Goal: Task Accomplishment & Management: Complete application form

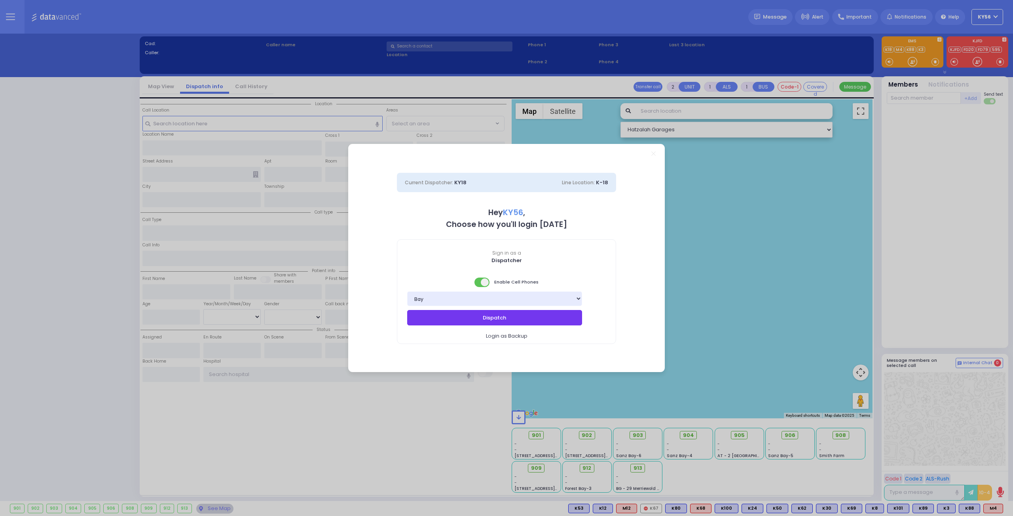
click at [522, 314] on button "Dispatch" at bounding box center [494, 317] width 175 height 15
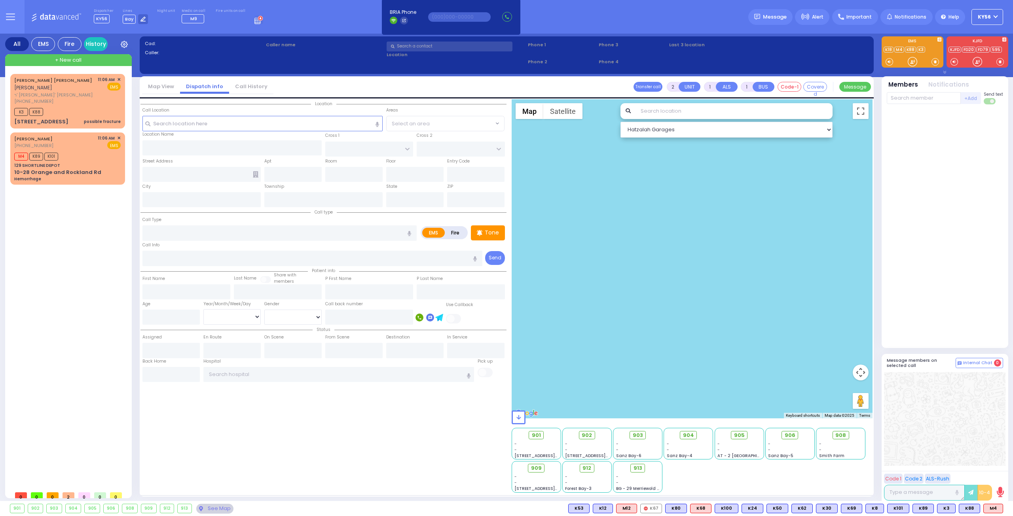
click at [66, 247] on div "DUVID YIDA AARON דוד יודא אראן ר' אלעזר - ר' יוסף חיים מאשקאוויטש (845) 492-383…" at bounding box center [69, 280] width 118 height 413
click at [90, 151] on div "M4 K89 K101" at bounding box center [67, 156] width 106 height 10
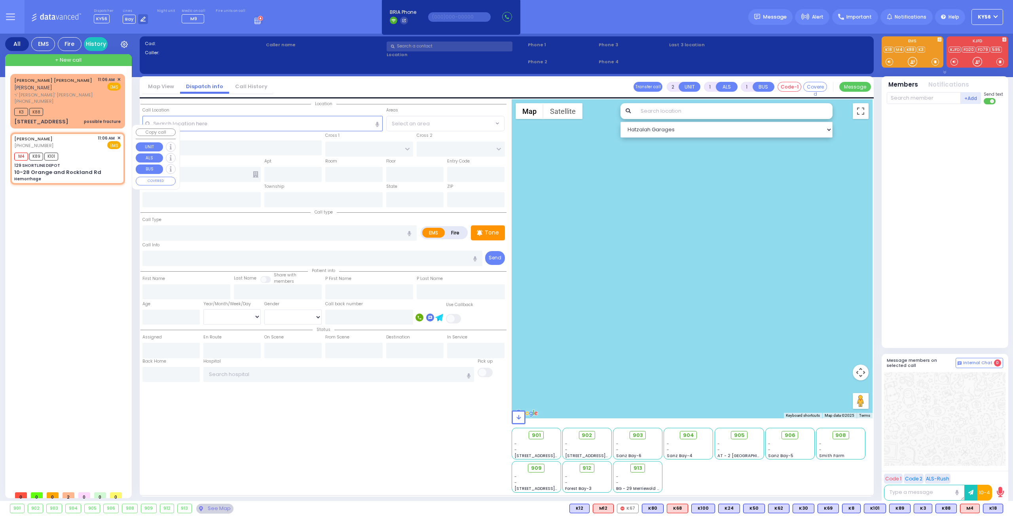
select select
type input "Hemorrhage"
radio input "true"
select select
type input "11:06"
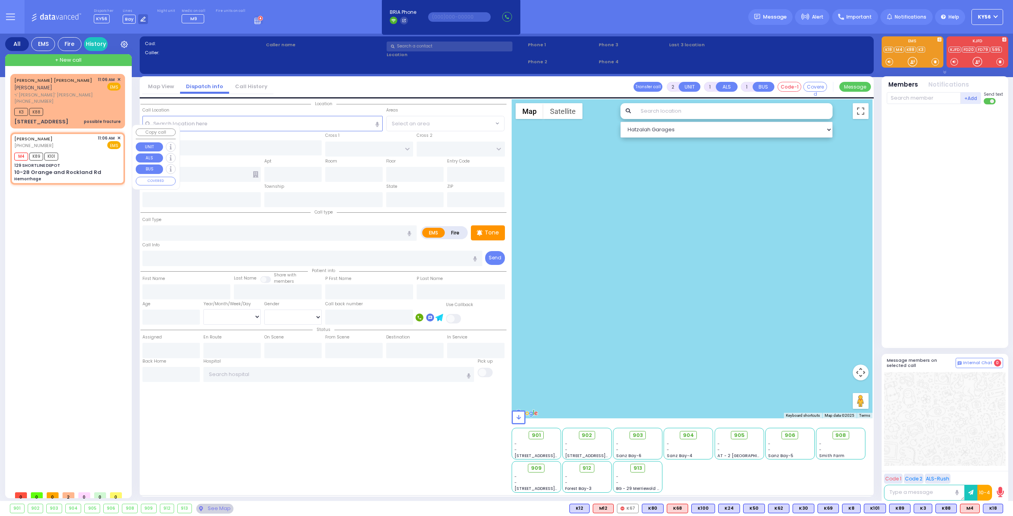
type input "11:10"
type input "[US_STATE][GEOGRAPHIC_DATA]- [GEOGRAPHIC_DATA]"
select select "Hatzalah Garages"
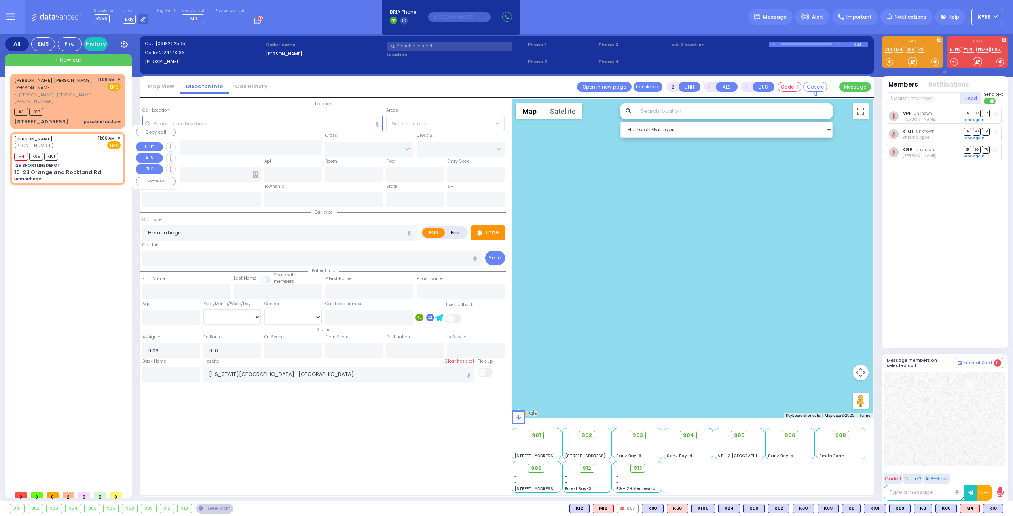
type input "129 SHORTLINE DEPOT"
type input "10-28 Orange and Rockland Rd"
type input "Monroe"
type input "[US_STATE]"
type input "10950"
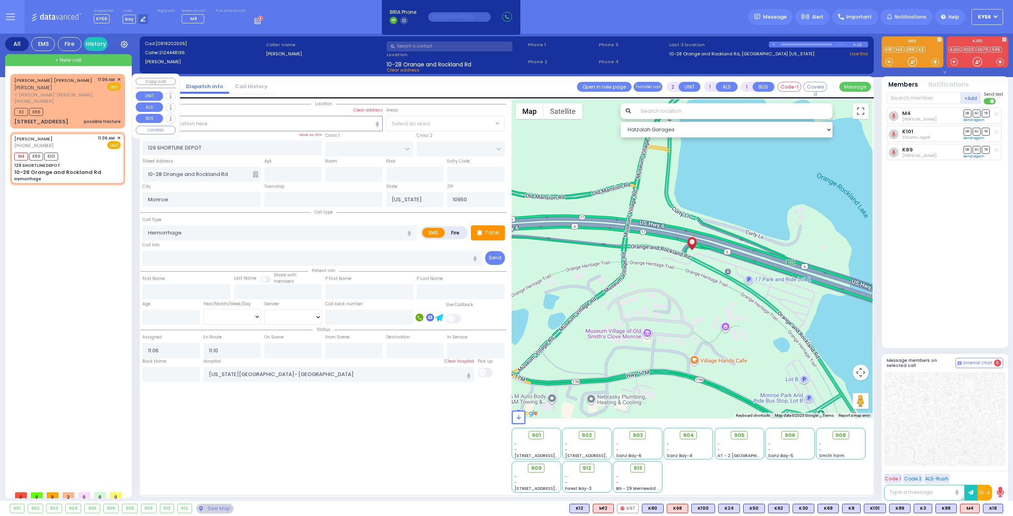
click at [77, 106] on div "K3 K88" at bounding box center [67, 111] width 106 height 10
select select
type input "possible fracture"
radio input "true"
type input "DUVID YIDA"
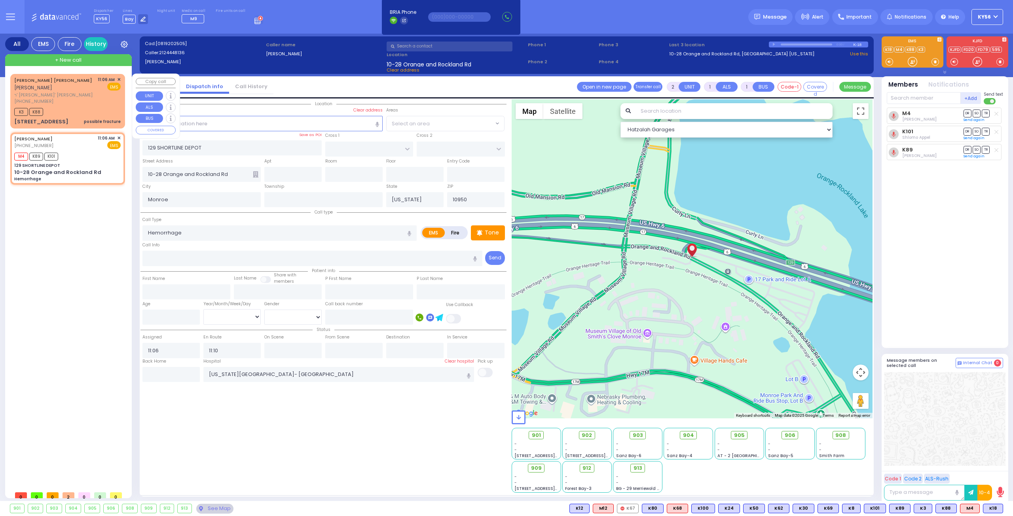
type input "AARON"
type input "15"
select select "Month"
select select "Hatzalah Garages"
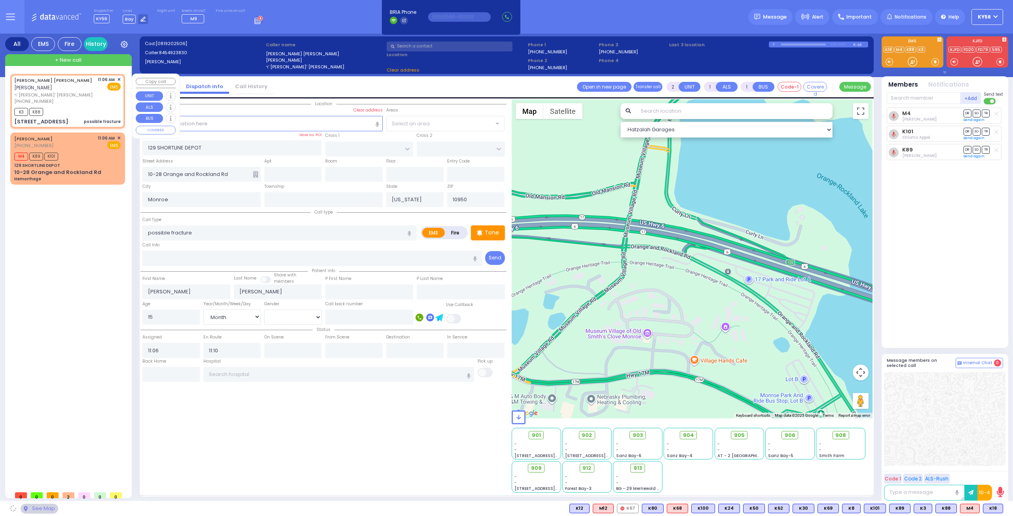
type input "CHUST RD"
type input "[GEOGRAPHIC_DATA]"
type input "12 AUSTRA PKWY"
type input "303"
type input "[PERSON_NAME]"
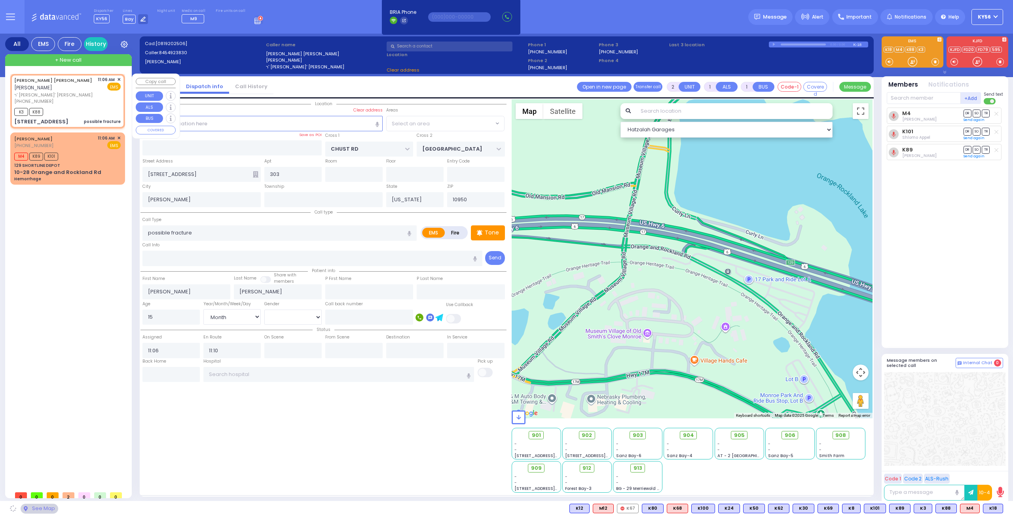
select select "VYOEL MOSHE"
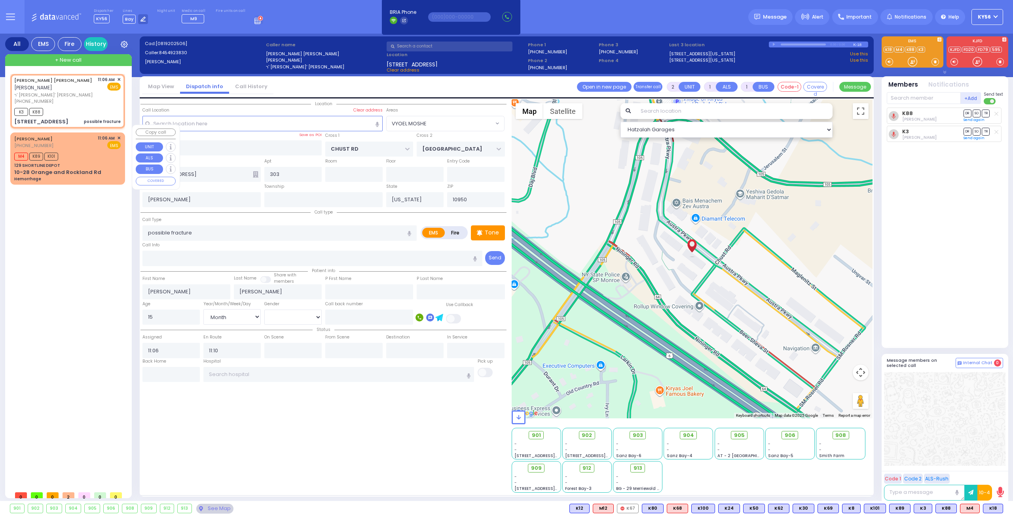
click at [74, 151] on div "M4 K89 K101" at bounding box center [67, 156] width 106 height 10
select select
type input "Hemorrhage"
radio input "true"
select select
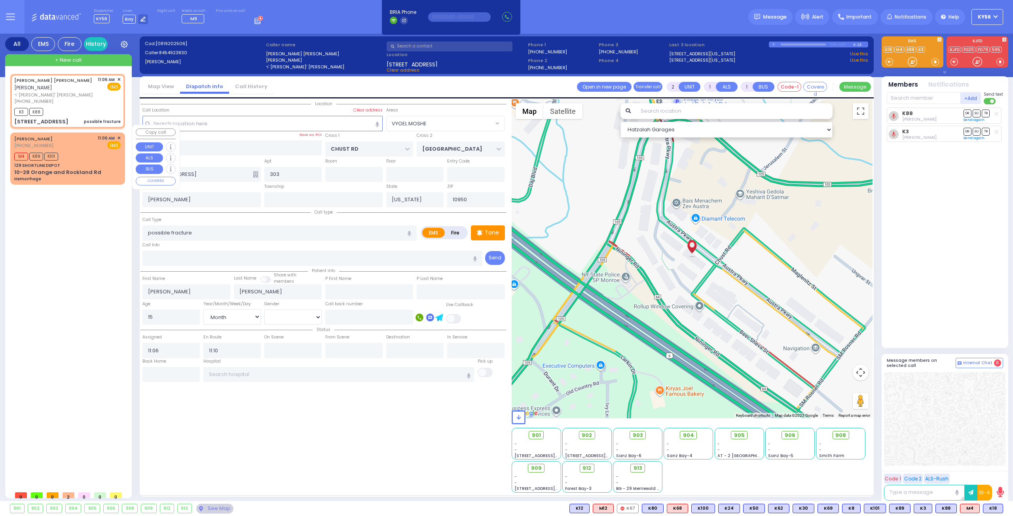
type input "[US_STATE][GEOGRAPHIC_DATA]- [GEOGRAPHIC_DATA]"
select select "Hatzalah Garages"
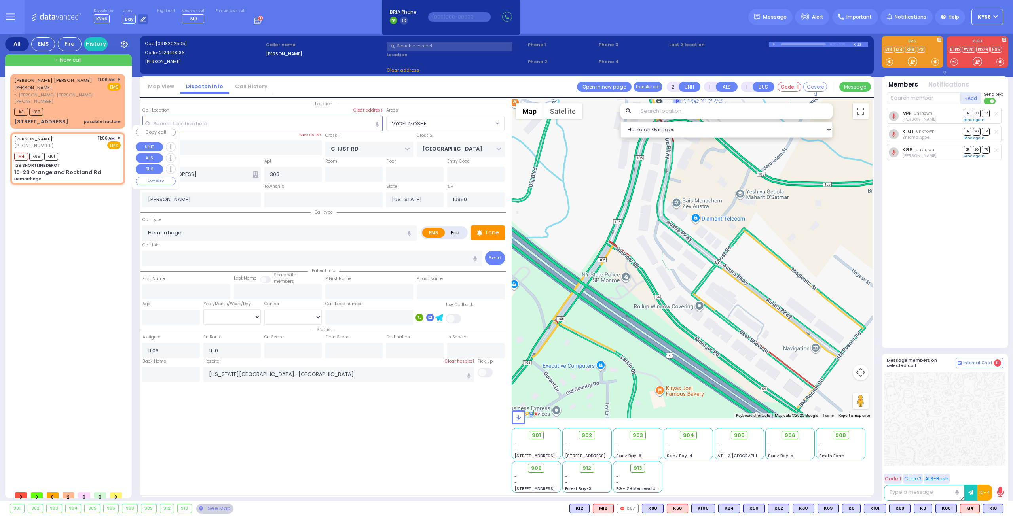
type input "129 SHORTLINE DEPOT"
type input "10-28 Orange and Rockland Rd"
type input "Monroe"
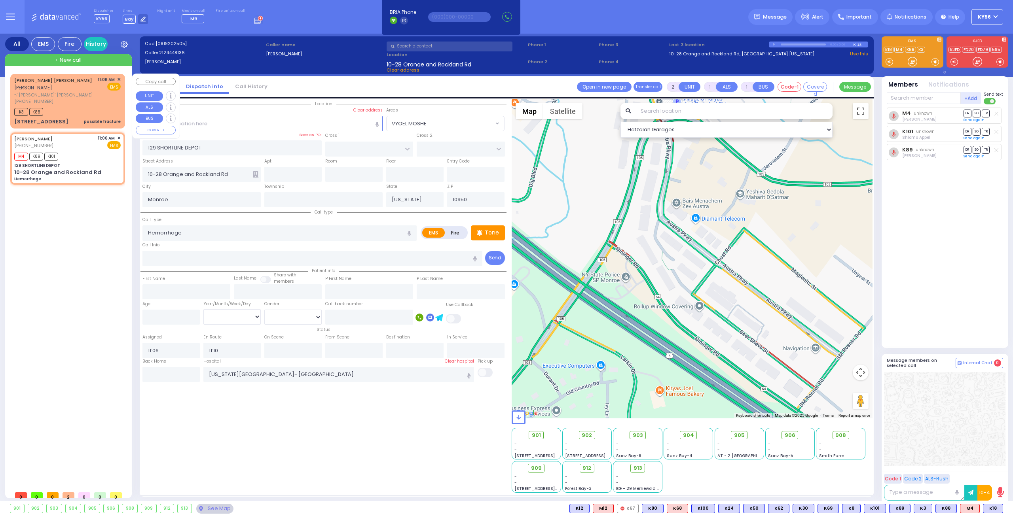
click at [79, 106] on div "K3 K88" at bounding box center [67, 111] width 106 height 10
select select
type input "possible fracture"
radio input "true"
type input "DUVID YIDA"
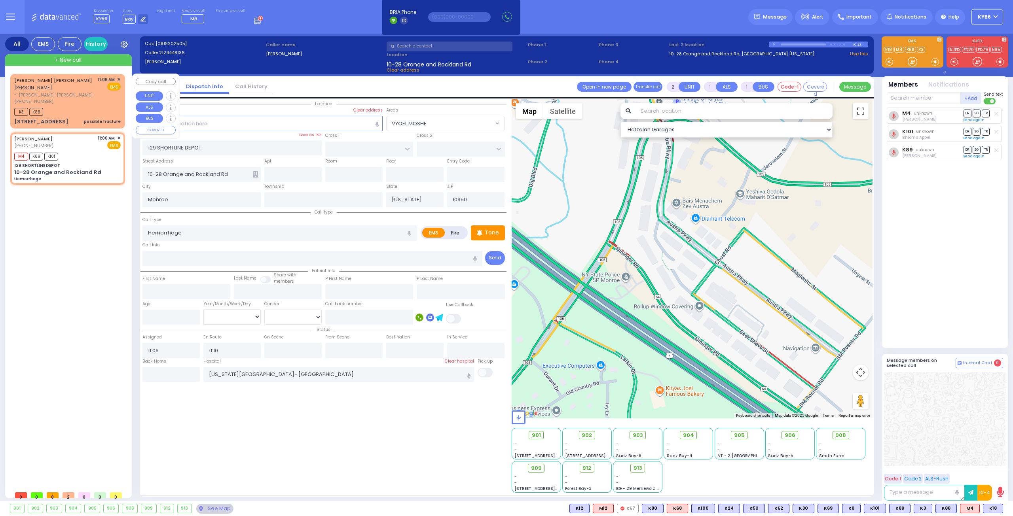
type input "AARON"
type input "15"
select select "Month"
type input "CHUST RD"
type input "[GEOGRAPHIC_DATA]"
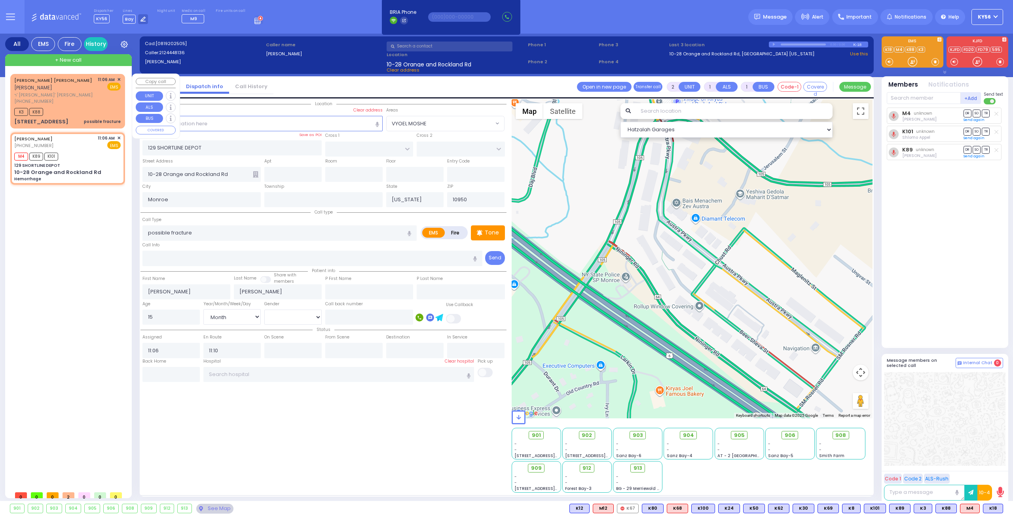
type input "12 AUSTRA PKWY"
type input "303"
type input "[PERSON_NAME]"
select select "Hatzalah Garages"
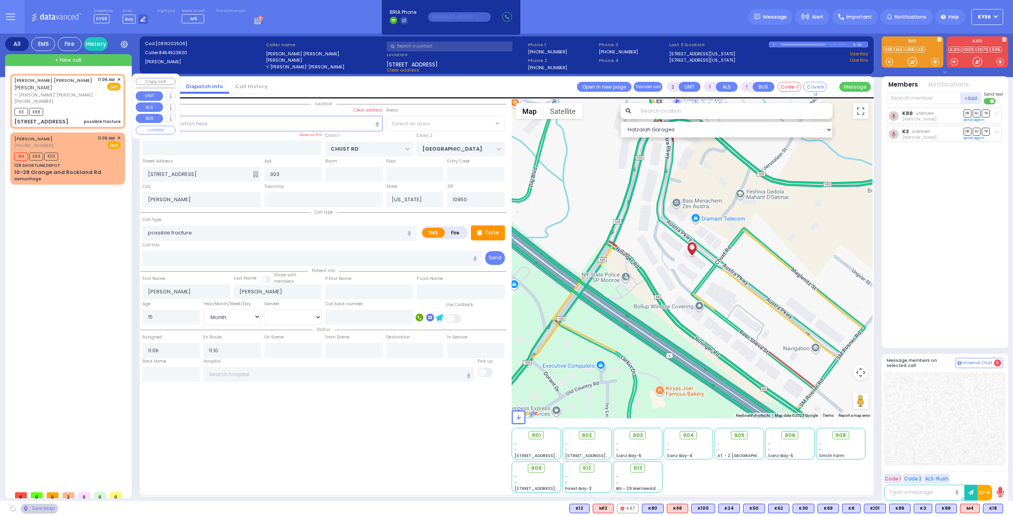
select select "VYOEL MOSHE"
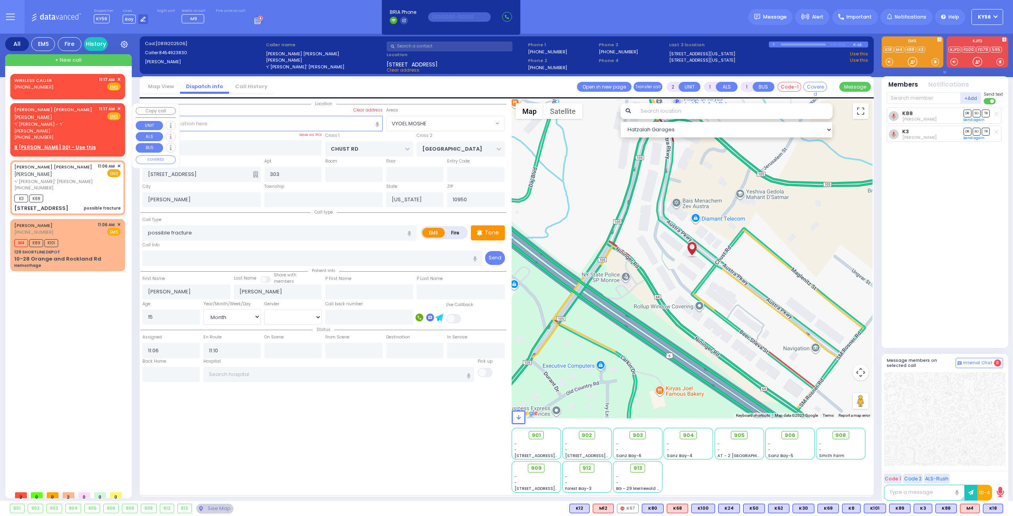
click at [39, 144] on u "8 CARTER LN 301 - Use this" at bounding box center [54, 147] width 81 height 7
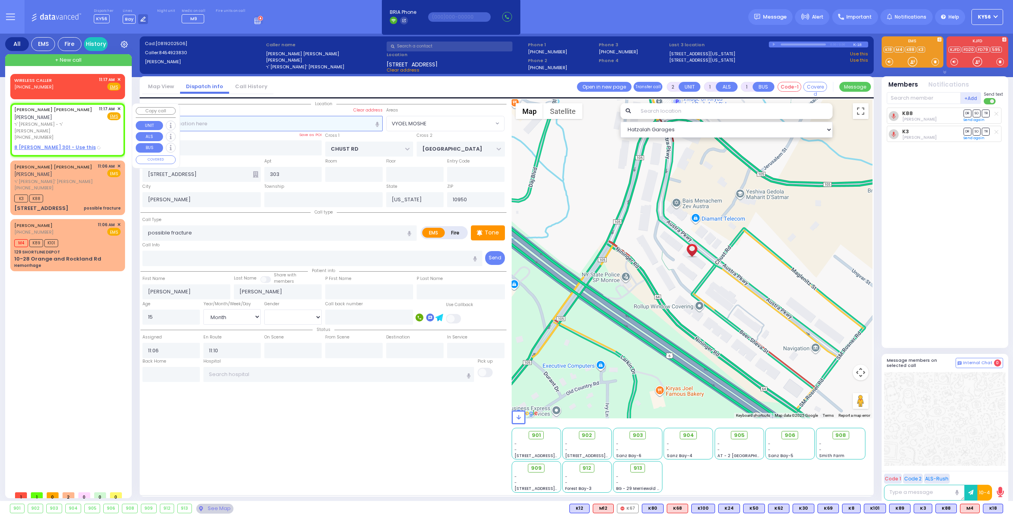
select select
radio input "true"
type input "SIMCHA MOSHE"
type input "WALDMAN"
select select
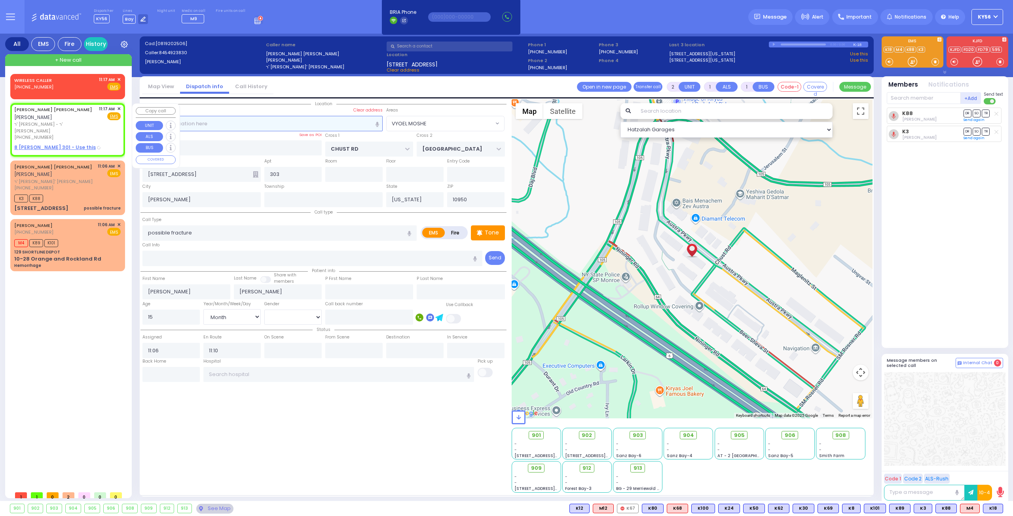
type input "11:17"
select select "Hatzalah Garages"
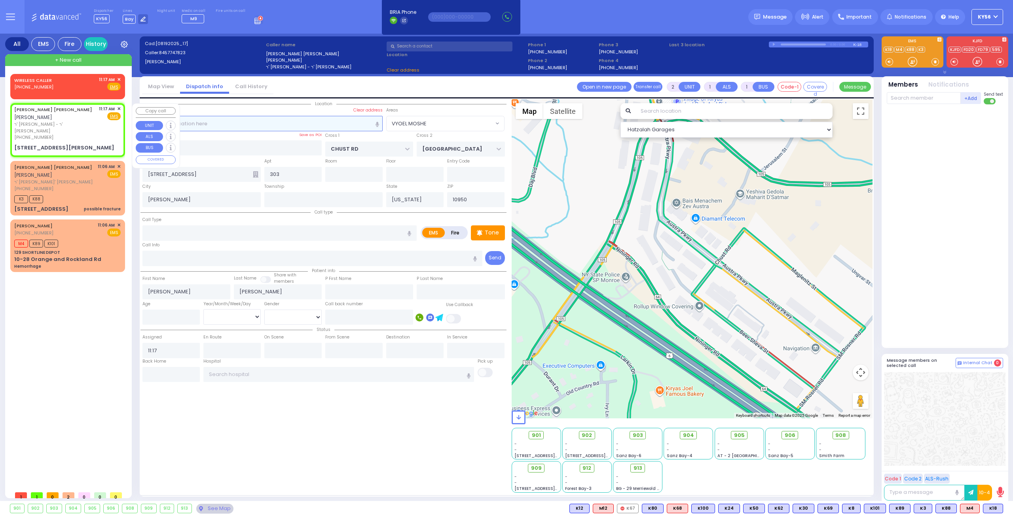
type input "CARTER LN"
type input "[PERSON_NAME] DR"
type input "8 CARTER LN"
type input "301"
type input "Monroe"
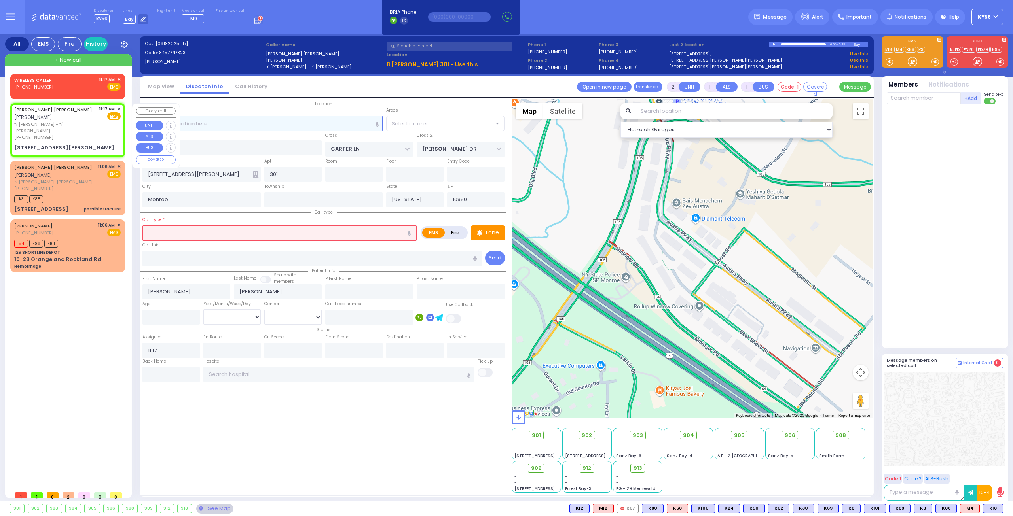
select select "SECTION 2"
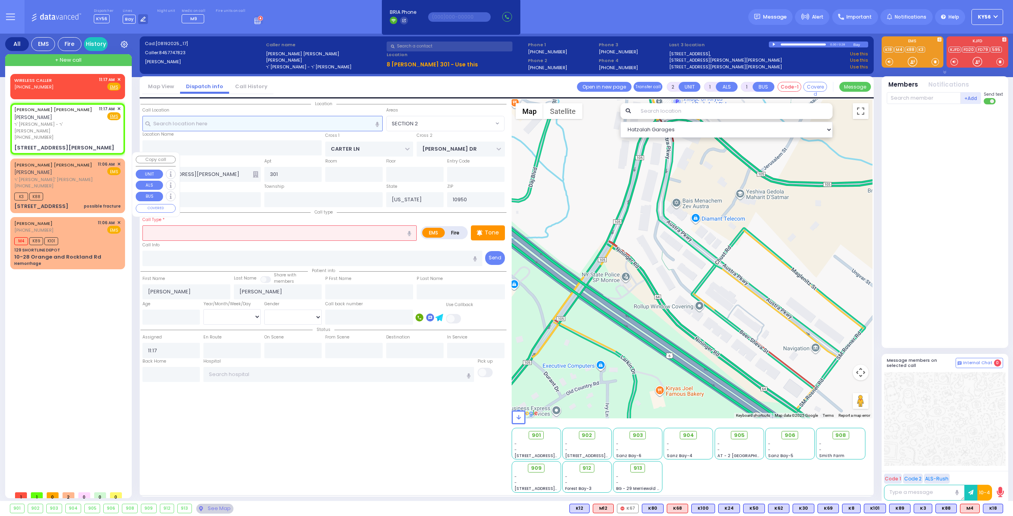
select select
radio input "true"
select select
select select "Hatzalah Garages"
select select
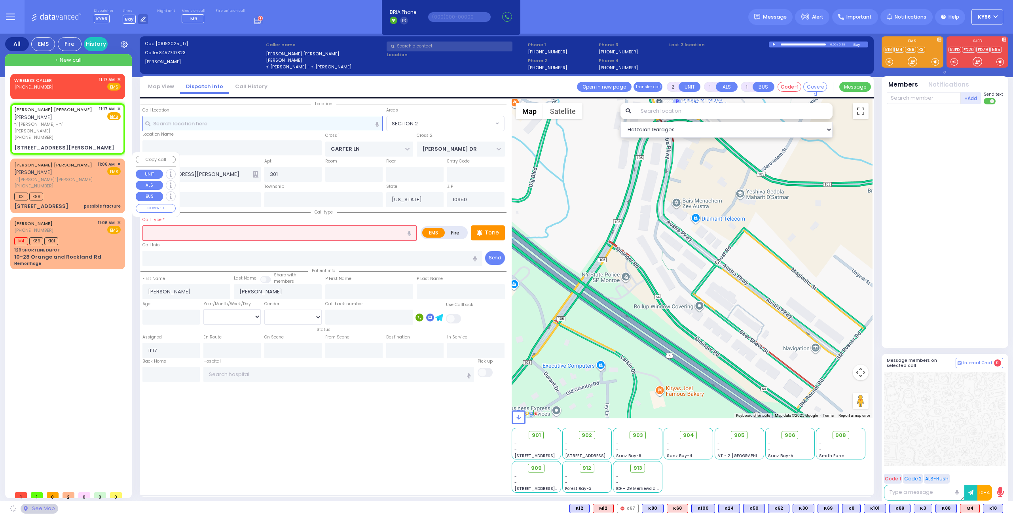
radio input "true"
select select
select select "Hatzalah Garages"
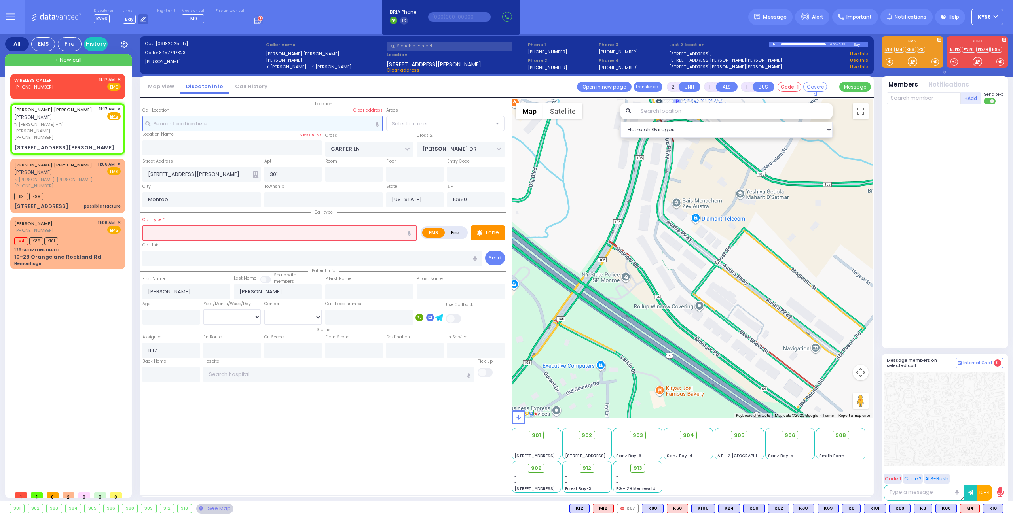
radio input "true"
select select
select select "SECTION 2"
select select "Hatzalah Garages"
click at [297, 233] on input "text" at bounding box center [279, 232] width 274 height 15
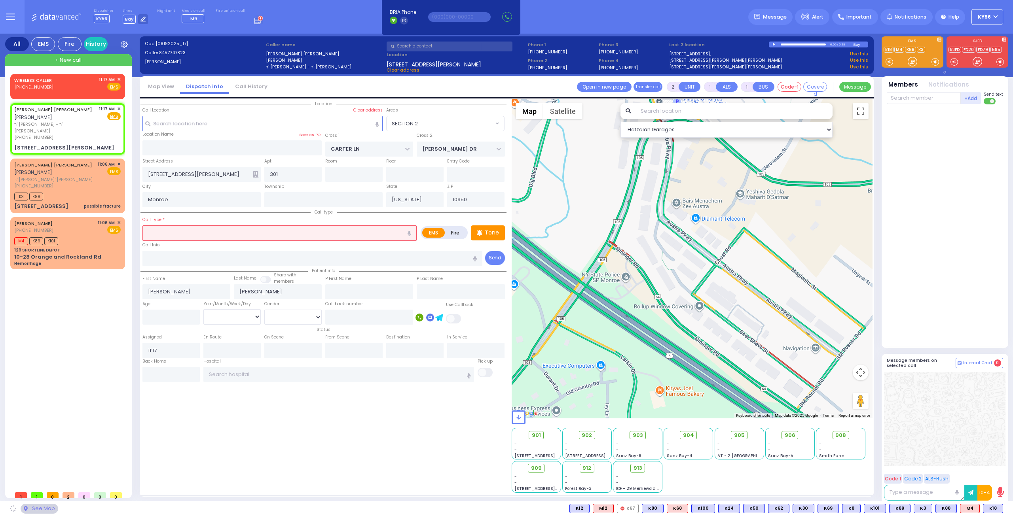
select select "SECTION 2"
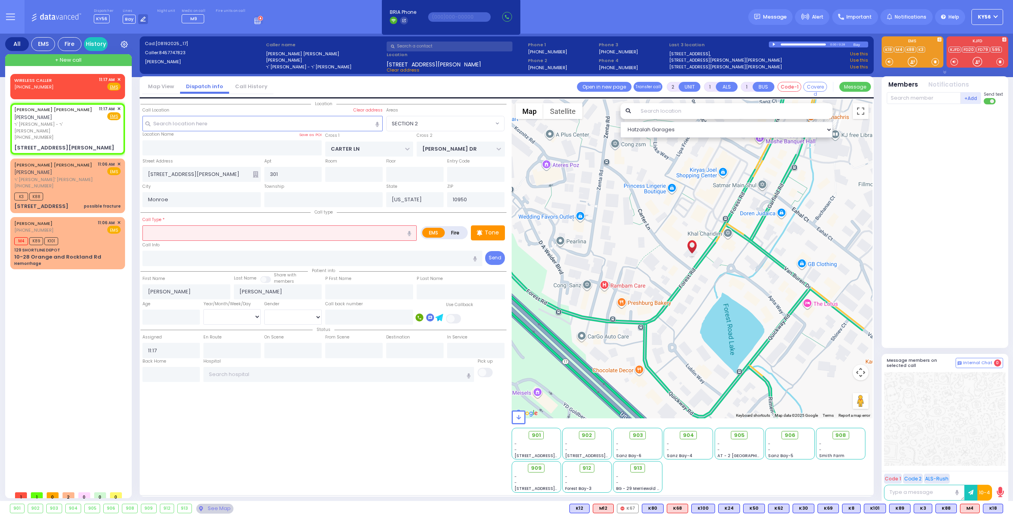
click at [297, 233] on input "text" at bounding box center [279, 232] width 274 height 15
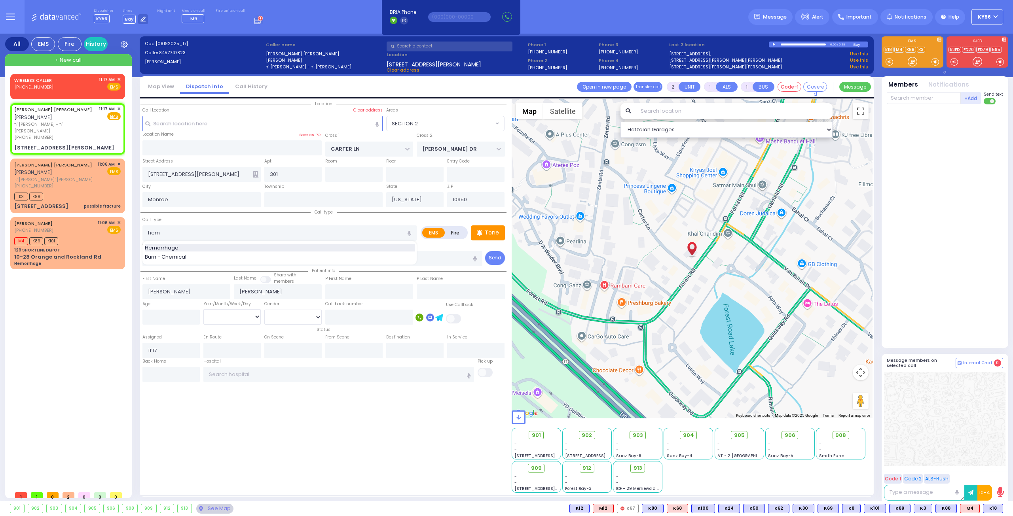
click at [278, 244] on div "Hemorrhage" at bounding box center [280, 248] width 270 height 8
type input "Hemorrhage"
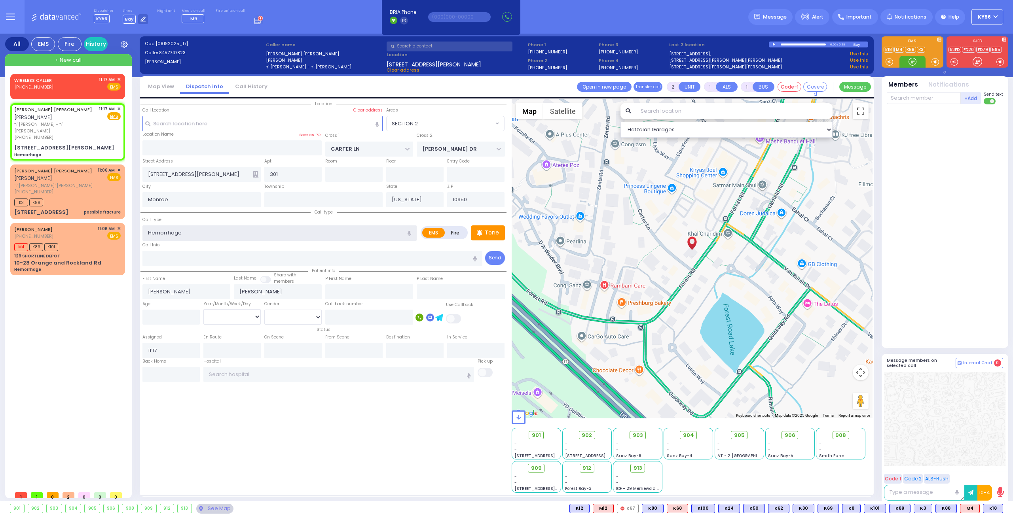
select select
radio input "true"
select select
select select "Hatzalah Garages"
select select "SECTION 2"
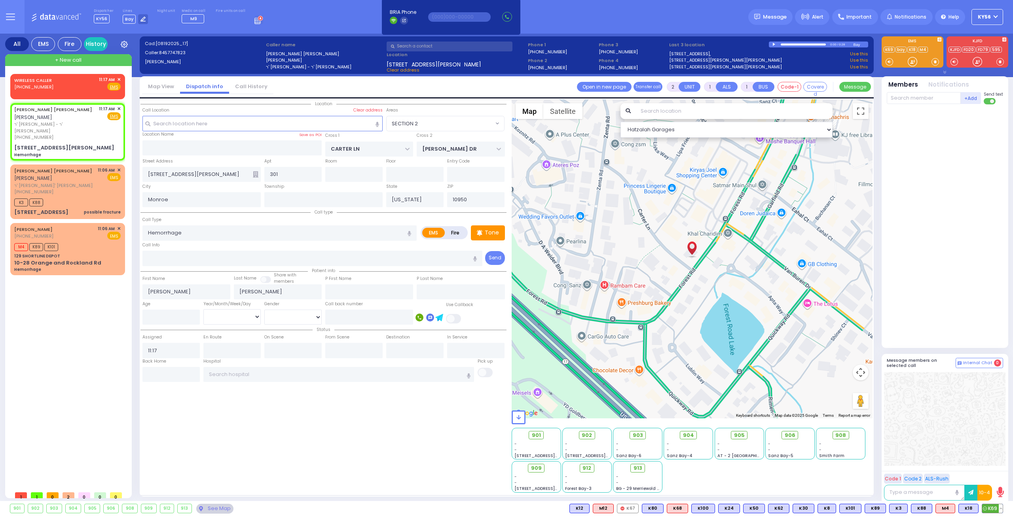
click at [994, 509] on span "K69" at bounding box center [992, 508] width 21 height 9
select select
radio input "true"
select select
type input "11:18"
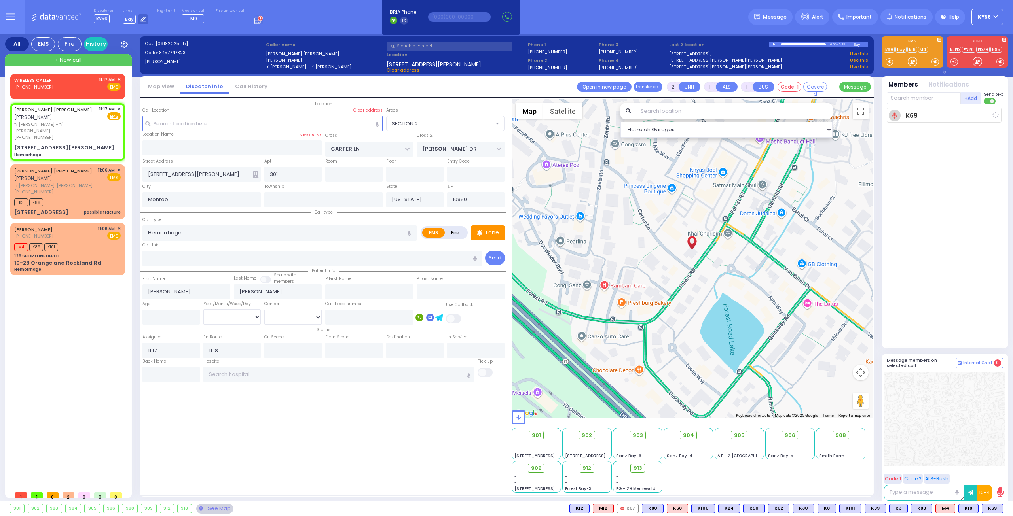
select select "Hatzalah Garages"
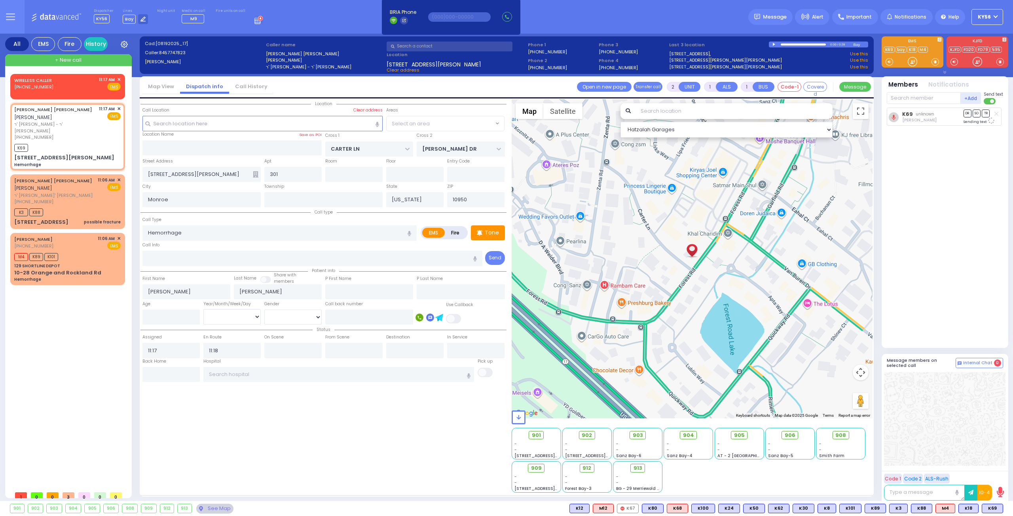
select select "SECTION 2"
select select
radio input "true"
select select
select select "Hatzalah Garages"
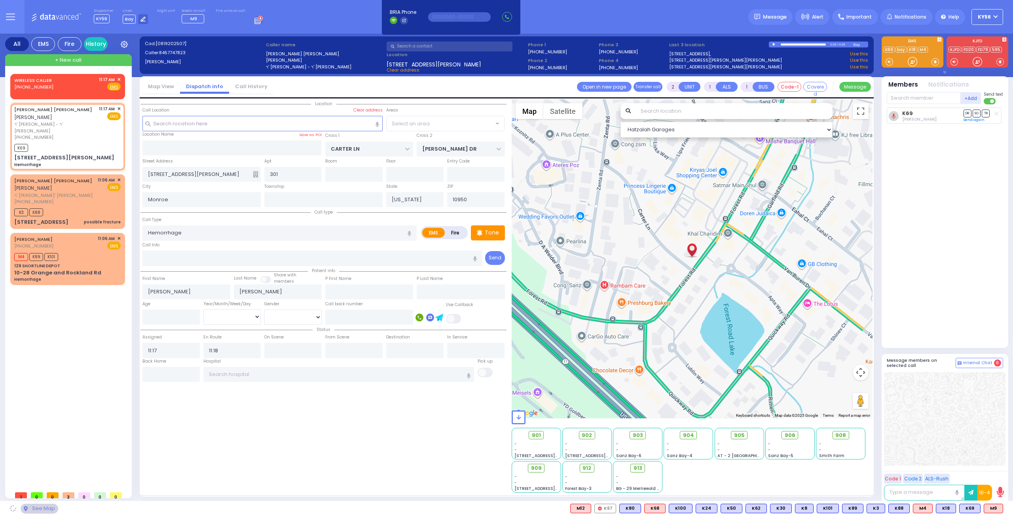
radio input "true"
select select
select select "Hatzalah Garages"
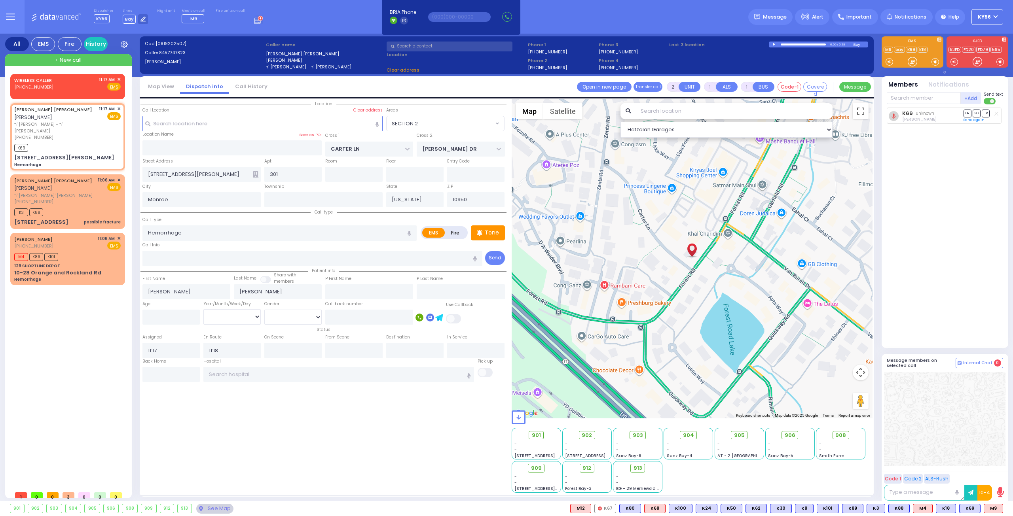
select select "SECTION 2"
click at [994, 508] on span "M9" at bounding box center [993, 508] width 19 height 9
select select
radio input "true"
select select
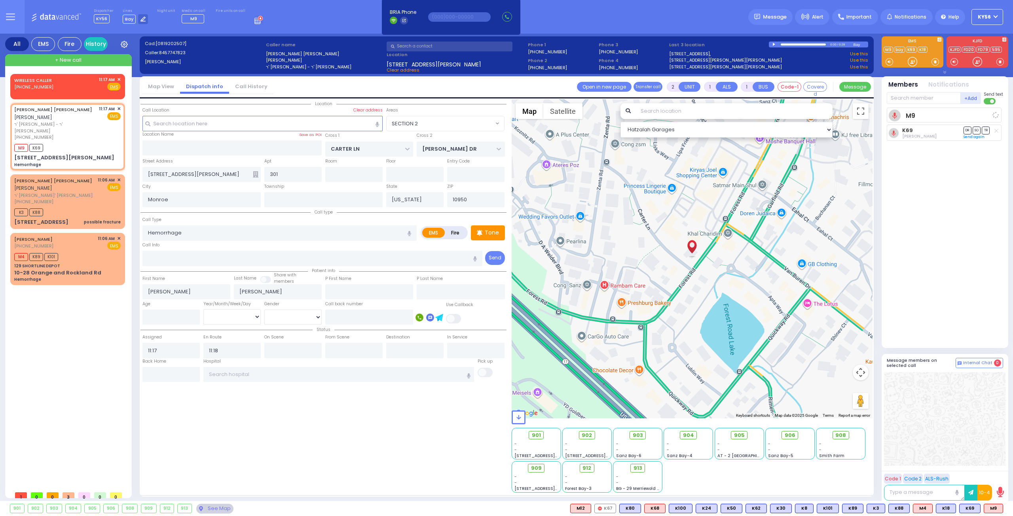
select select "Hatzalah Garages"
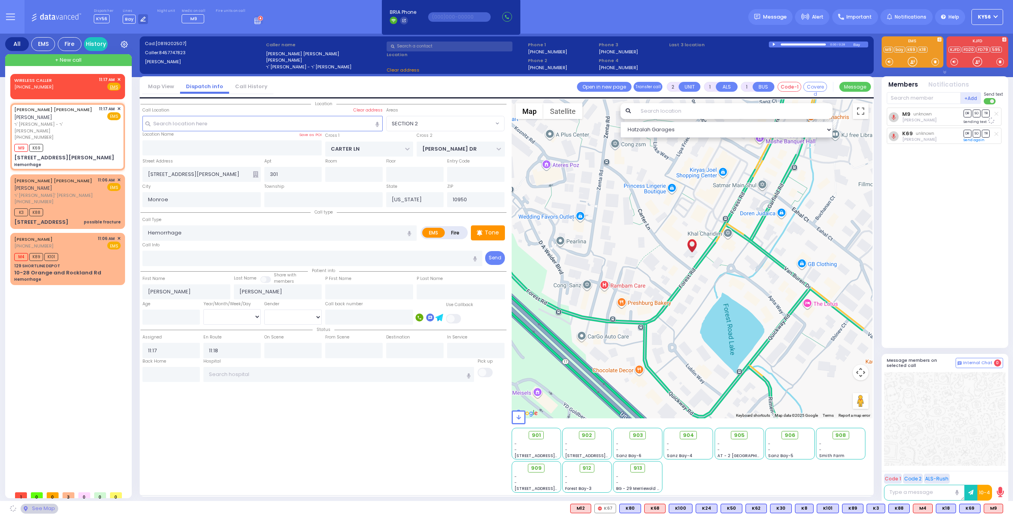
select select "SECTION 2"
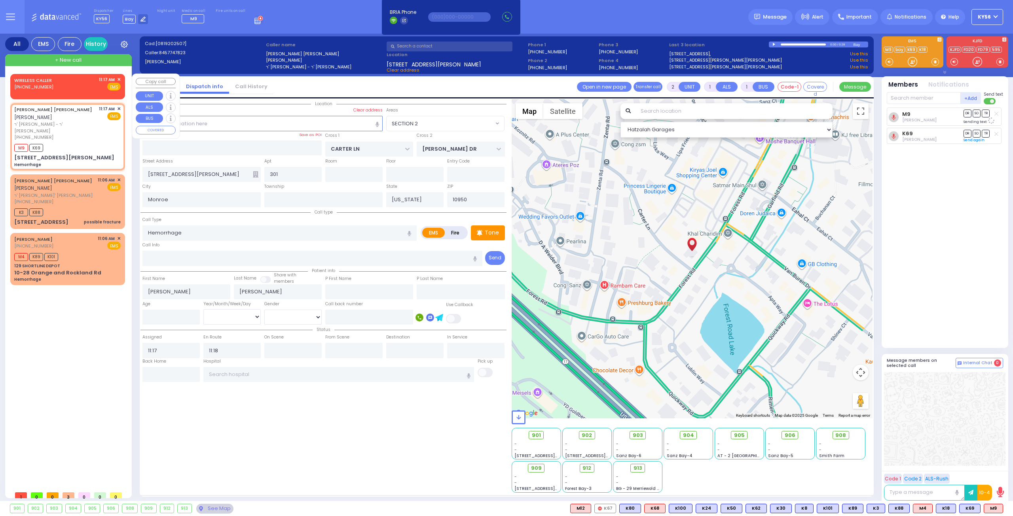
click at [118, 78] on span "✕" at bounding box center [119, 79] width 4 height 7
click at [118, 80] on span "✕" at bounding box center [119, 79] width 4 height 7
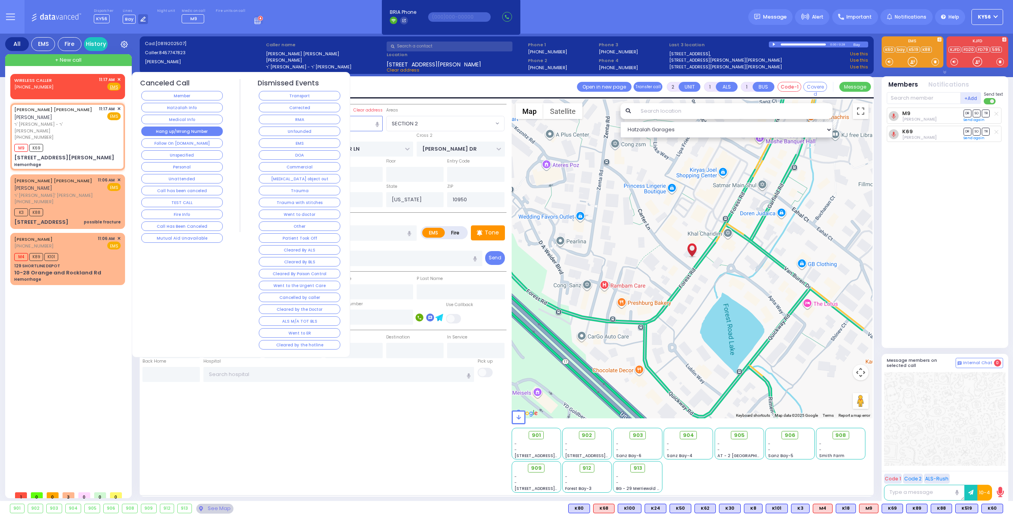
click at [193, 130] on button "Hang up/Wrong Number" at bounding box center [181, 131] width 81 height 9
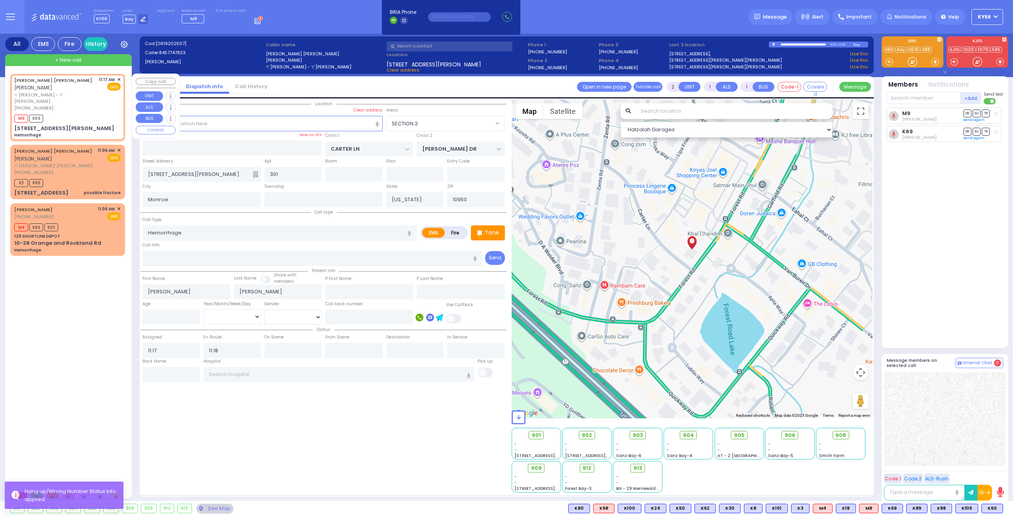
drag, startPoint x: 78, startPoint y: 95, endPoint x: 79, endPoint y: 102, distance: 7.6
click at [79, 102] on div "SIMCHA MOSHE WALDMAN שמחה משה וואלדמאן ר' ישראל מאיר - ר' שלום יוסף ווייס (845)…" at bounding box center [55, 93] width 82 height 35
select select
radio input "true"
select select
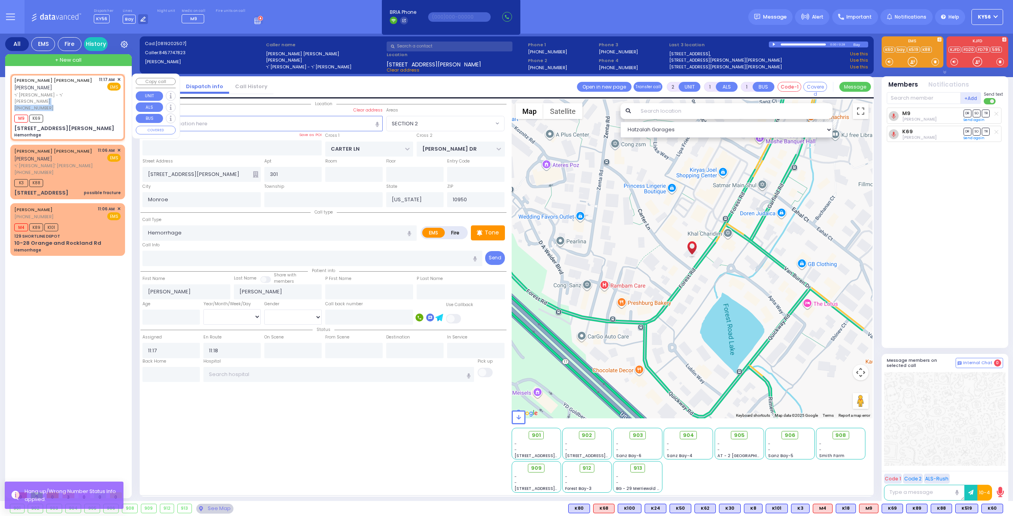
select select "SECTION 2"
select select "Hatzalah Garages"
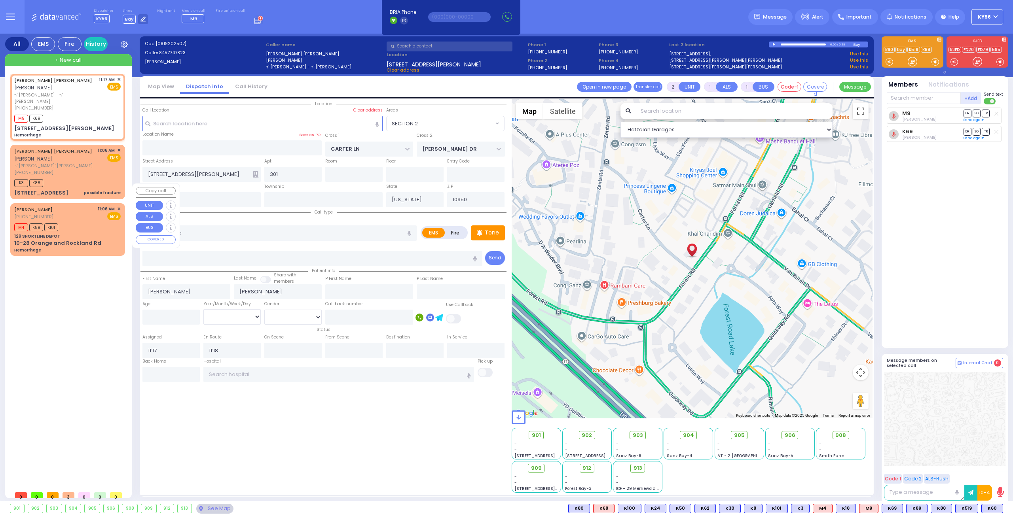
click at [82, 267] on div "SIMCHA MOSHE WALDMAN שמחה משה וואלדמאן ר' ישראל מאיר - ר' שלום יוסף ווייס (845)…" at bounding box center [69, 280] width 118 height 413
click at [64, 284] on div "SIMCHA MOSHE WALDMAN שמחה משה וואלדמאן ר' ישראל מאיר - ר' שלום יוסף ווייס (845)…" at bounding box center [69, 280] width 118 height 413
click at [988, 510] on span "K519" at bounding box center [991, 508] width 22 height 9
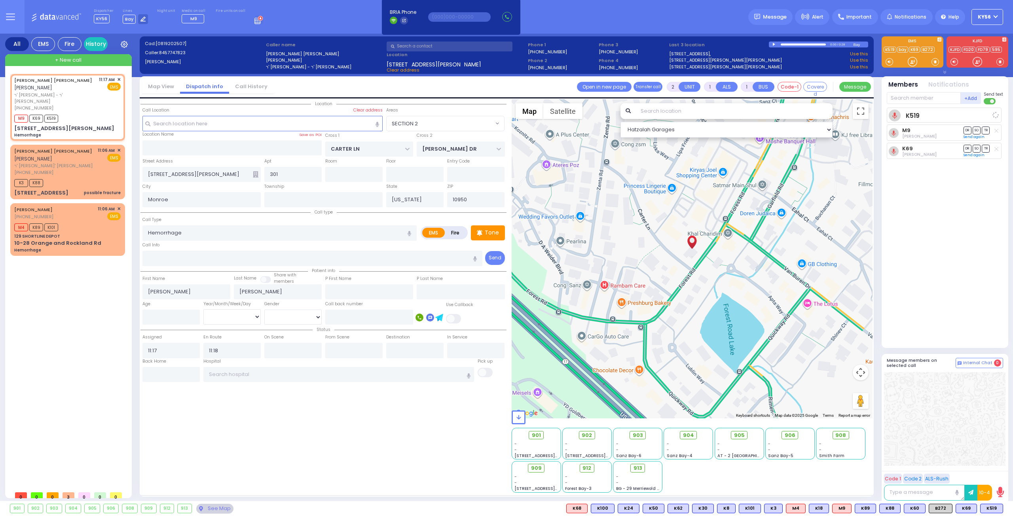
select select
radio input "true"
select select
select select "SECTION 2"
select select "Hatzalah Garages"
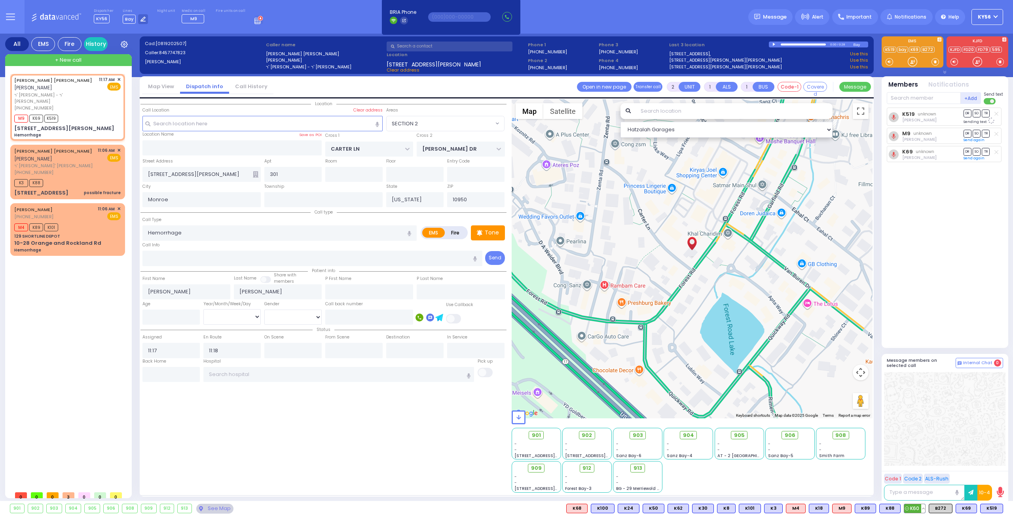
click at [918, 511] on span "K60" at bounding box center [914, 508] width 21 height 9
select select
radio input "true"
select select
select select "SECTION 2"
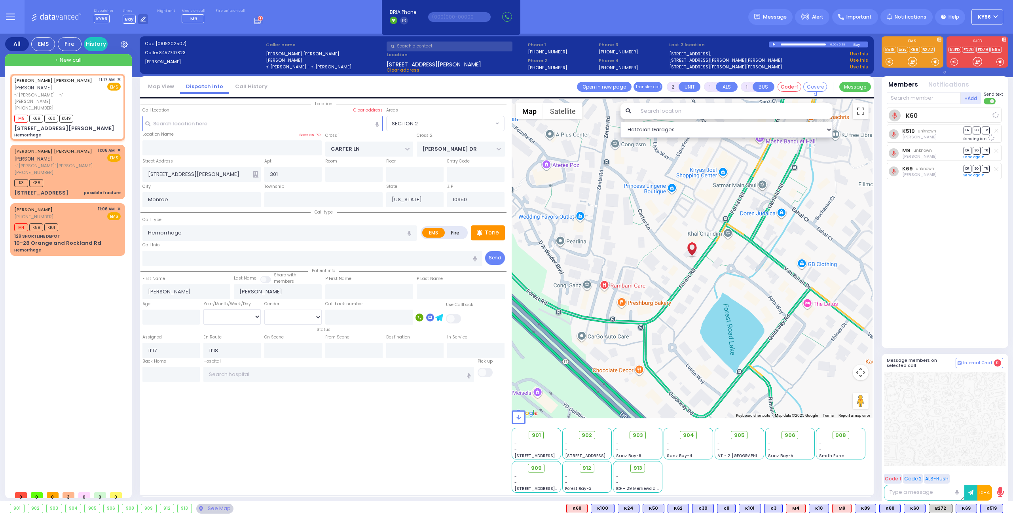
select select "Hatzalah Garages"
click at [59, 189] on div "12 AUSTRA PKWY 303" at bounding box center [41, 193] width 54 height 8
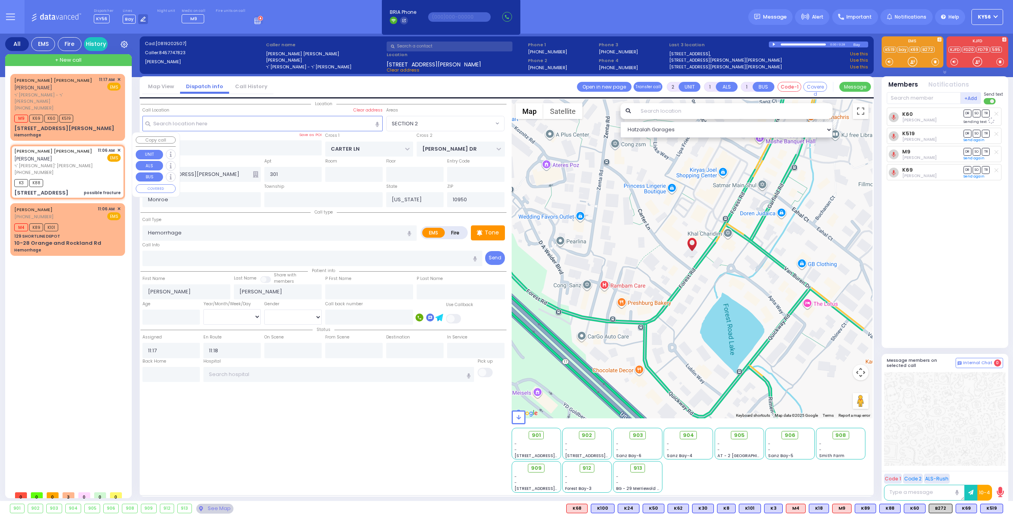
select select
type input "possible fracture"
radio input "true"
type input "DUVID YIDA"
type input "AARON"
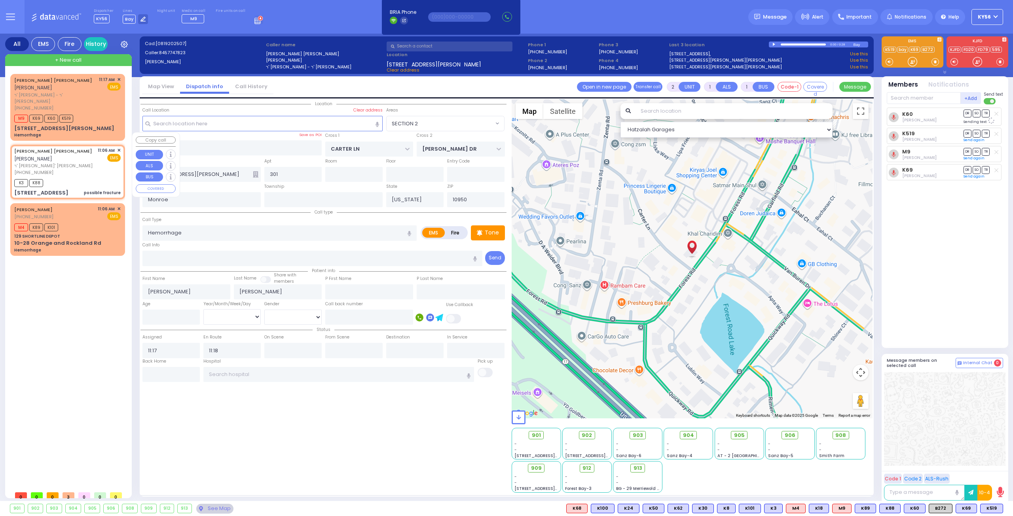
type input "15"
select select "Month"
type input "11:06"
type input "11:10"
type input "CHUST RD"
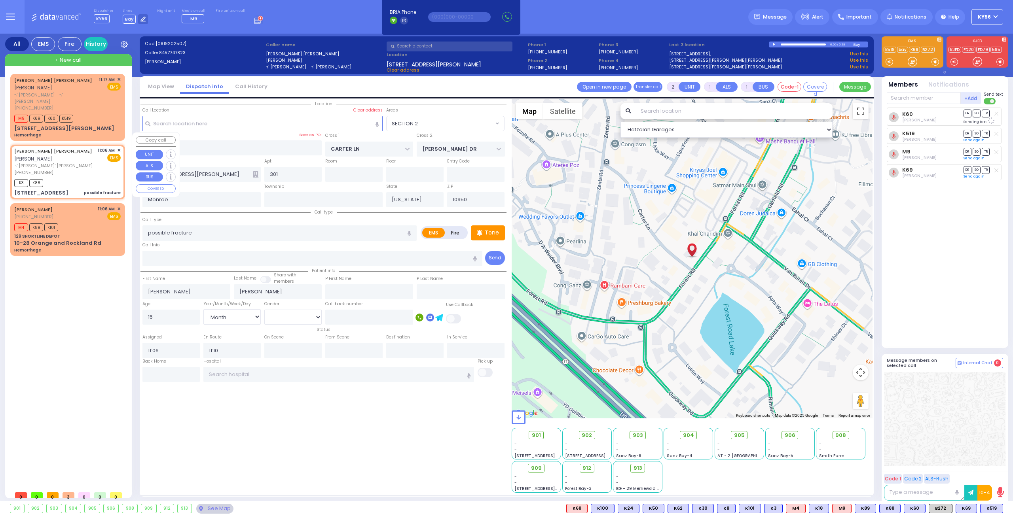
type input "[GEOGRAPHIC_DATA]"
type input "12 AUSTRA PKWY"
type input "303"
type input "[PERSON_NAME]"
select select "VYOEL MOSHE"
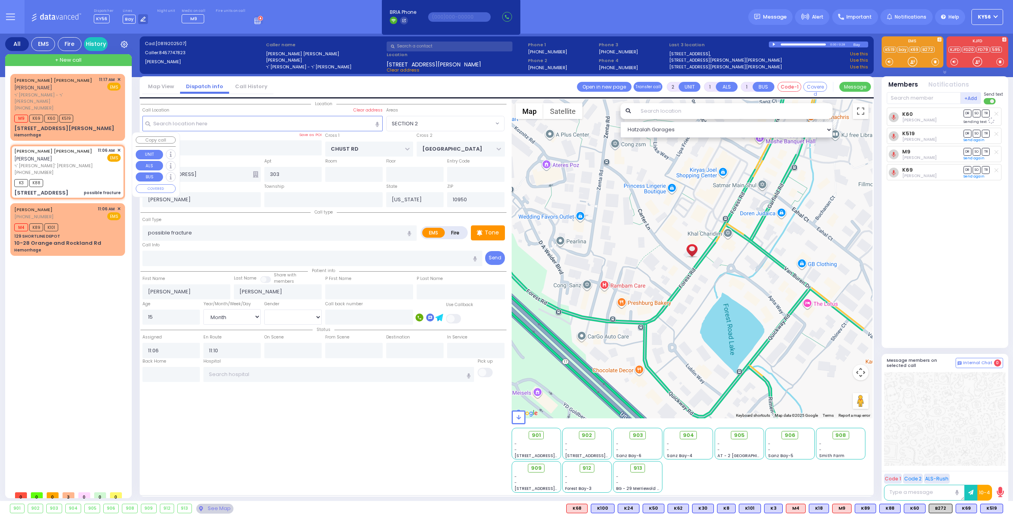
select select "Hatzalah Garages"
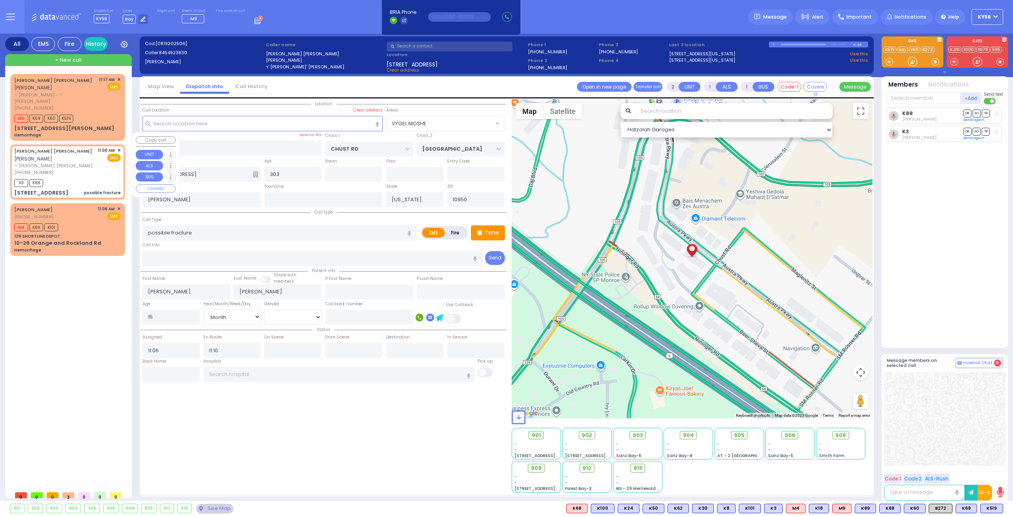
click at [120, 147] on span "✕" at bounding box center [119, 150] width 4 height 7
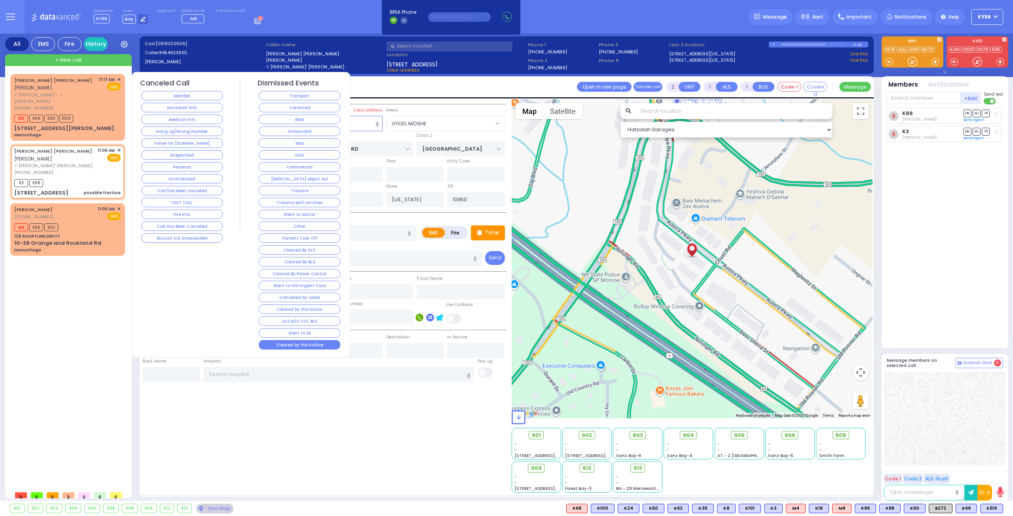
click at [290, 340] on button "Cleared by the hotline" at bounding box center [299, 344] width 81 height 9
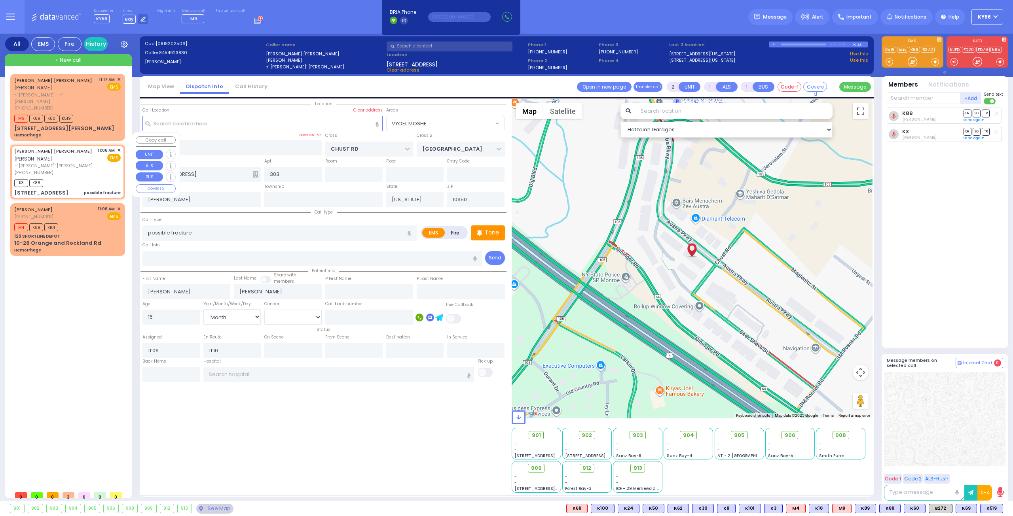
select select
radio input "true"
select select
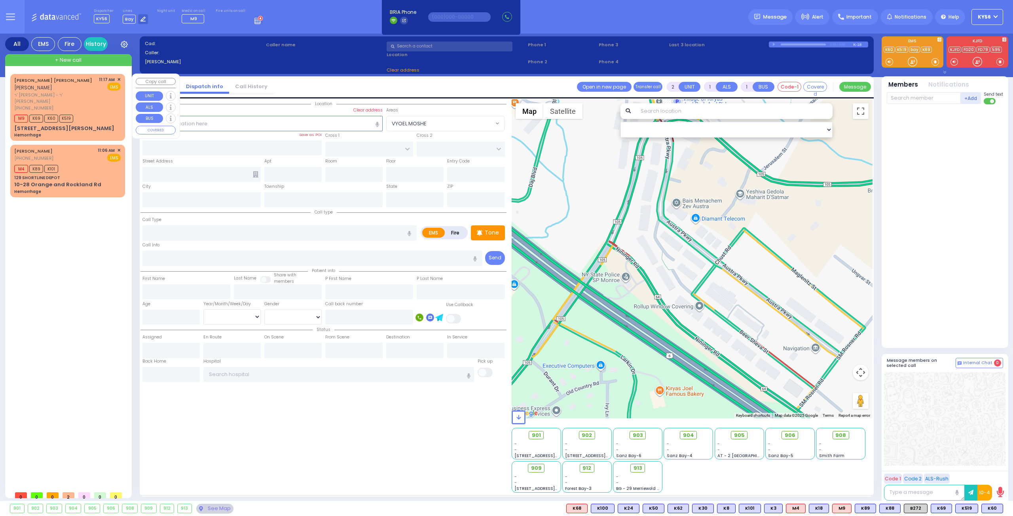
click at [88, 94] on span "ר' [PERSON_NAME] - ר' [PERSON_NAME]" at bounding box center [55, 98] width 82 height 13
select select
type input "Hemorrhage"
radio input "true"
type input "SIMCHA MOSHE"
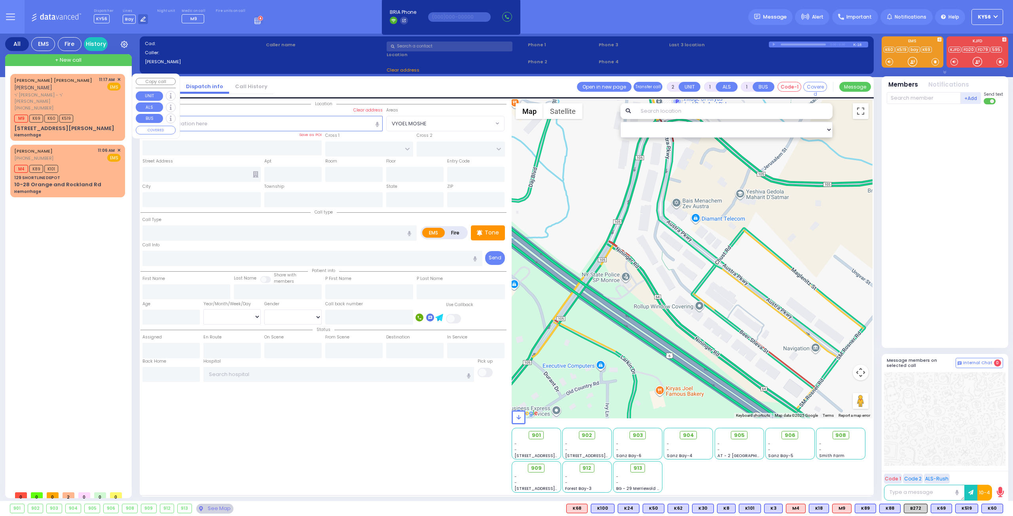
type input "WALDMAN"
select select
type input "11:17"
type input "11:18"
select select "Hatzalah Garages"
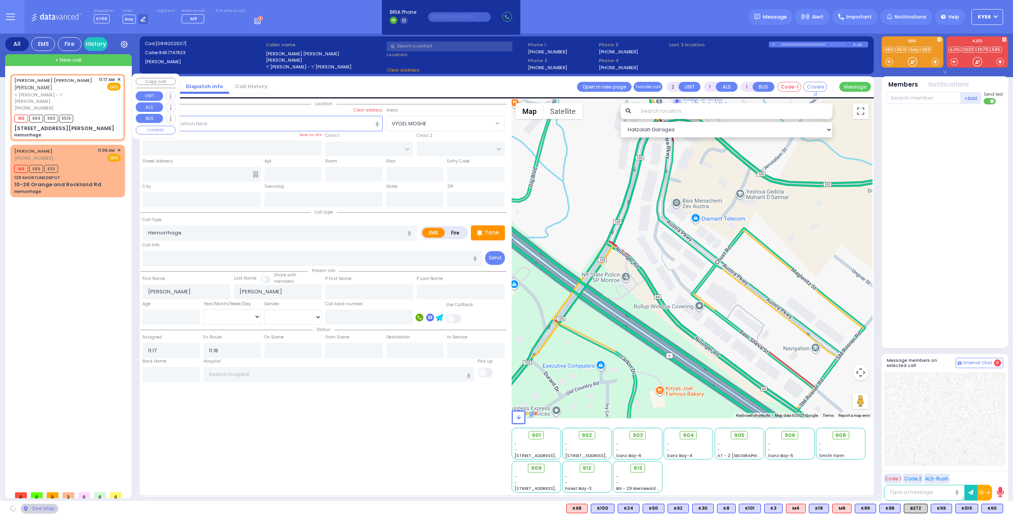
type input "CARTER LN"
type input "[PERSON_NAME] DR"
type input "8 CARTER LN"
type input "301"
type input "Monroe"
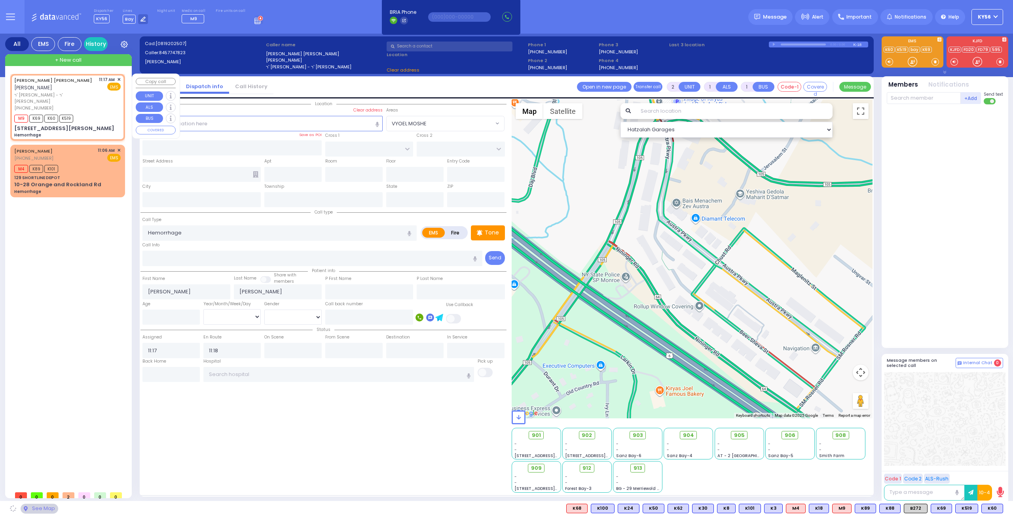
type input "[US_STATE]"
type input "10950"
select select "SECTION 2"
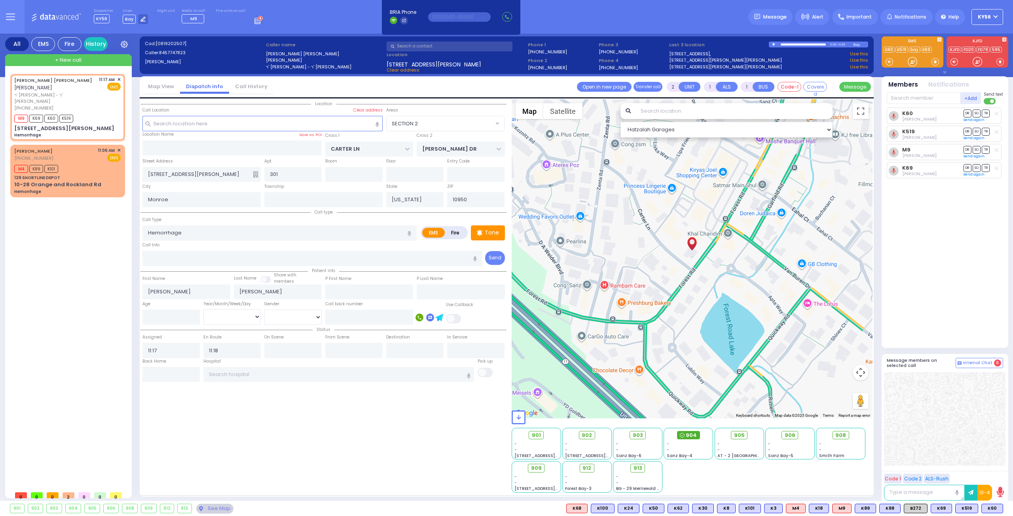
click at [690, 437] on span "904" at bounding box center [691, 436] width 11 height 8
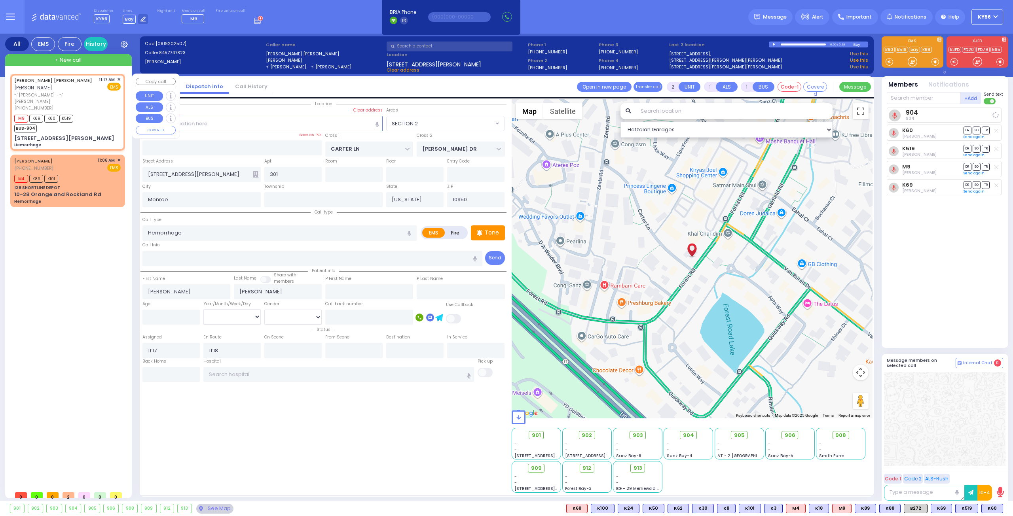
select select
radio input "true"
select select
select select "SECTION 2"
select select "Hatzalah Garages"
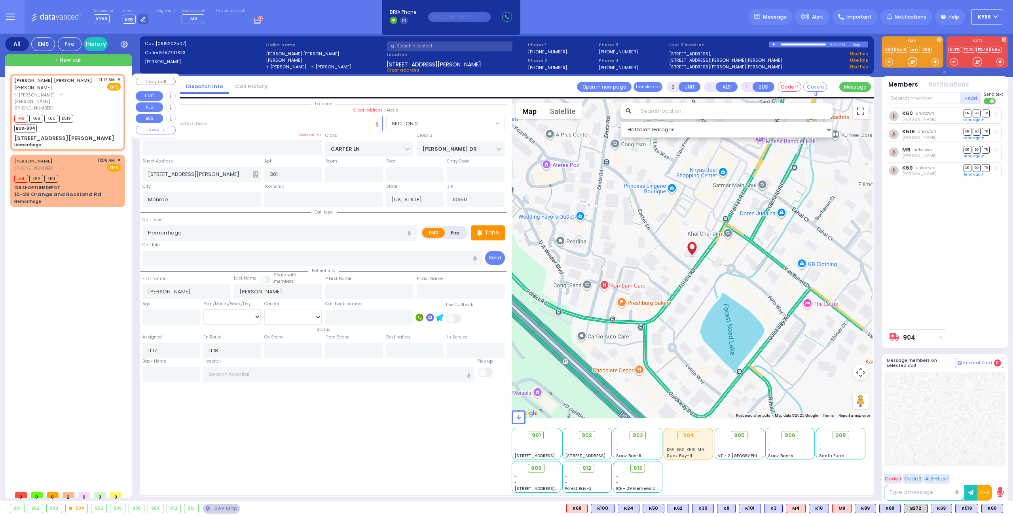
click at [83, 60] on div "+ New call" at bounding box center [68, 60] width 127 height 12
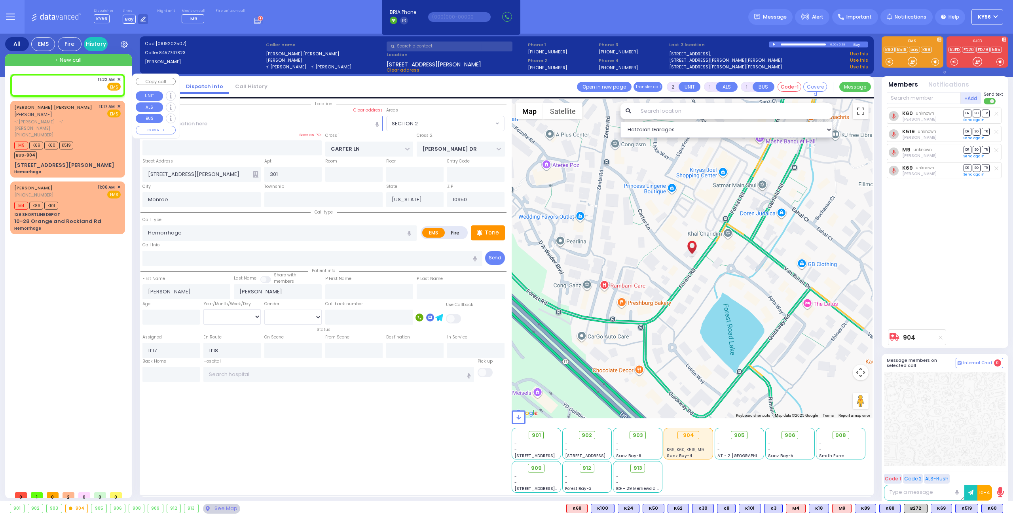
select select
radio input "true"
select select
type input "11:22"
select select "Hatzalah Garages"
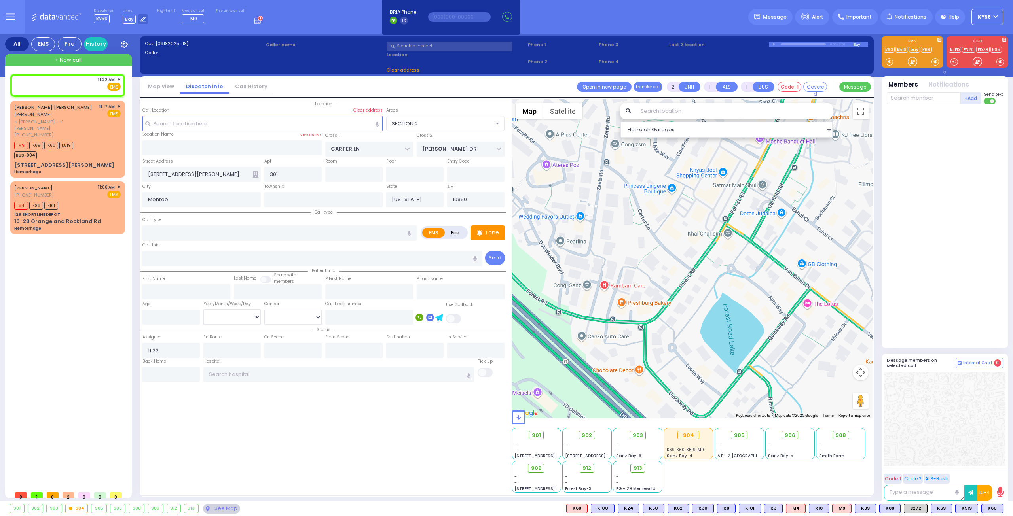
select select
radio input "true"
select select
select select "Hatzalah Garages"
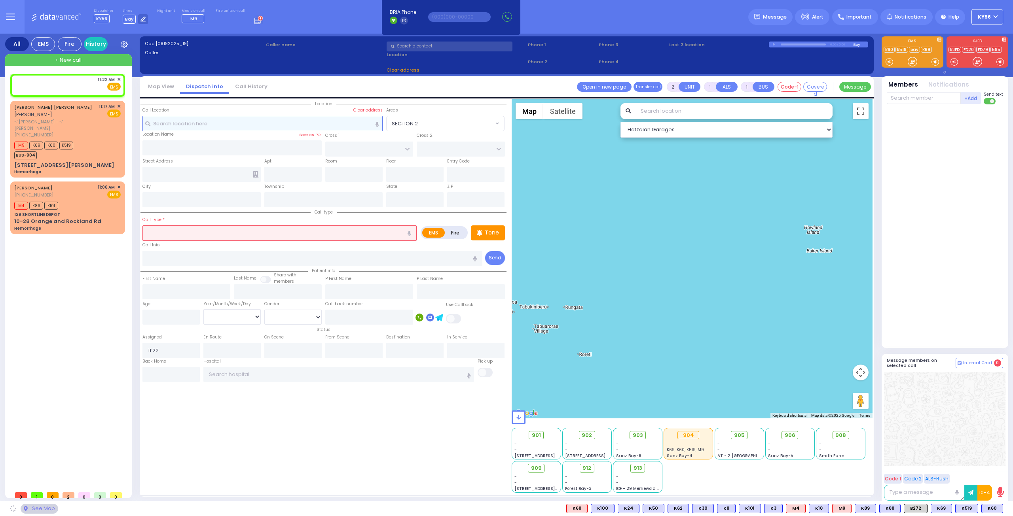
drag, startPoint x: 228, startPoint y: 122, endPoint x: 222, endPoint y: 118, distance: 7.7
click at [222, 118] on input "text" at bounding box center [262, 123] width 241 height 15
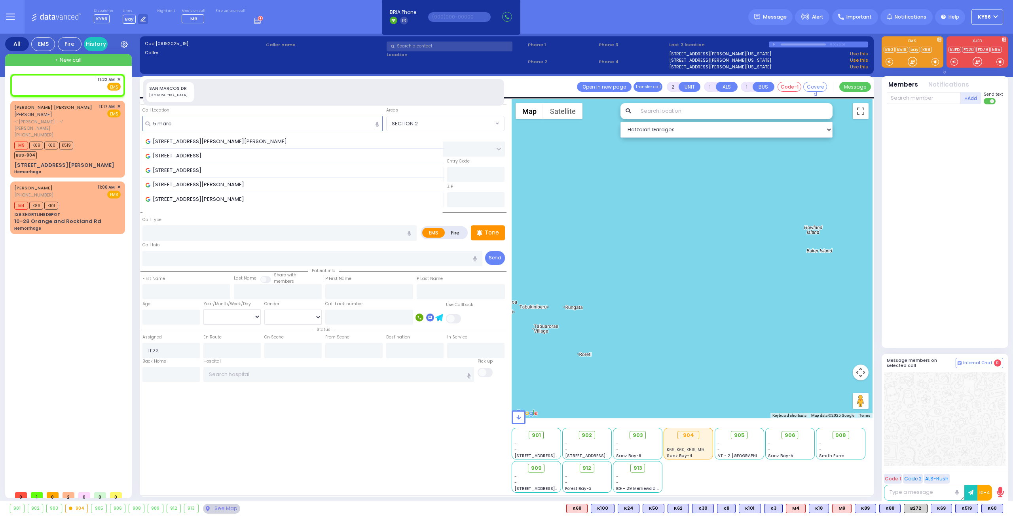
click at [217, 141] on span "[STREET_ADDRESS][PERSON_NAME][PERSON_NAME]" at bounding box center [218, 142] width 144 height 8
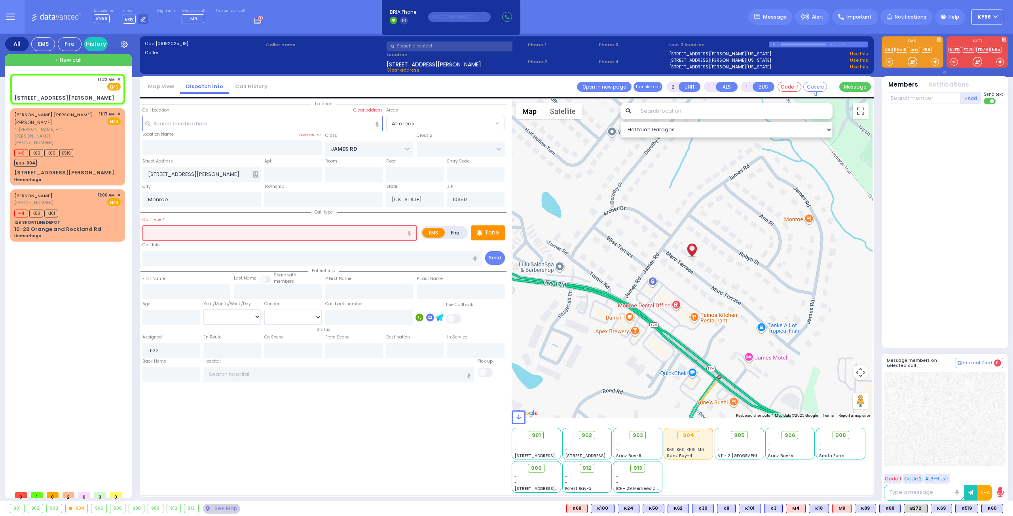
click at [220, 228] on input "text" at bounding box center [279, 232] width 274 height 15
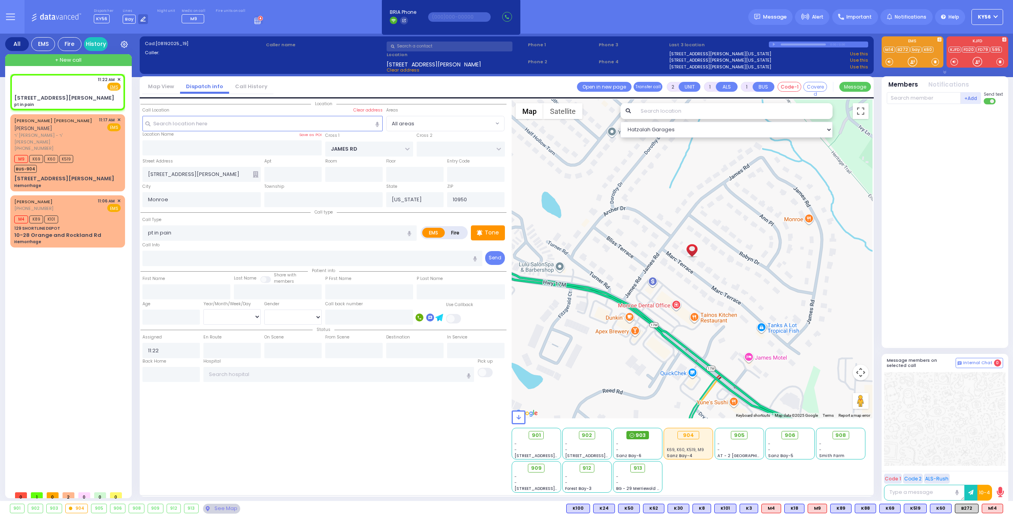
click at [639, 434] on span "903" at bounding box center [640, 436] width 10 height 8
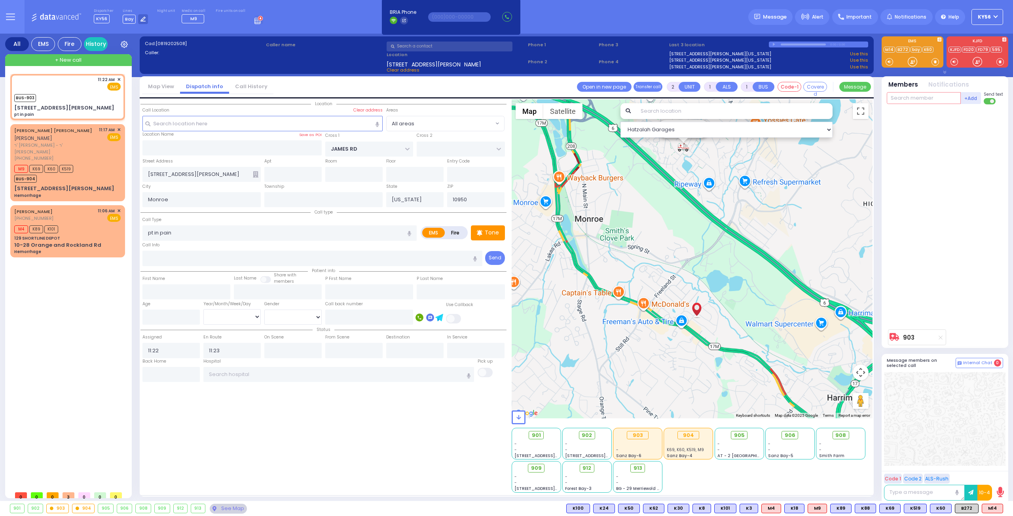
click at [906, 96] on input "text" at bounding box center [924, 98] width 74 height 12
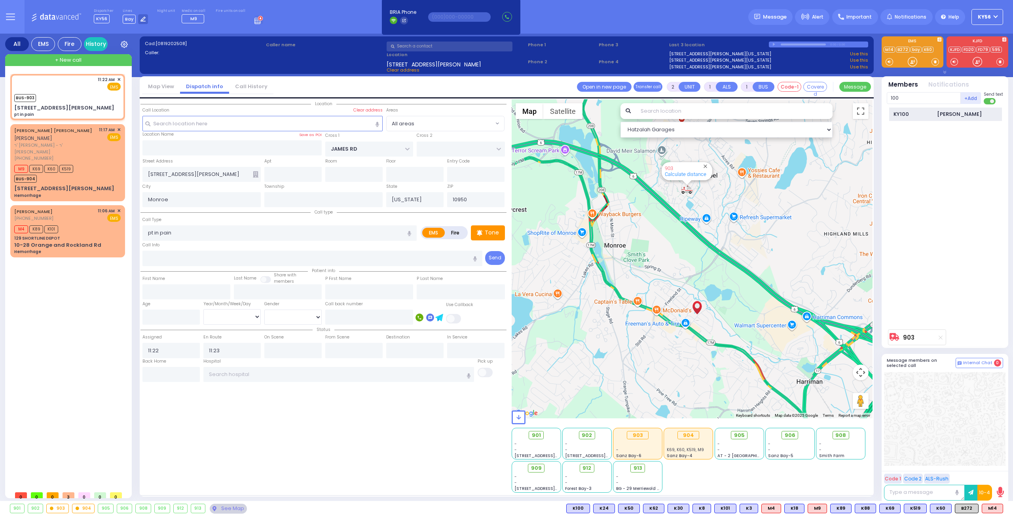
click at [922, 114] on div "KY100" at bounding box center [913, 114] width 40 height 8
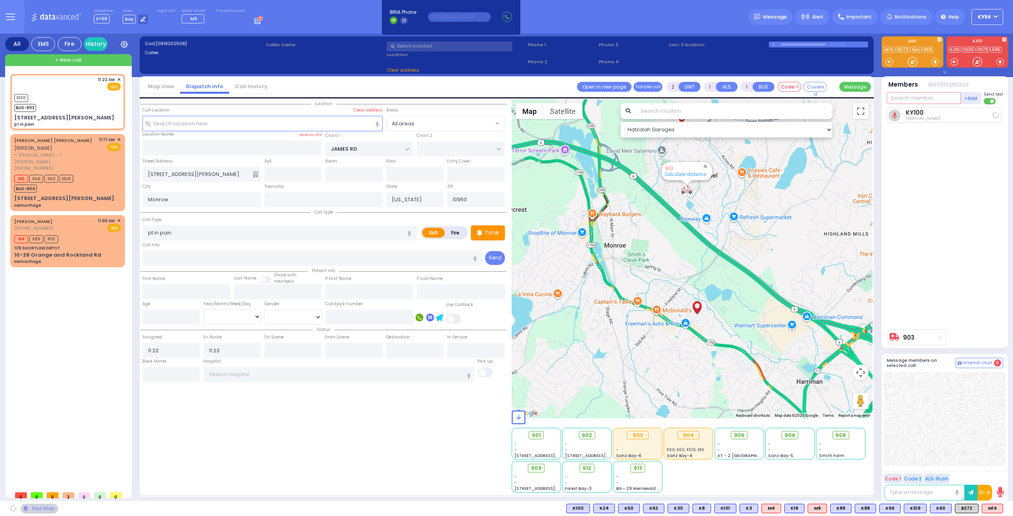
click at [902, 96] on input "text" at bounding box center [924, 98] width 74 height 12
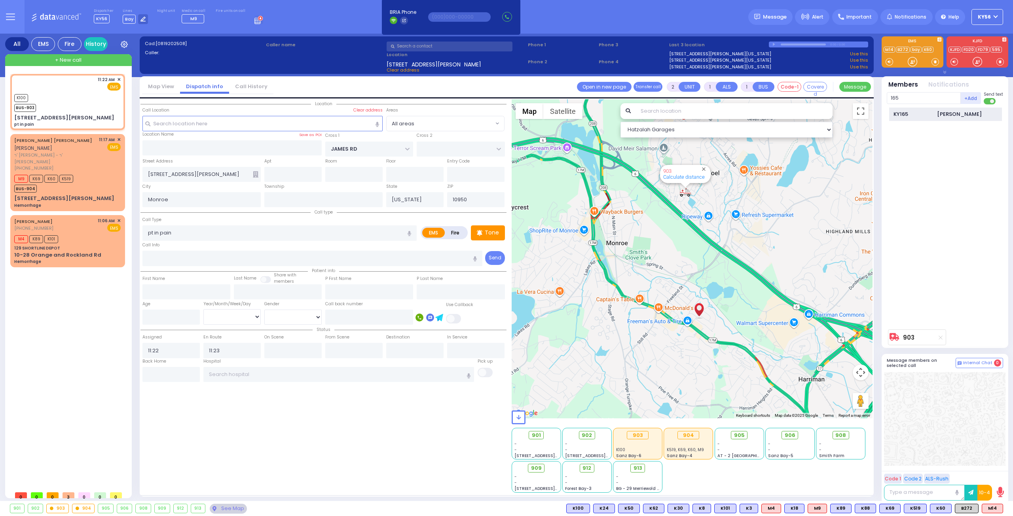
drag, startPoint x: 913, startPoint y: 111, endPoint x: 915, endPoint y: 117, distance: 6.8
click at [915, 117] on div "KY165" at bounding box center [913, 114] width 40 height 8
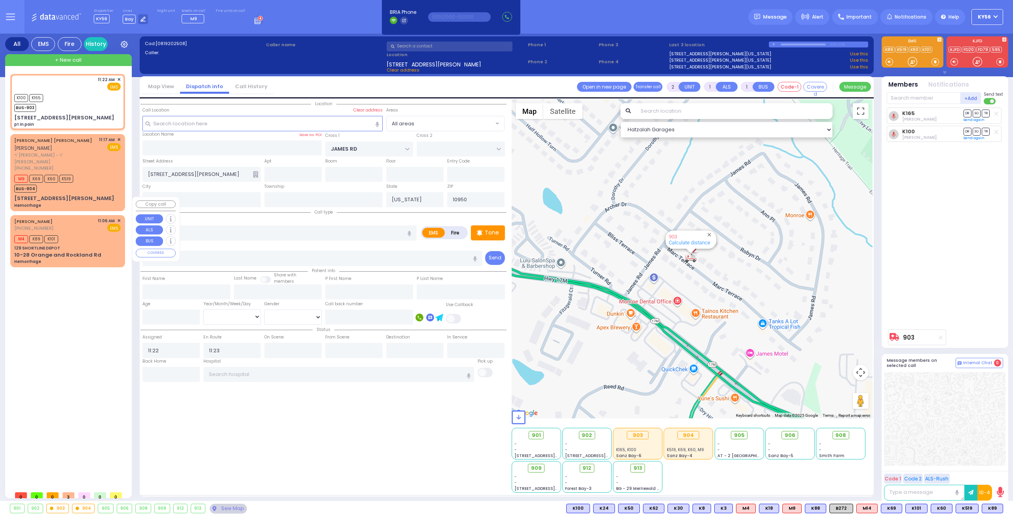
click at [83, 233] on div "M4 K89 K101" at bounding box center [67, 238] width 106 height 10
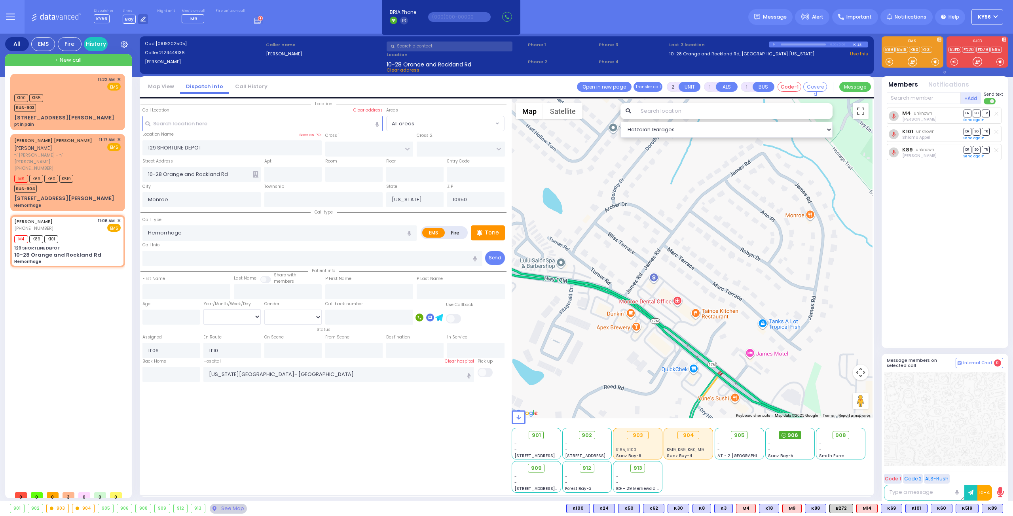
click at [790, 431] on div "906" at bounding box center [790, 435] width 23 height 9
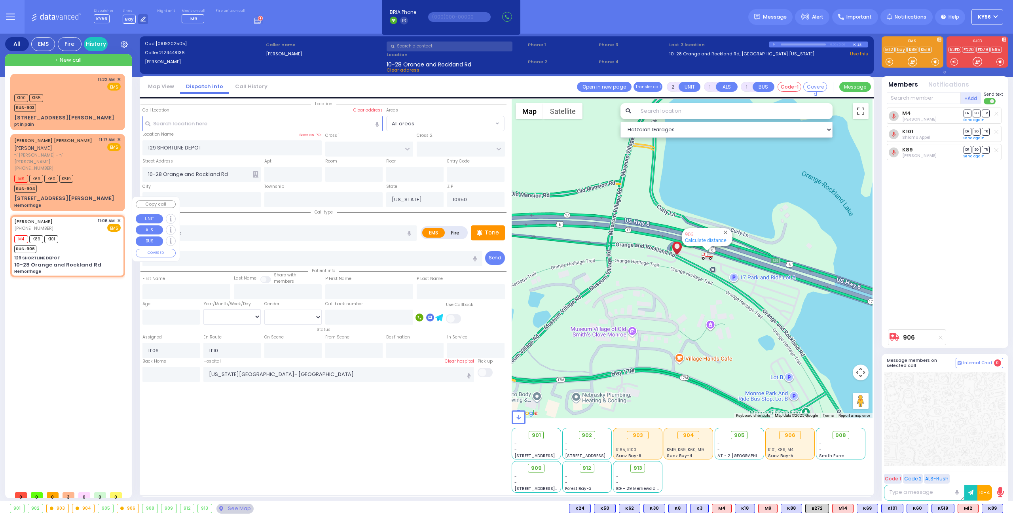
click at [76, 235] on div "UNGER FEIVEL (212) 444-8136 11:06 AM ✕ EMS M4 K89 K101" at bounding box center [68, 246] width 112 height 60
click at [964, 504] on span "M12" at bounding box center [968, 508] width 20 height 9
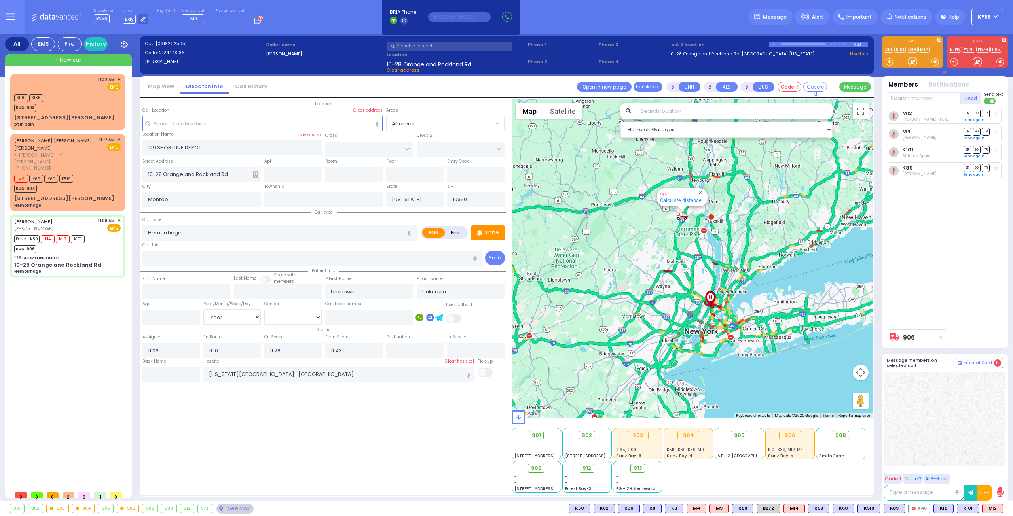
select select
select select "Year"
select select
radio input "true"
type input "Rivka"
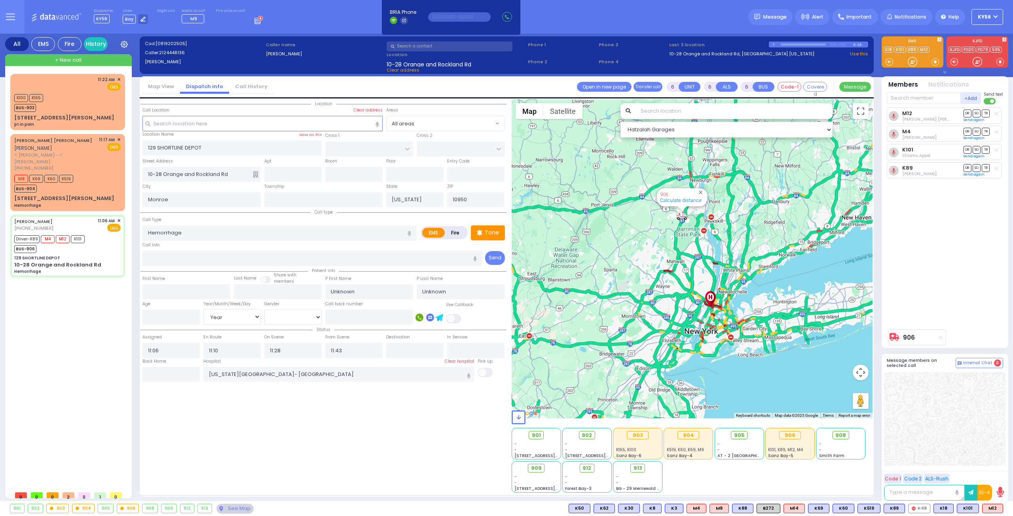
type input "[PERSON_NAME]"
select select "Year"
select select "Hatzalah Garages"
select select
radio input "true"
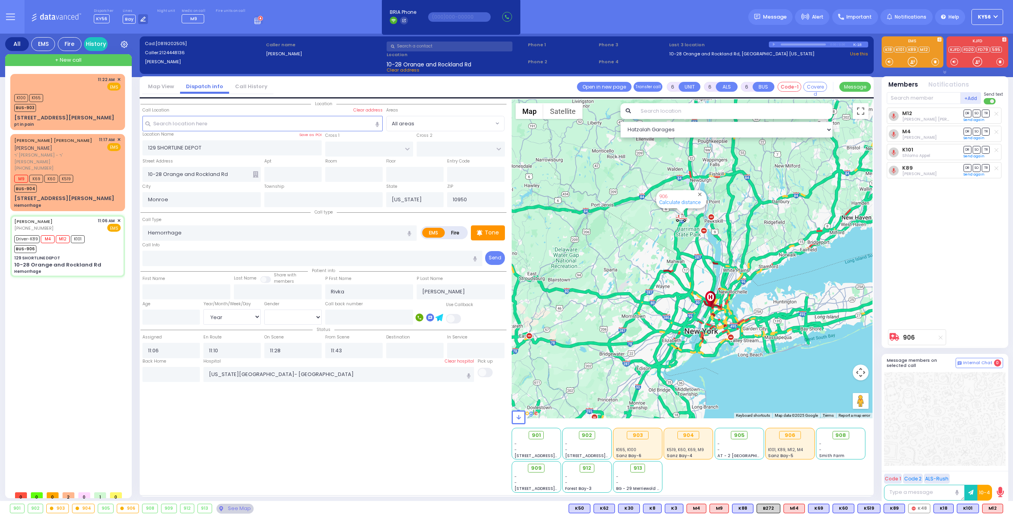
select select "Year"
select select "Hatzalah Garages"
select select
radio input "true"
select select "Year"
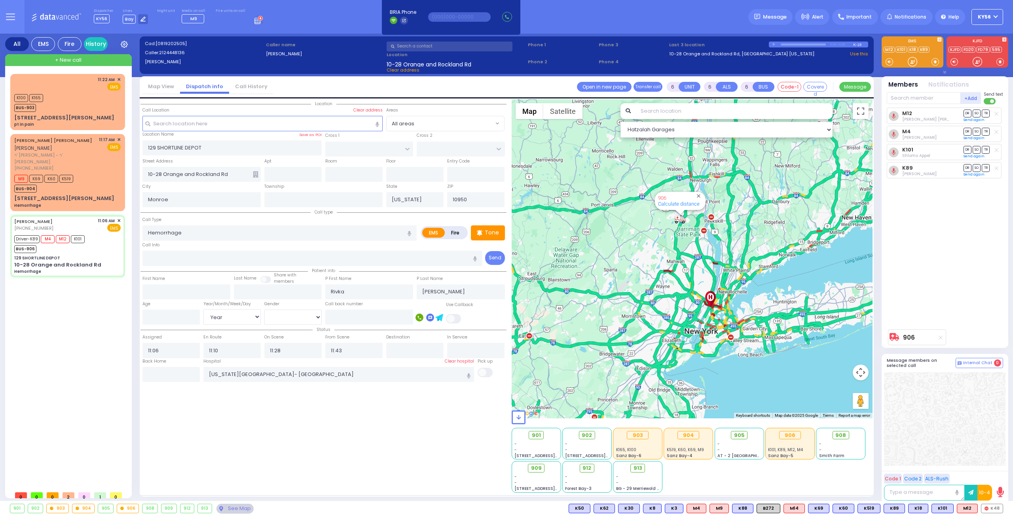
select select "Hatzalah Garages"
select select
radio input "true"
select select "Year"
select select "Hatzalah Garages"
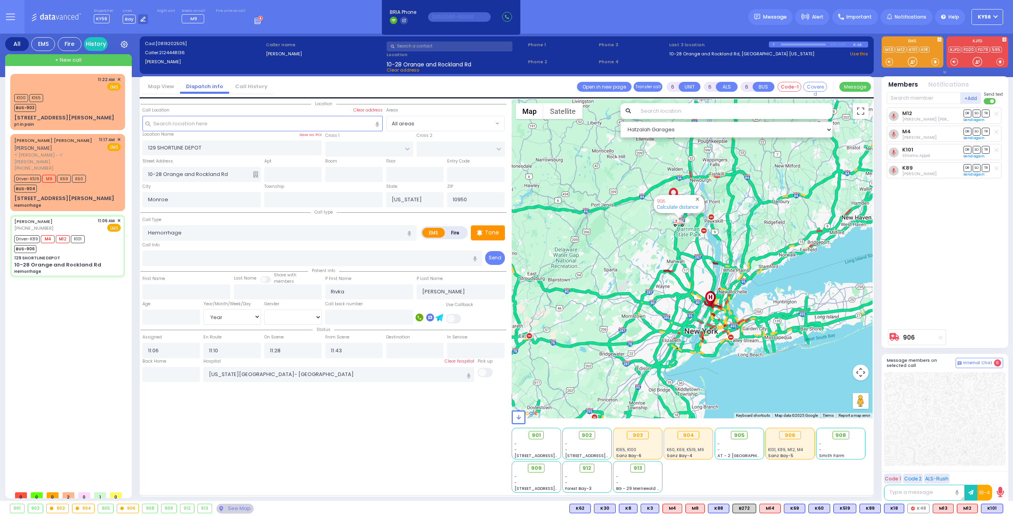
select select
radio input "true"
select select "Year"
select select "Hatzalah Garages"
select select
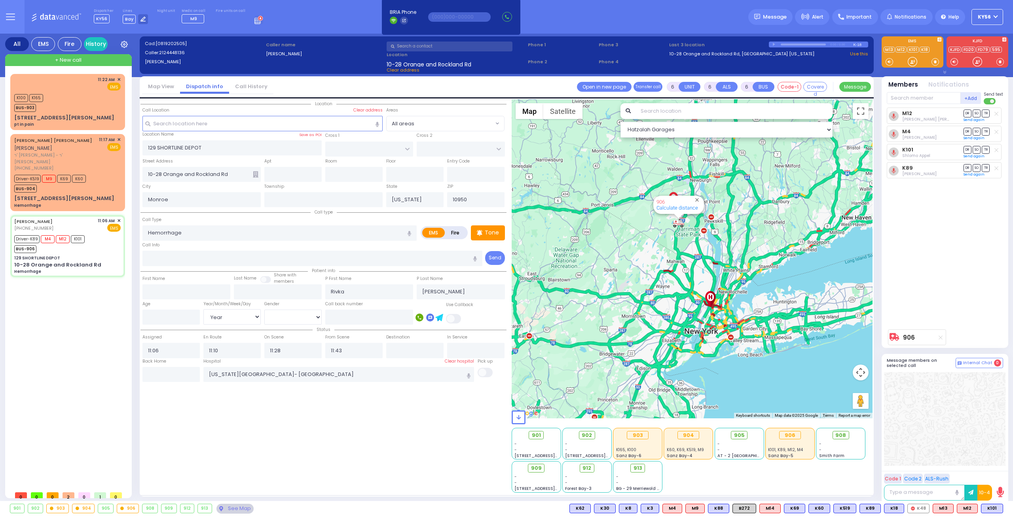
radio input "true"
select select "Year"
select select "Hatzalah Garages"
select select
radio input "true"
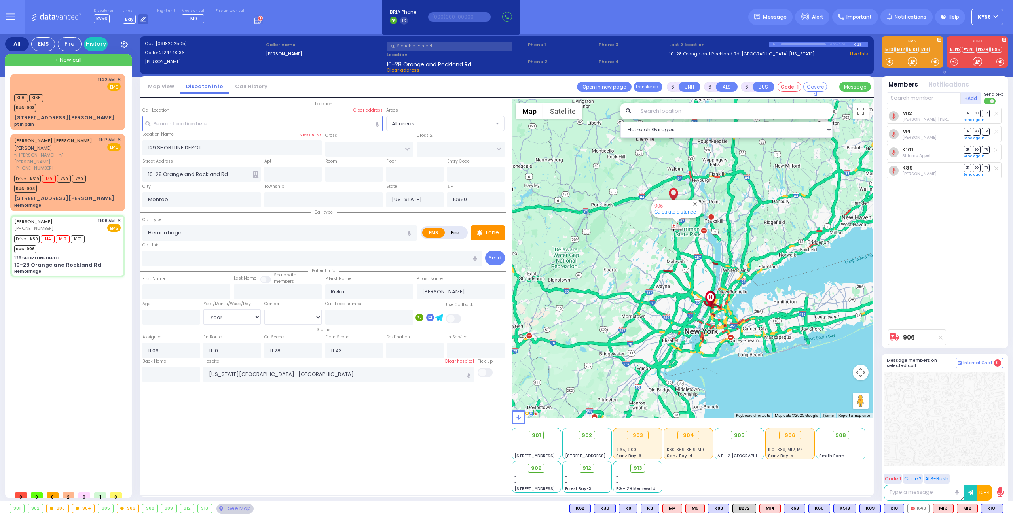
type input "21"
select select "Year"
select select "[DEMOGRAPHIC_DATA]"
select select "Hatzalah Garages"
select select
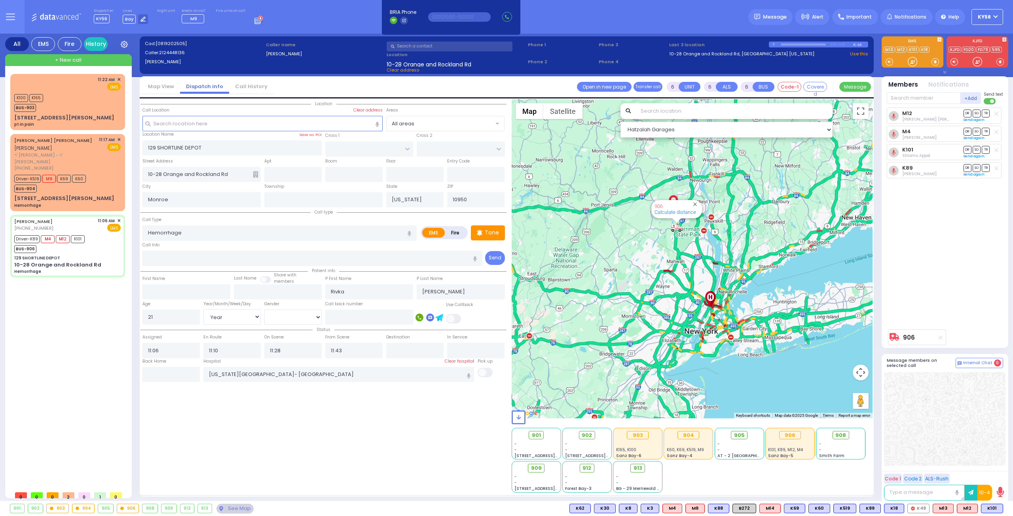
radio input "true"
select select "Year"
select select "[DEMOGRAPHIC_DATA]"
select select "Hatzalah Garages"
select select
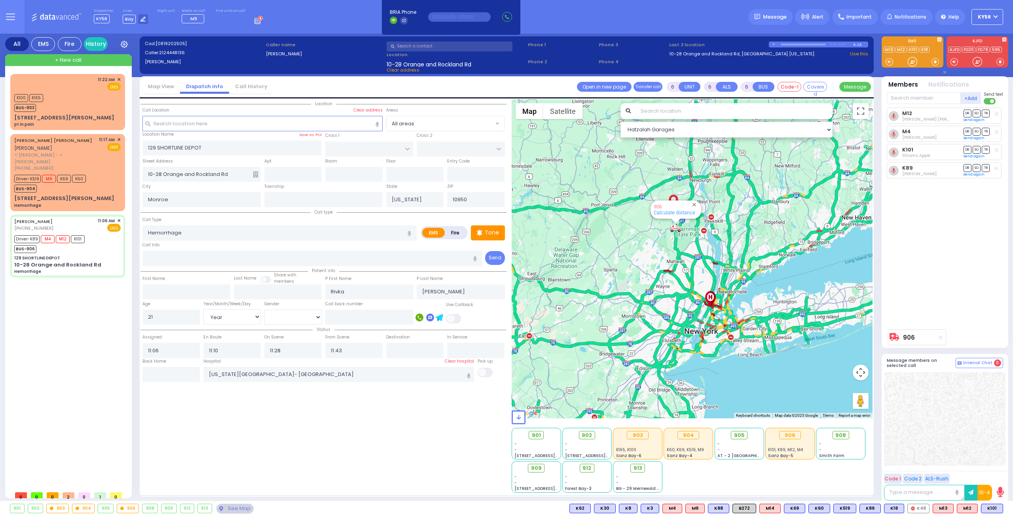
radio input "true"
select select "Year"
select select "[DEMOGRAPHIC_DATA]"
select select "Hatzalah Garages"
select select
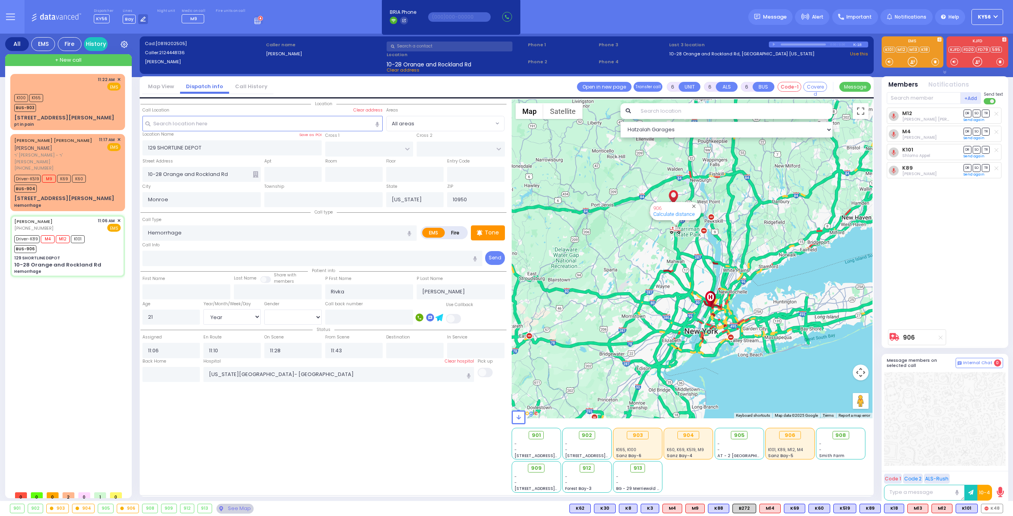
radio input "true"
select select "Year"
select select "[DEMOGRAPHIC_DATA]"
select select "Hatzalah Garages"
select select
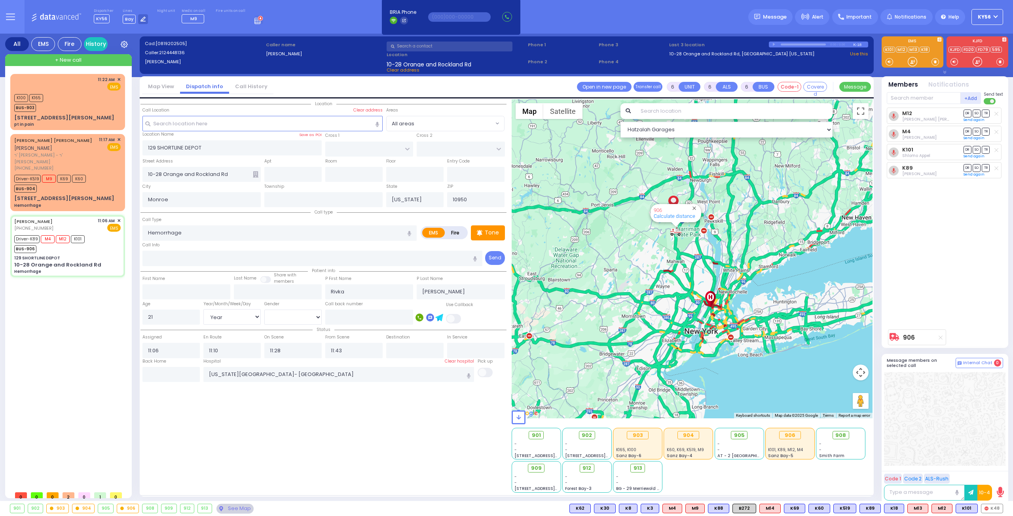
radio input "true"
select select "Year"
select select "[DEMOGRAPHIC_DATA]"
select select "Hatzalah Garages"
select select
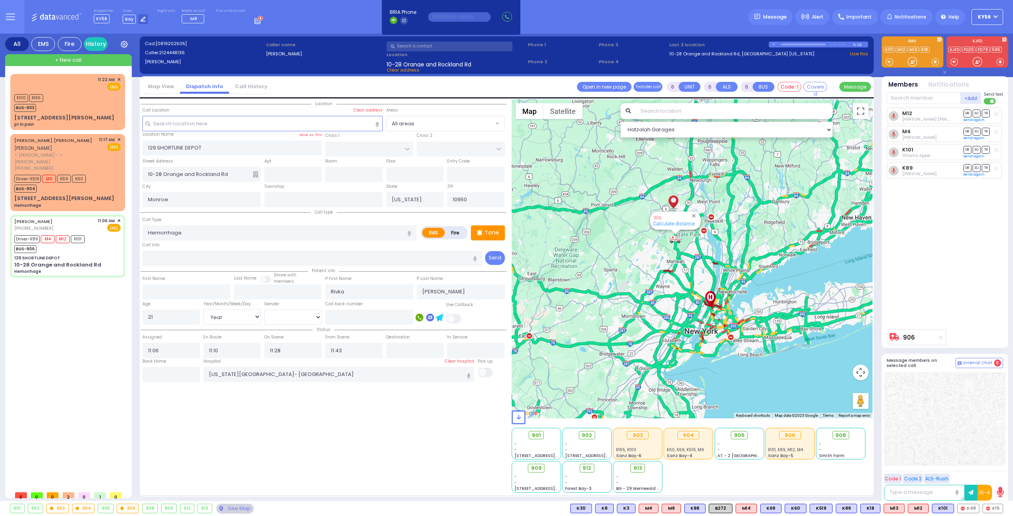
radio input "true"
select select "Year"
select select "[DEMOGRAPHIC_DATA]"
select select "Hatzalah Garages"
select select
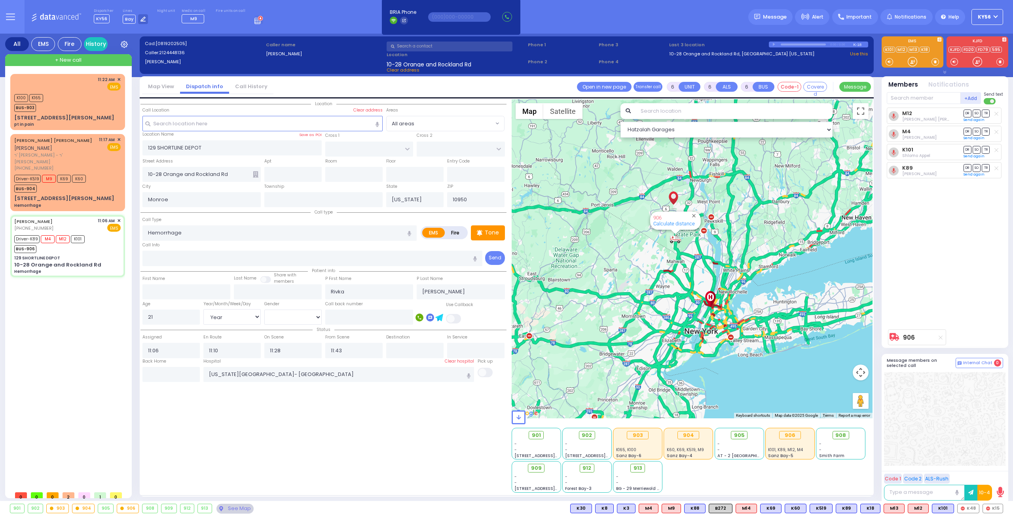
radio input "true"
select select "Year"
select select "[DEMOGRAPHIC_DATA]"
select select "Hatzalah Garages"
select select
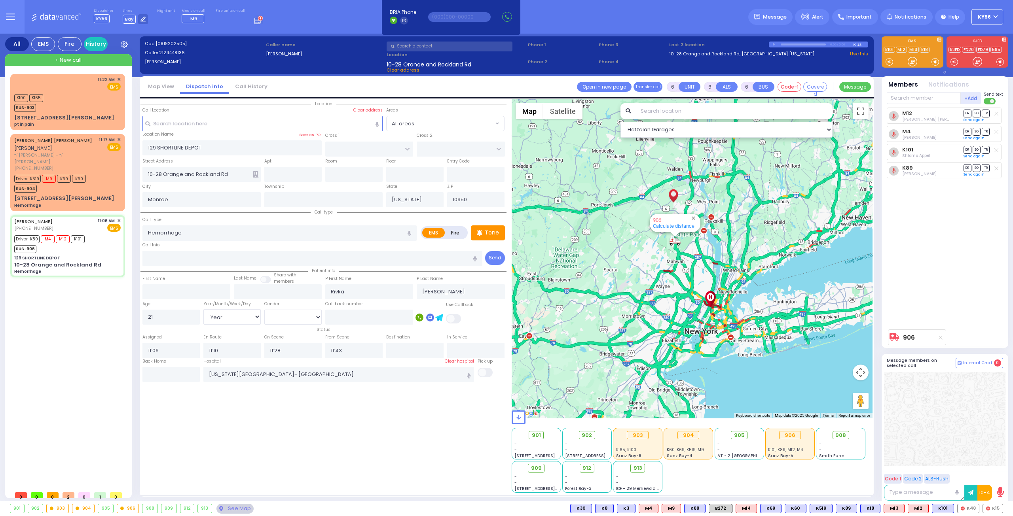
radio input "true"
select select "Year"
select select "[DEMOGRAPHIC_DATA]"
select select "Hatzalah Garages"
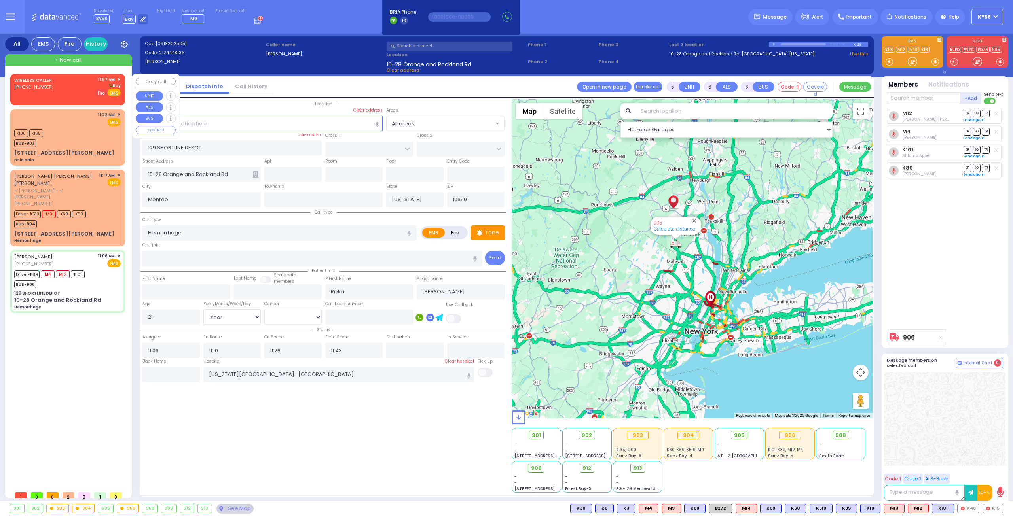
click at [101, 94] on span "Fire" at bounding box center [101, 93] width 12 height 8
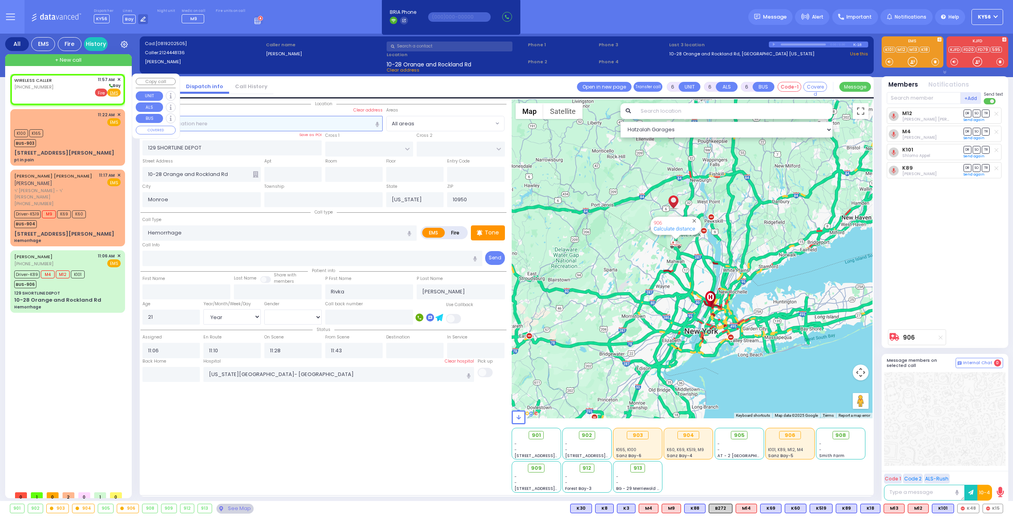
type input "2"
type input "1"
select select
radio input "false"
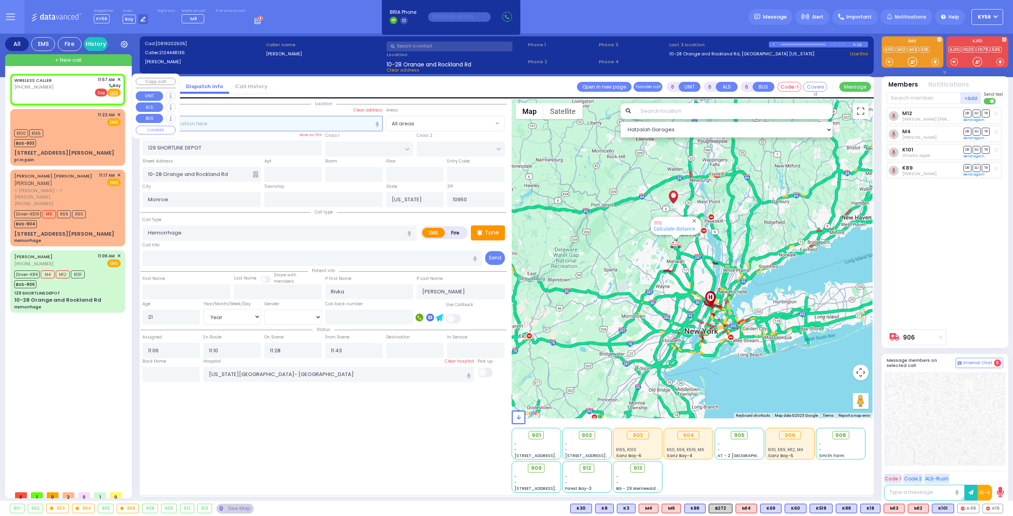
radio input "true"
select select
type input "11:57"
select select "Hatzalah Garages"
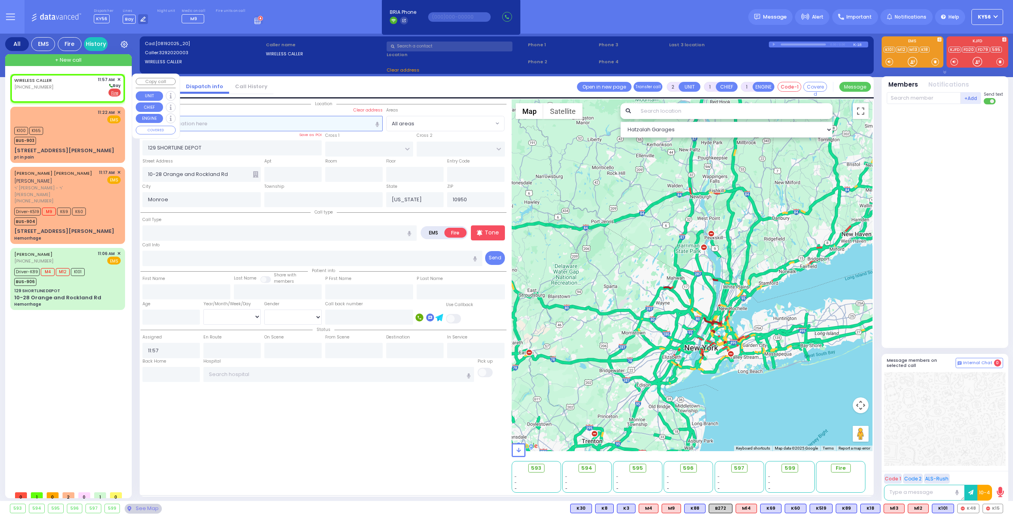
select select
radio input "true"
select select
select select "Hatzalah Garages"
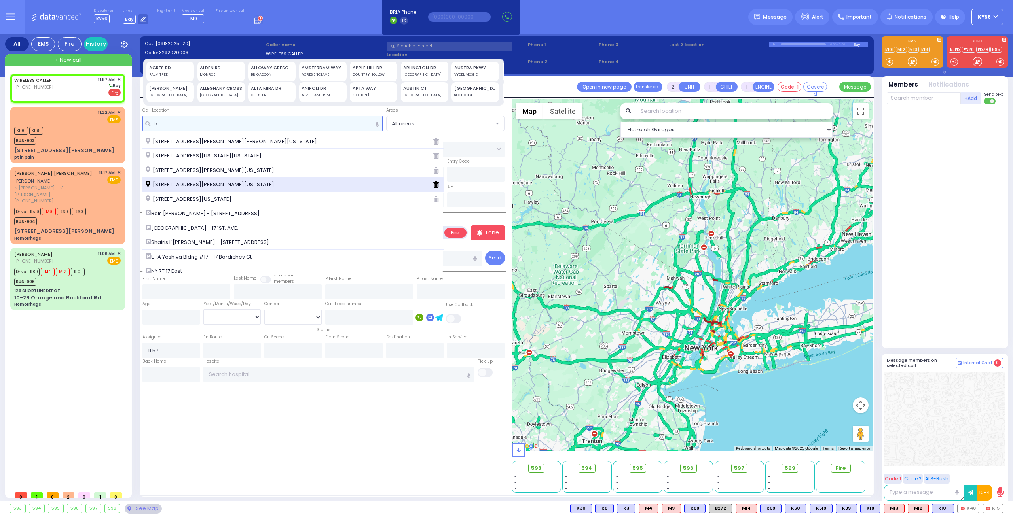
type input "17"
click at [216, 185] on span "[STREET_ADDRESS][PERSON_NAME][US_STATE]" at bounding box center [211, 185] width 131 height 8
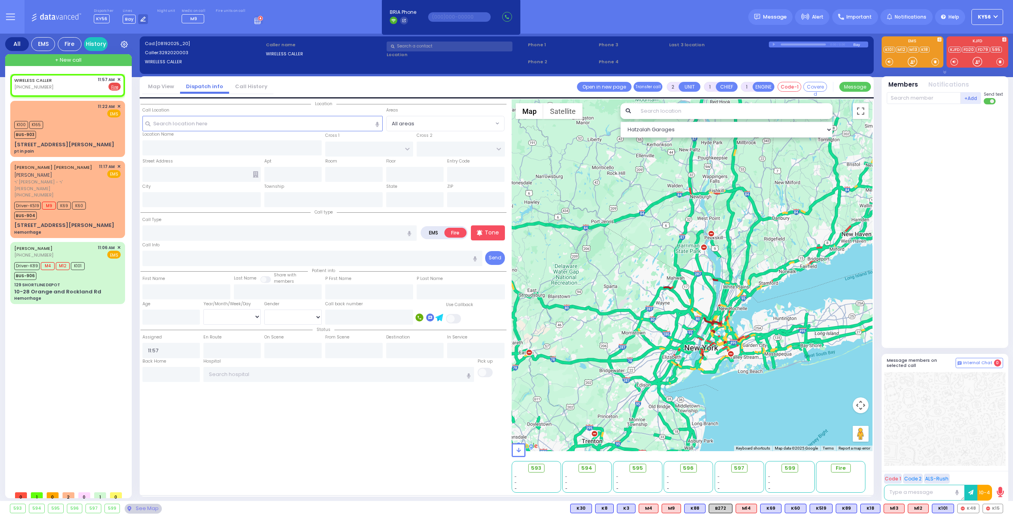
select select
radio input "true"
select select
select select "Hatzalah Garages"
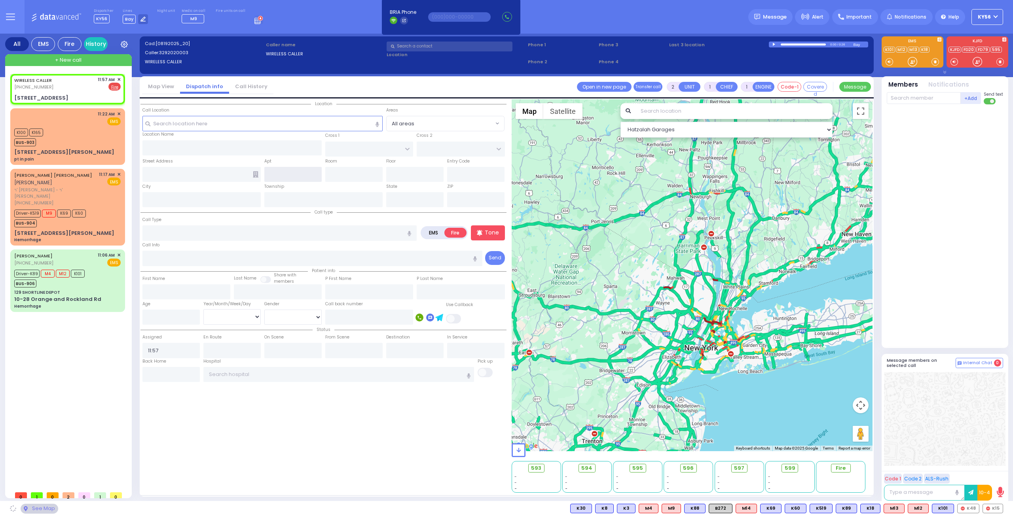
select select
radio input "true"
select select
select select "Hatzalah Garages"
type input "[STREET_ADDRESS]"
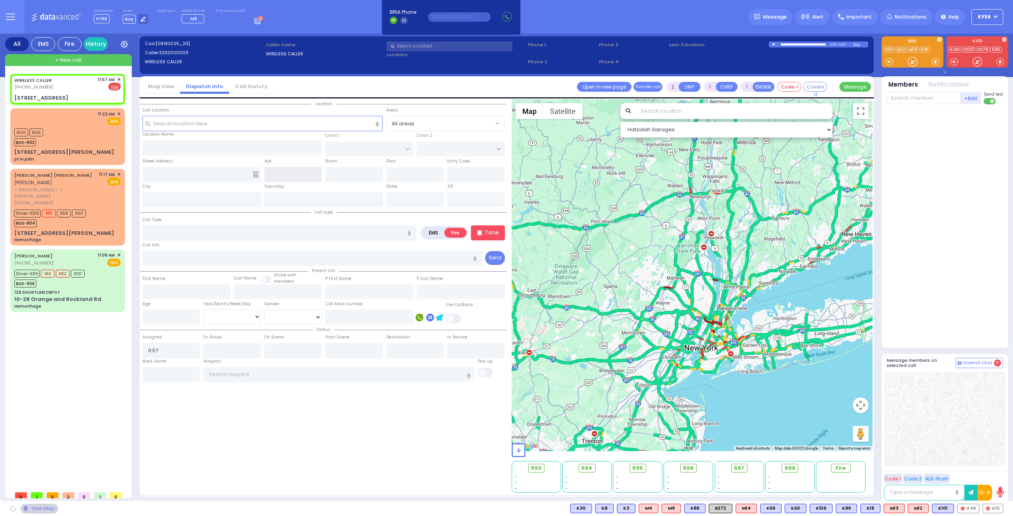
type input "[PERSON_NAME]"
type input "[US_STATE]"
type input "10950"
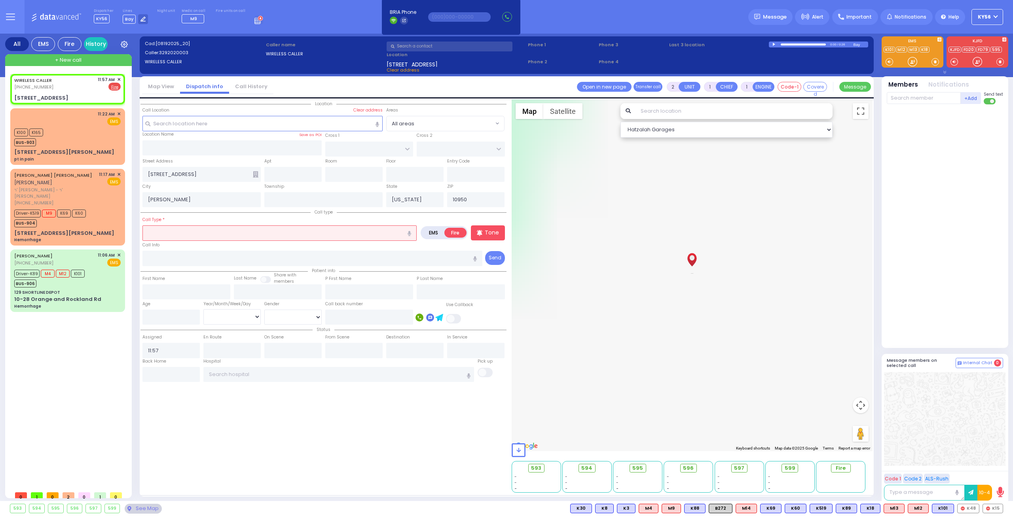
click at [201, 231] on input "text" at bounding box center [279, 232] width 274 height 15
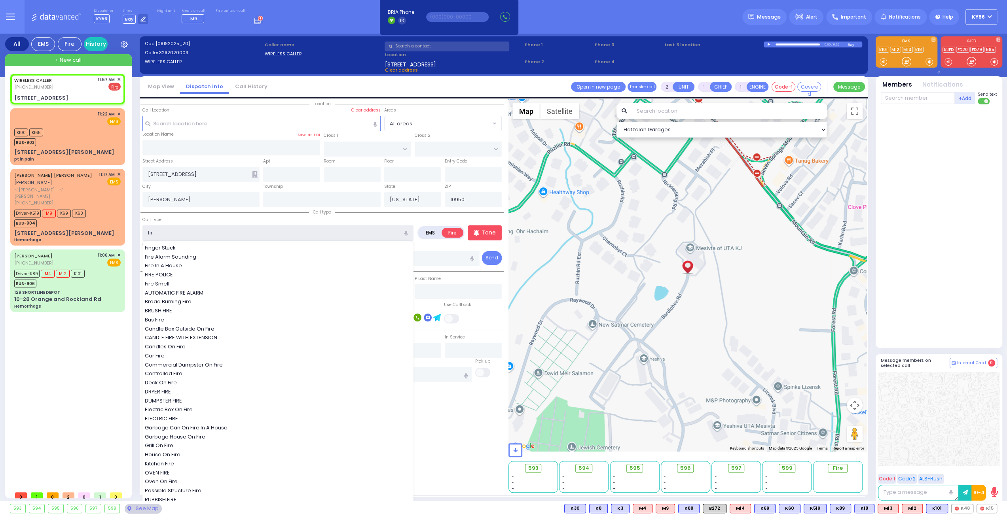
type input "fire"
select select
radio input "true"
select select
select select "Hatzalah Garages"
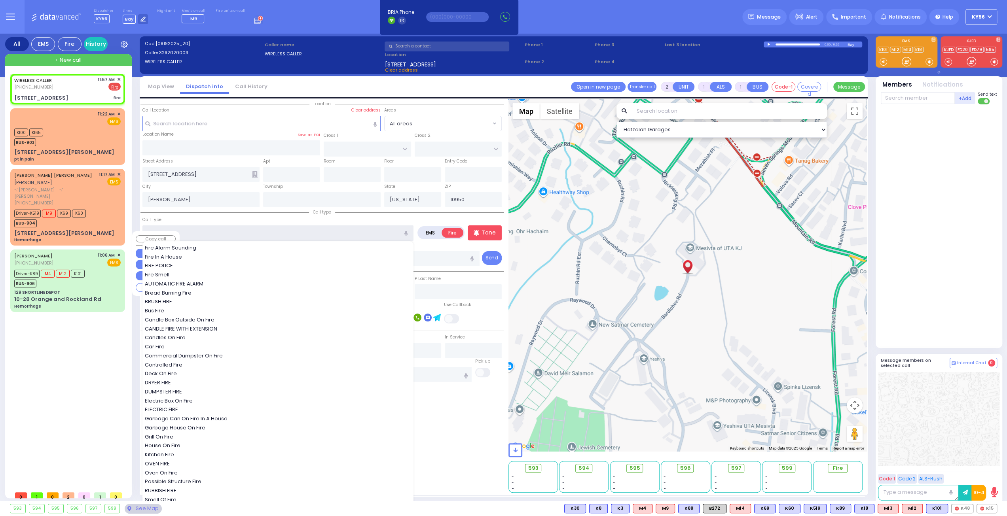
type input "fire"
click at [87, 324] on div "WIRELESS CALLER [PHONE_NUMBER] 11:57 AM ✕ Fire fire" at bounding box center [69, 280] width 118 height 413
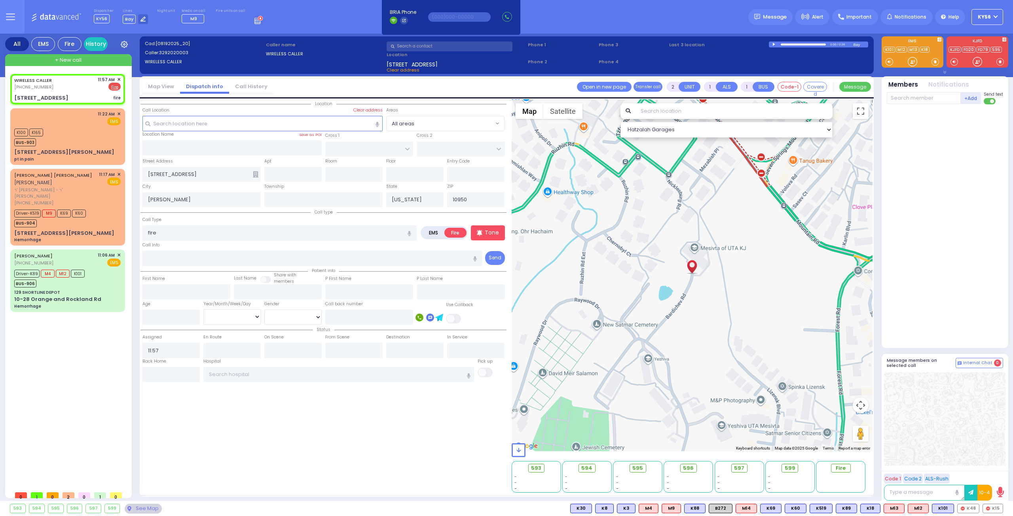
select select
radio input "true"
select select
select select "Hatzalah Garages"
click at [488, 234] on p "Tone" at bounding box center [492, 233] width 14 height 8
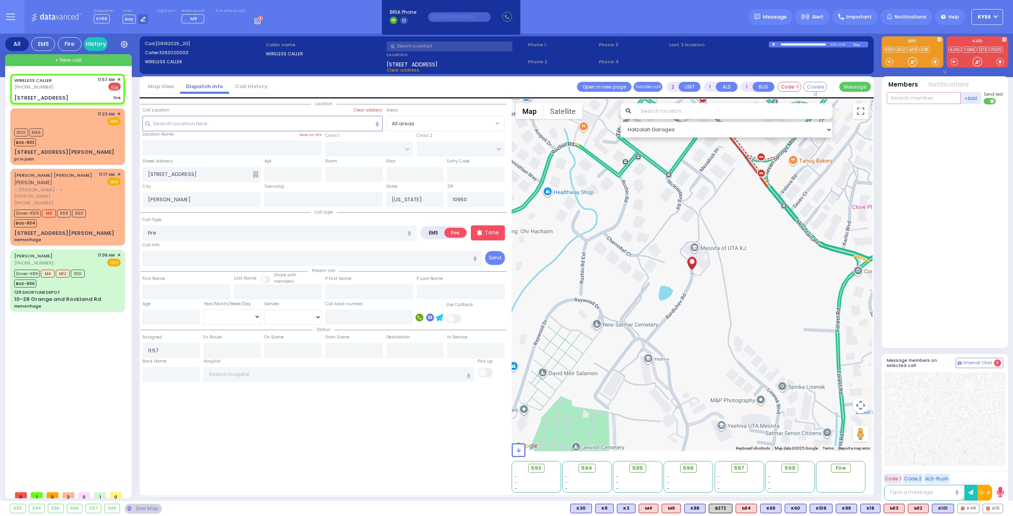
click at [907, 100] on input "text" at bounding box center [924, 98] width 74 height 12
type input "62"
click at [899, 116] on div "FD62" at bounding box center [913, 114] width 40 height 8
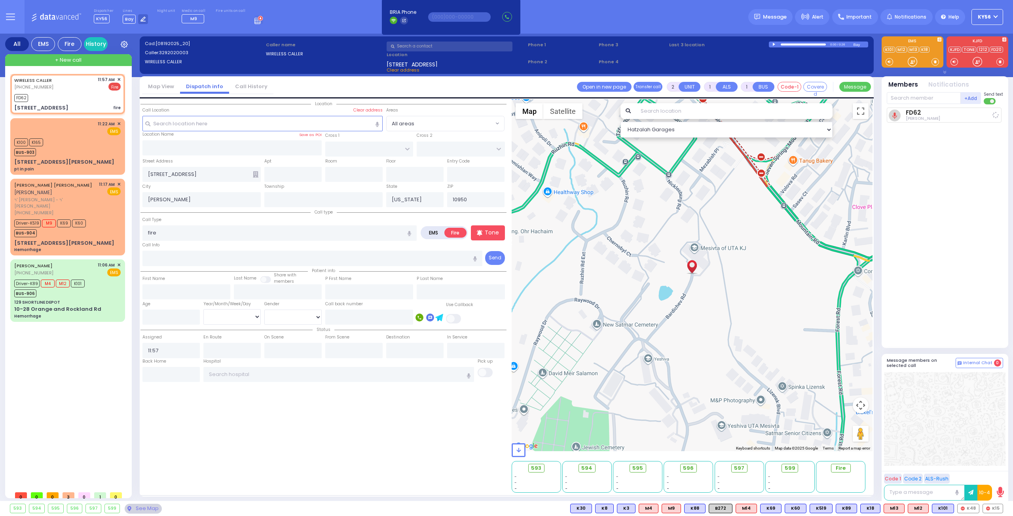
select select
radio input "true"
select select
type input "11:58"
select select "Hatzalah Garages"
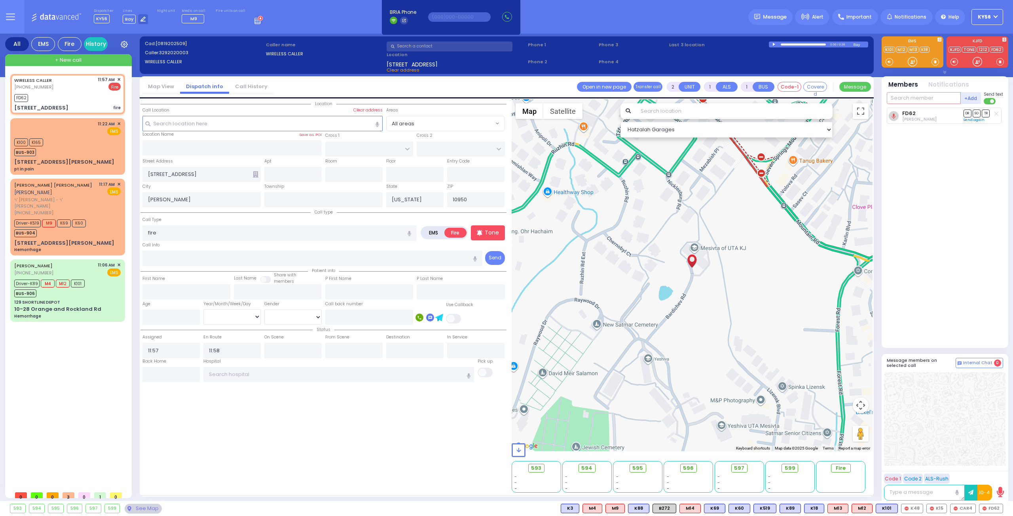
click at [917, 100] on input "text" at bounding box center [924, 98] width 74 height 12
type input "car4"
click at [927, 110] on div "CAR4" at bounding box center [913, 114] width 40 height 8
select select
radio input "true"
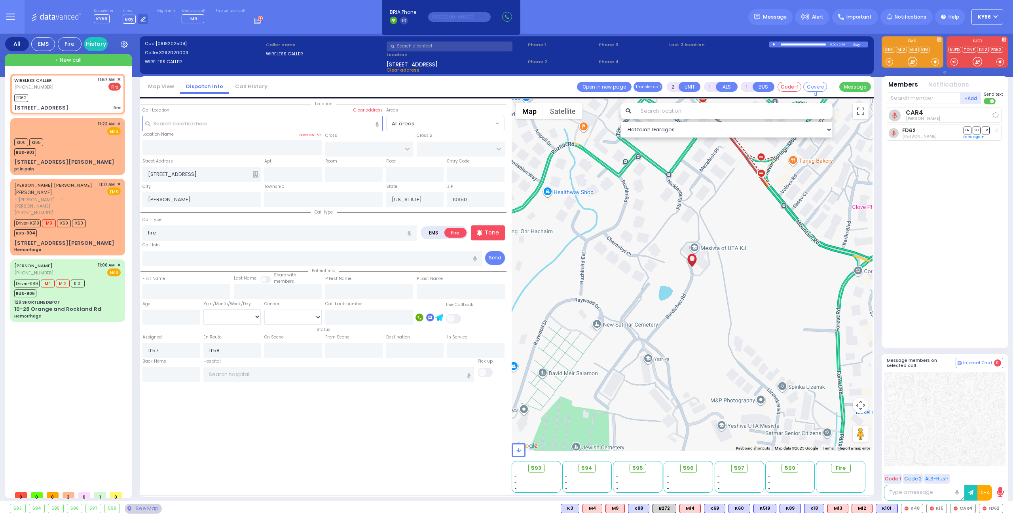
select select
select select "Hatzalah Garages"
click at [920, 96] on input "text" at bounding box center [924, 98] width 74 height 12
type input "12"
click at [923, 112] on div "FD12" at bounding box center [913, 114] width 40 height 8
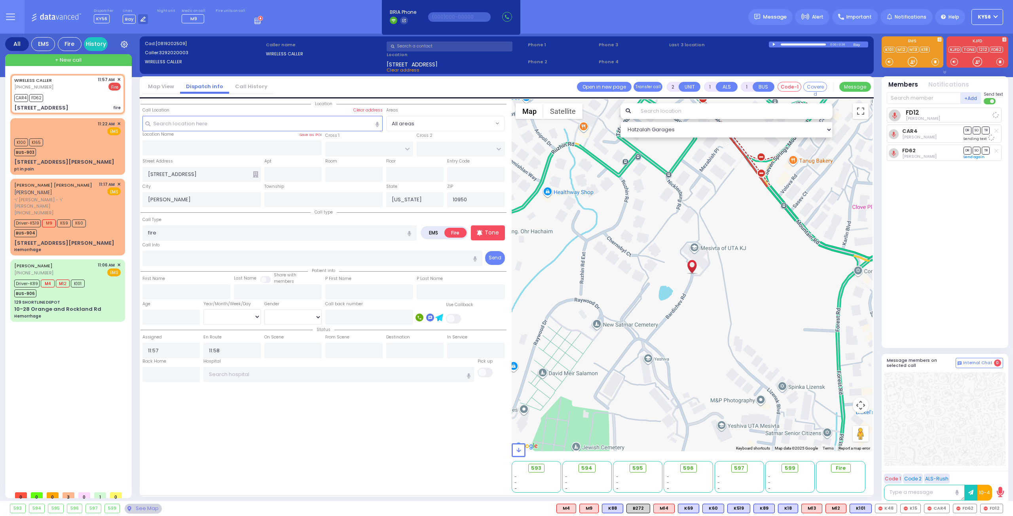
select select
radio input "true"
select select
select select "Hatzalah Garages"
click at [913, 94] on input "text" at bounding box center [924, 98] width 74 height 12
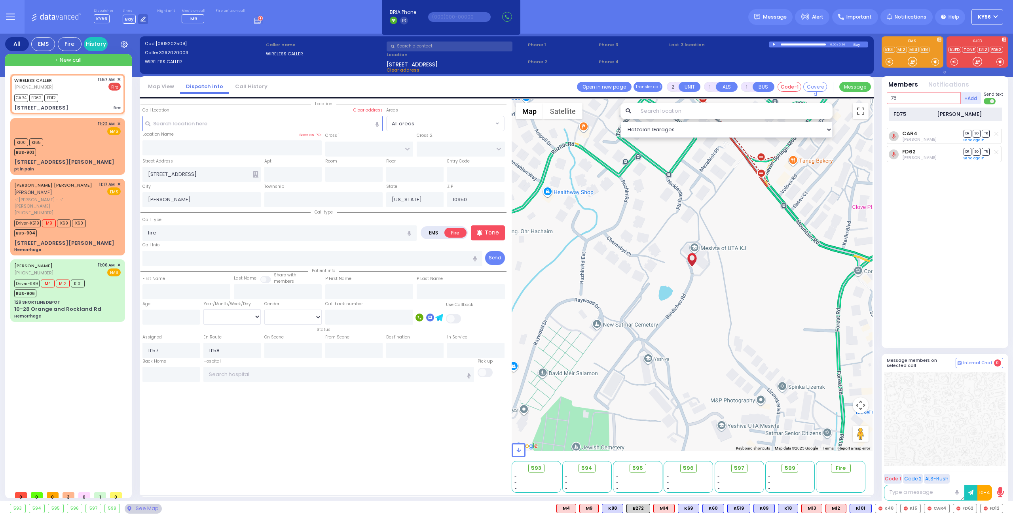
type input "75"
click at [924, 108] on div "FD75 [PERSON_NAME]" at bounding box center [945, 115] width 113 height 14
select select
radio input "true"
select select
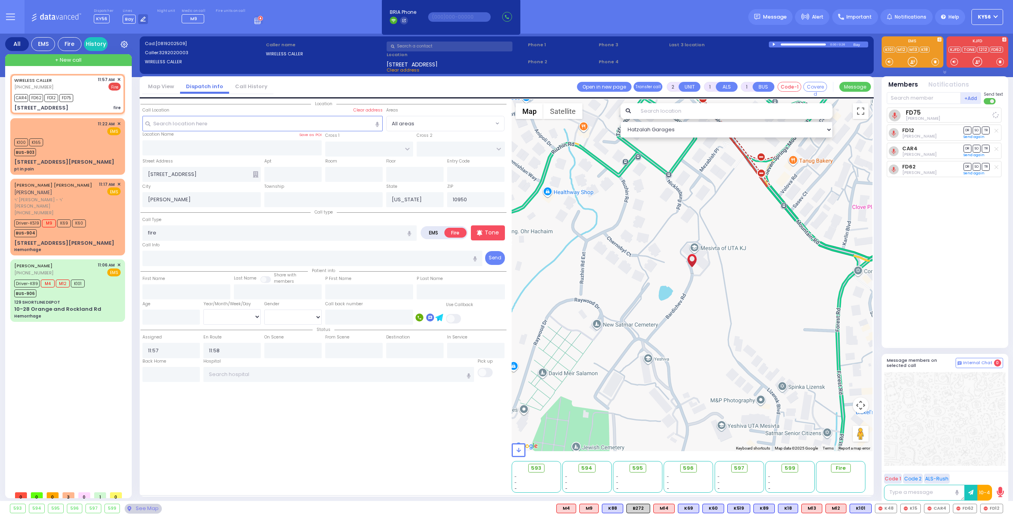
select select "Hatzalah Garages"
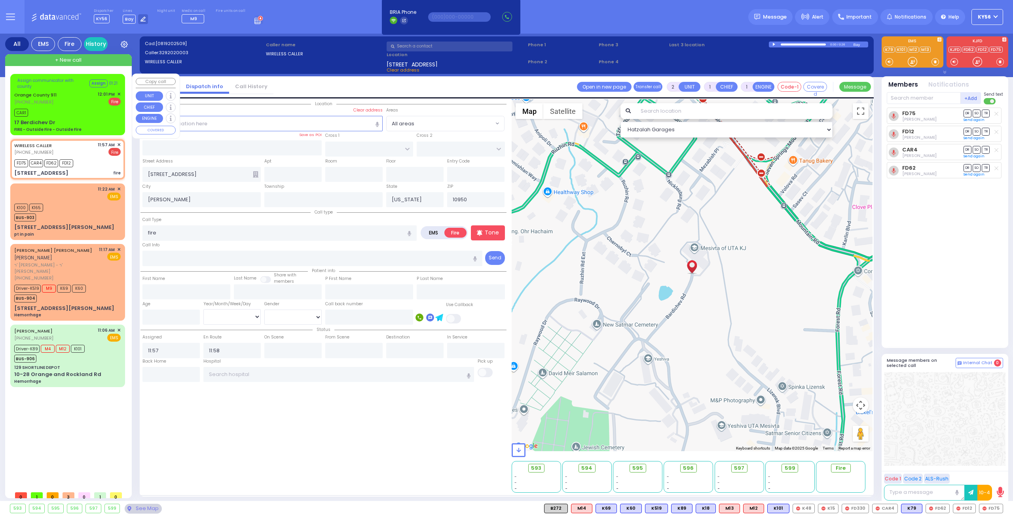
click at [120, 93] on span "✕" at bounding box center [119, 94] width 4 height 7
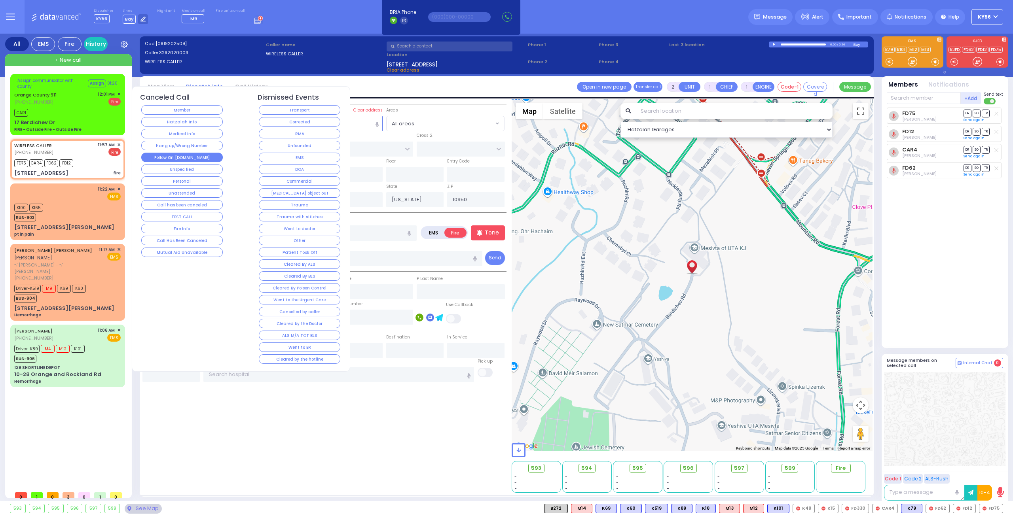
click at [192, 156] on button "Follow On [DOMAIN_NAME]" at bounding box center [181, 157] width 81 height 9
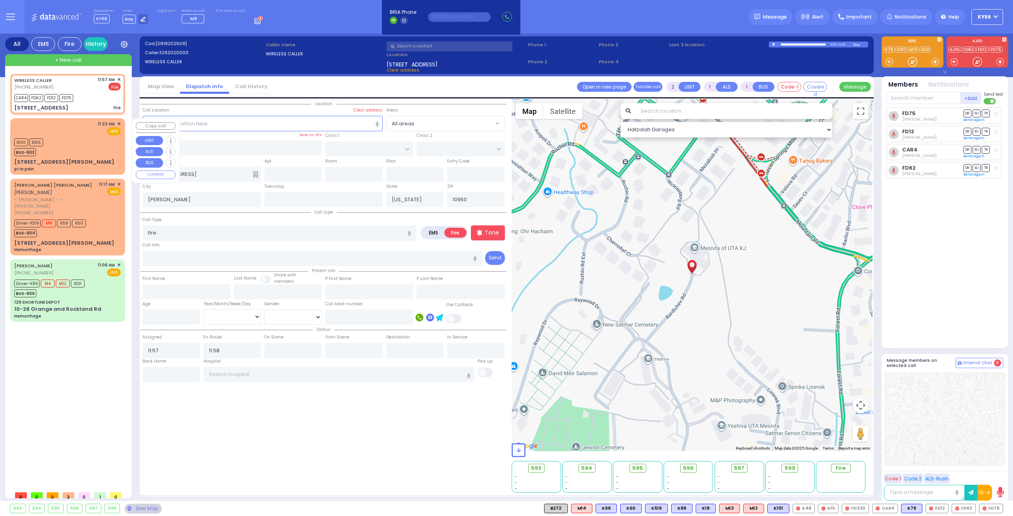
click at [83, 142] on div "K100 K165 BUS-903" at bounding box center [67, 146] width 106 height 20
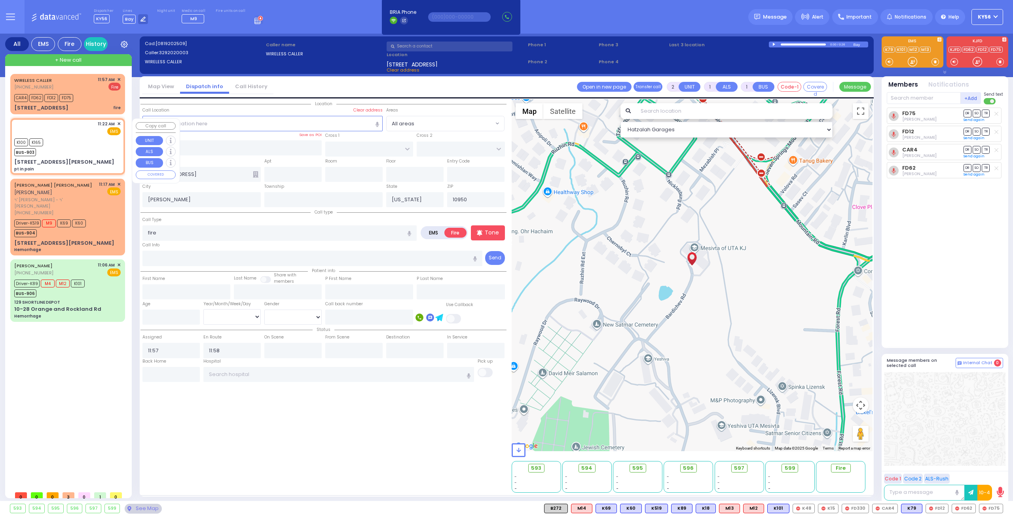
type input "6"
select select
type input "pt in pain"
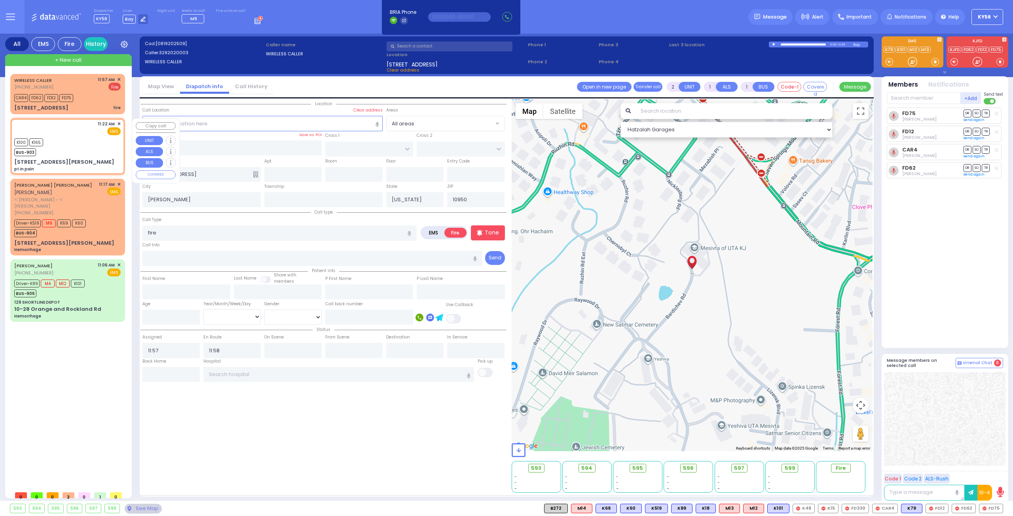
radio input "true"
type input "Unknown"
select select "Year"
type input "11:22"
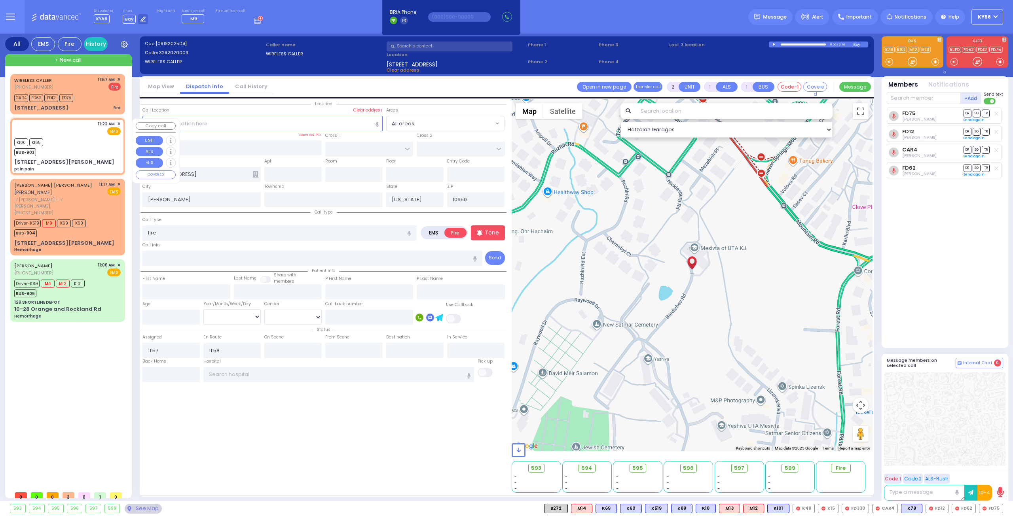
type input "11:23"
type input "11:32"
type input "11:54"
select select "Hatzalah Garages"
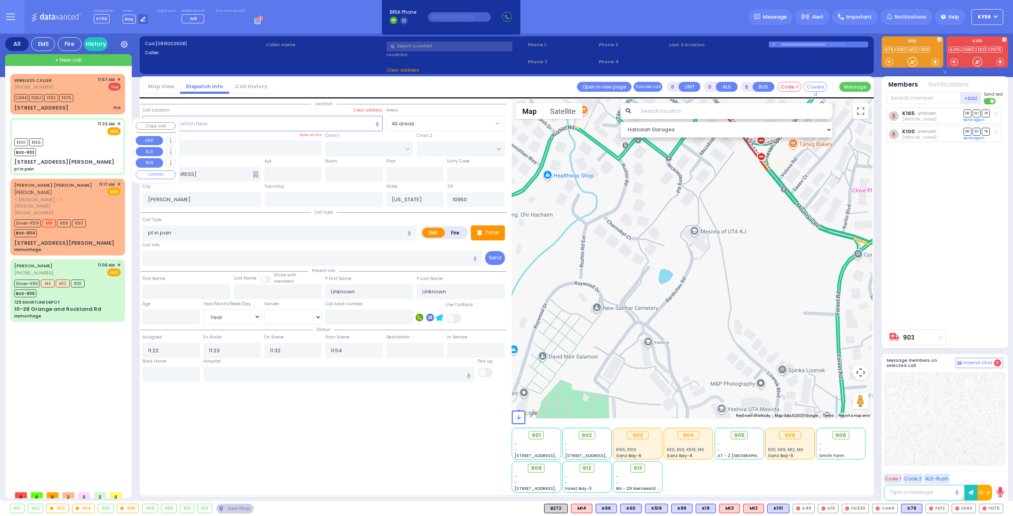
select select
radio input "true"
select select "Year"
type input "JAMES RD"
type input "[STREET_ADDRESS][PERSON_NAME]"
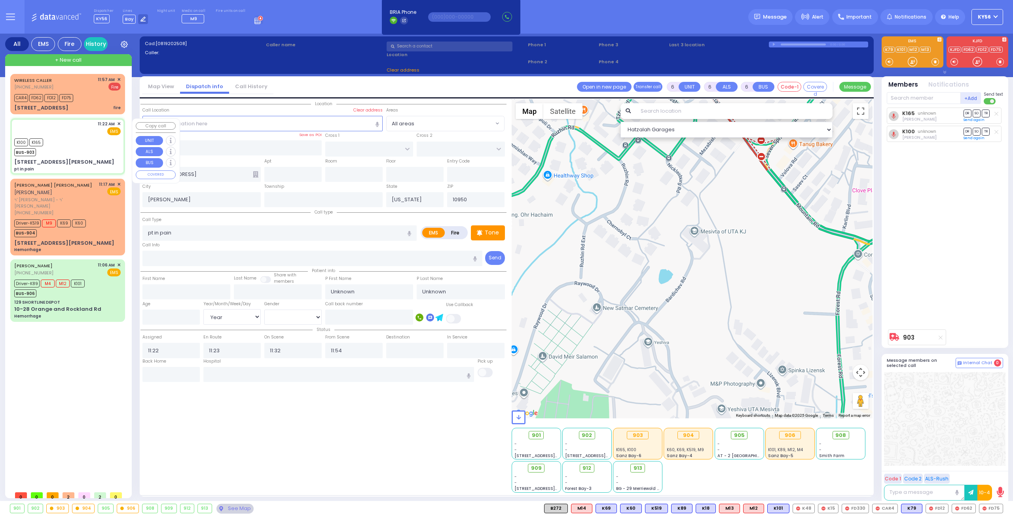
type input "Monroe"
select select "Hatzalah Garages"
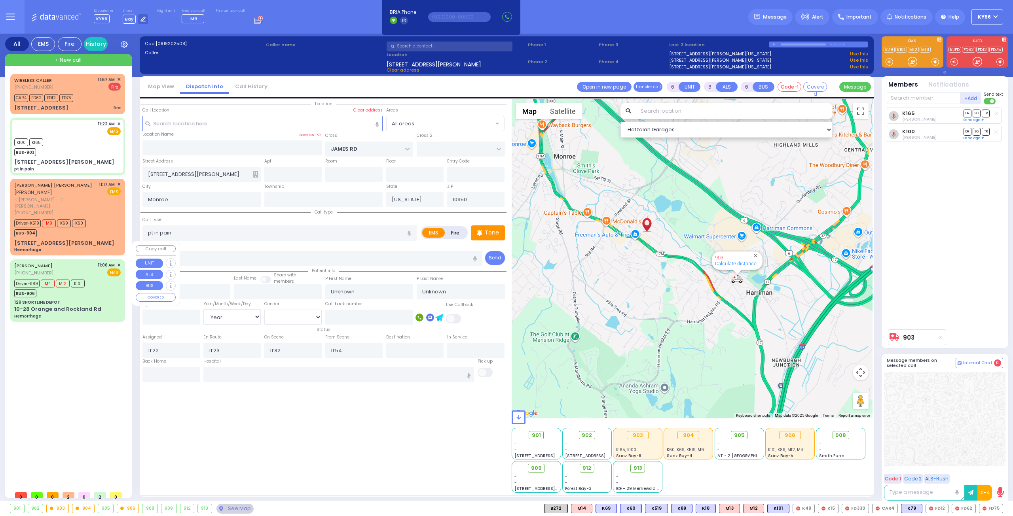
click at [78, 299] on div "129 SHORTLINE DEPOT" at bounding box center [67, 302] width 106 height 6
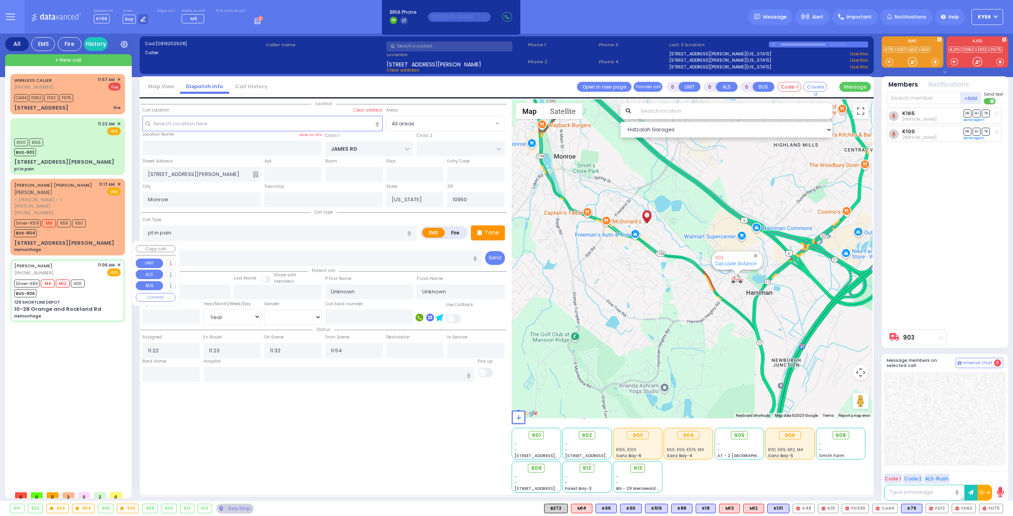
select select
type input "Hemorrhage"
radio input "true"
type input "Rivka"
type input "[PERSON_NAME]"
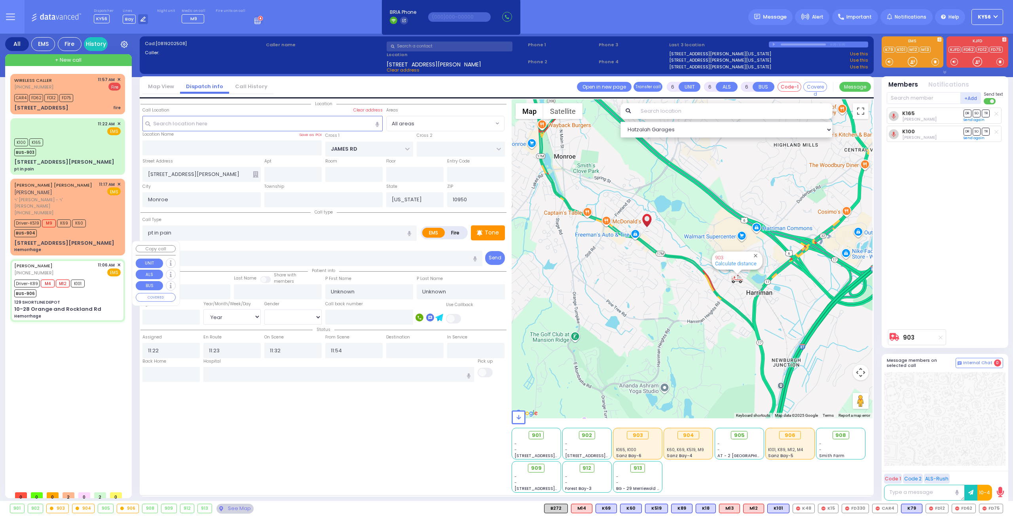
type input "21"
select select "Year"
select select "[DEMOGRAPHIC_DATA]"
type input "11:06"
type input "11:10"
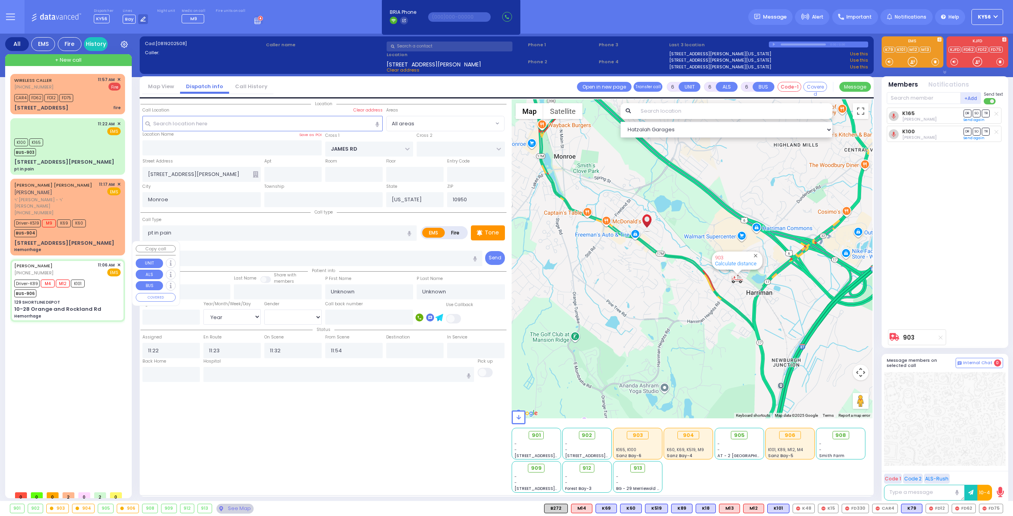
type input "11:28"
type input "11:43"
type input "[US_STATE][GEOGRAPHIC_DATA]- [GEOGRAPHIC_DATA]"
select select "Hatzalah Garages"
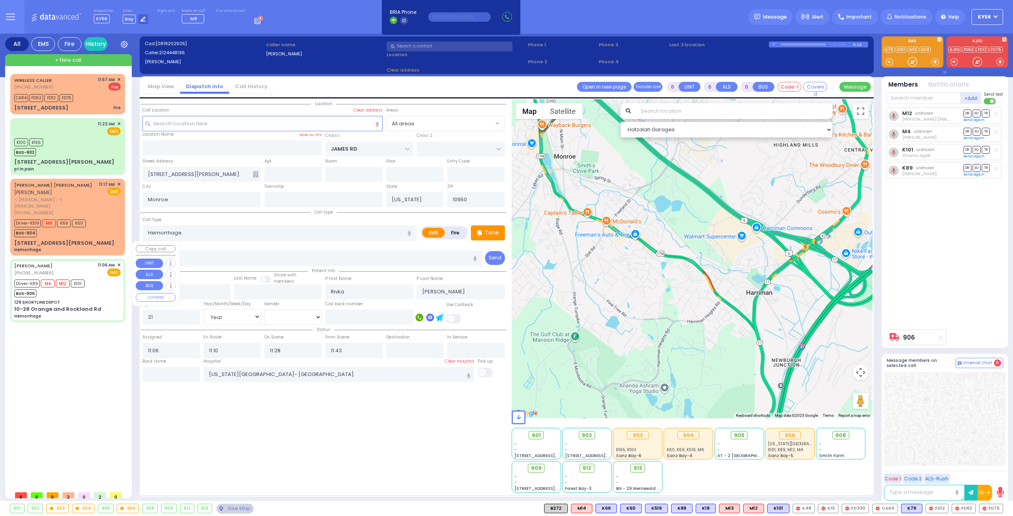
type input "129 SHORTLINE DEPOT"
type input "10-28 Orange and Rockland Rd"
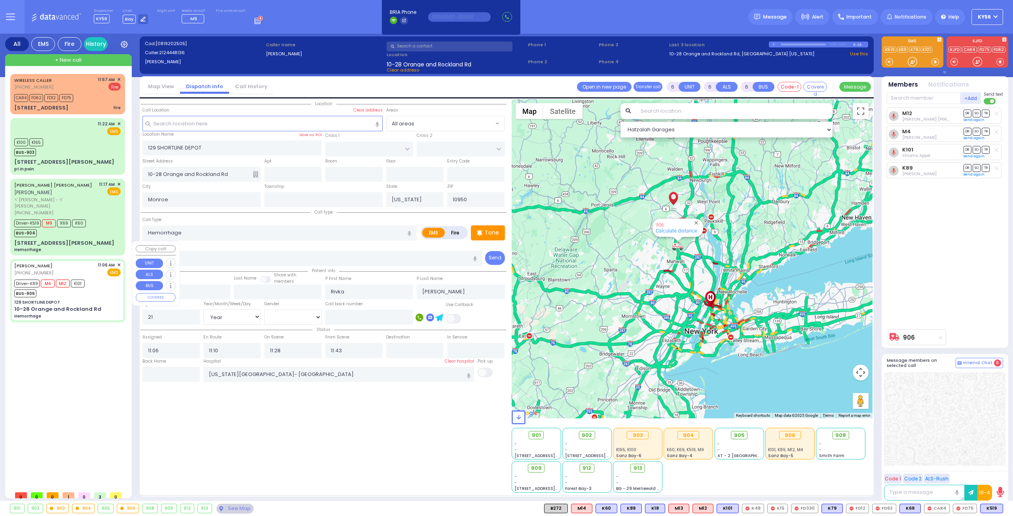
select select
radio input "true"
select select "Year"
select select "[DEMOGRAPHIC_DATA]"
select select "Hatzalah Garages"
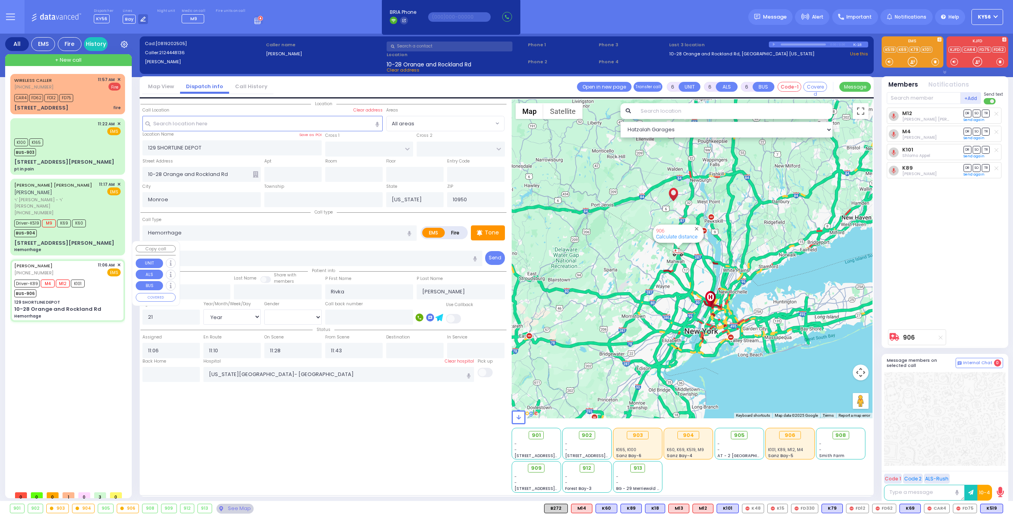
select select
radio input "true"
select select "Year"
select select "[DEMOGRAPHIC_DATA]"
select select "Hatzalah Garages"
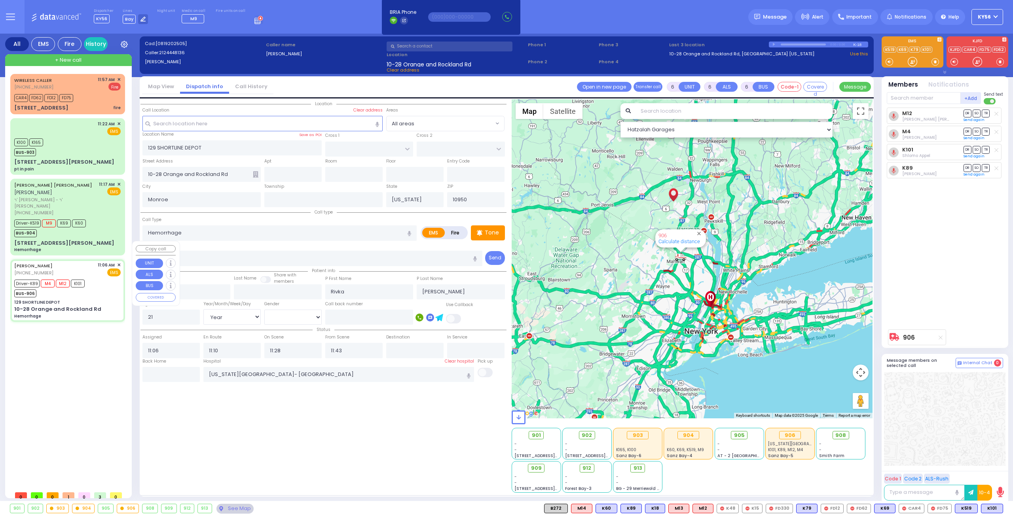
select select
select select "Year"
select select "[DEMOGRAPHIC_DATA]"
select select
radio input "true"
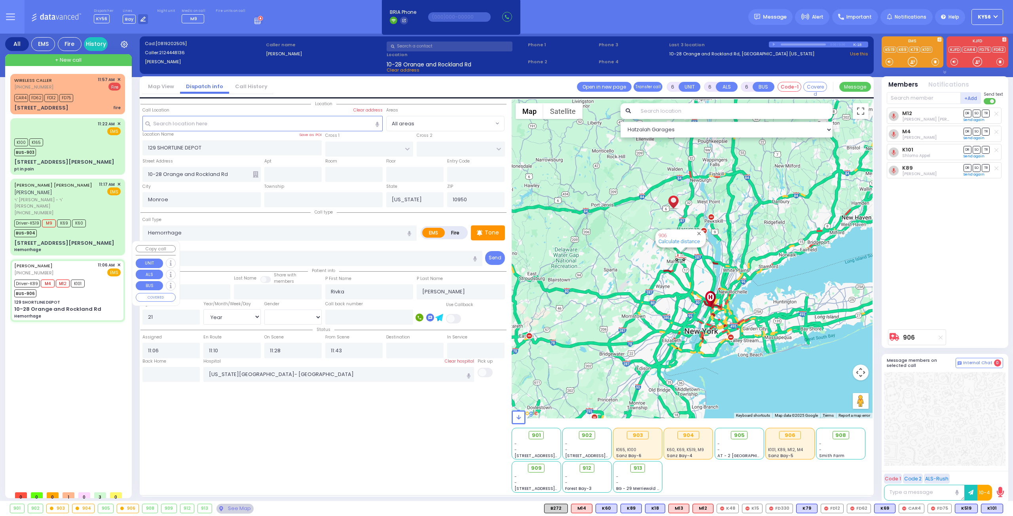
select select "Year"
select select "[DEMOGRAPHIC_DATA]"
select select "Hatzalah Garages"
select select
radio input "true"
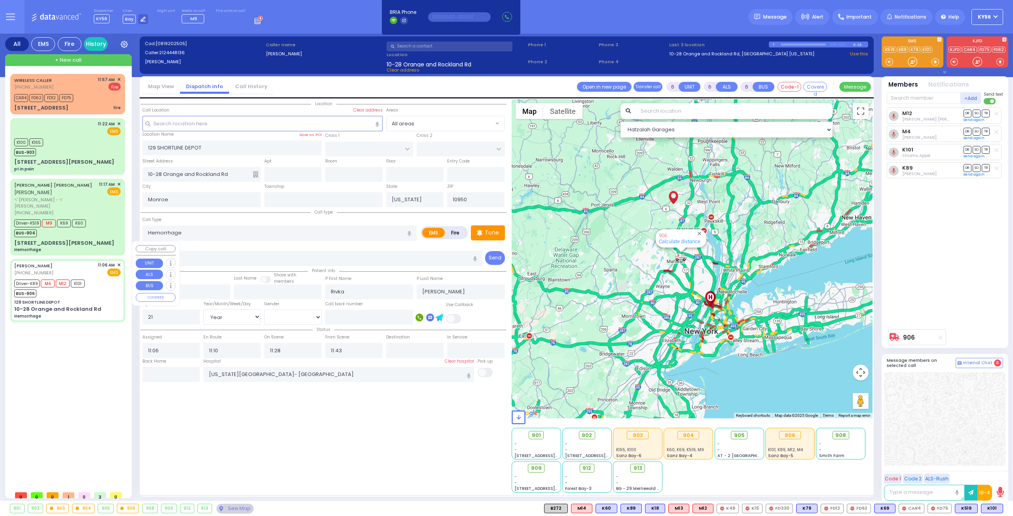
select select "Year"
select select "[DEMOGRAPHIC_DATA]"
select select "Hatzalah Garages"
select select
radio input "true"
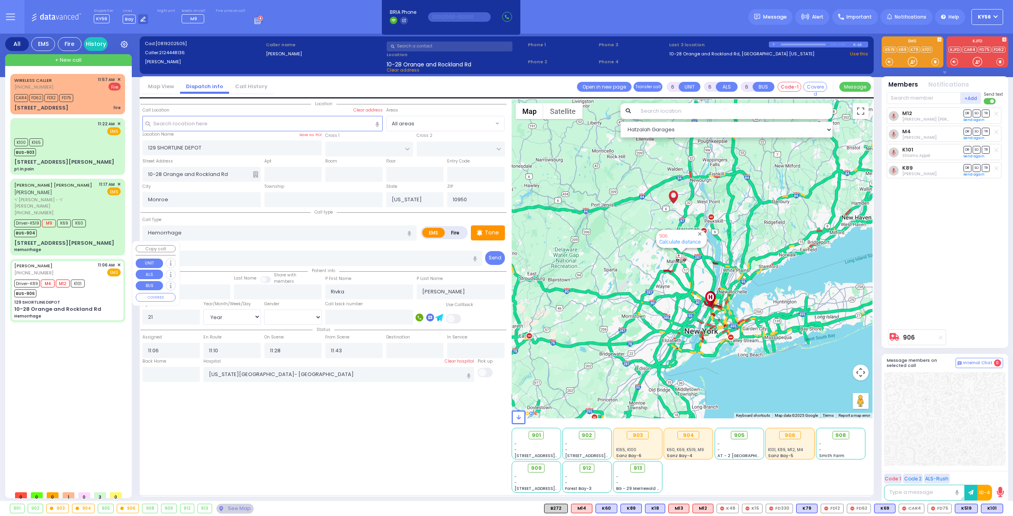
select select "Year"
select select "[DEMOGRAPHIC_DATA]"
select select "Hatzalah Garages"
select select
radio input "true"
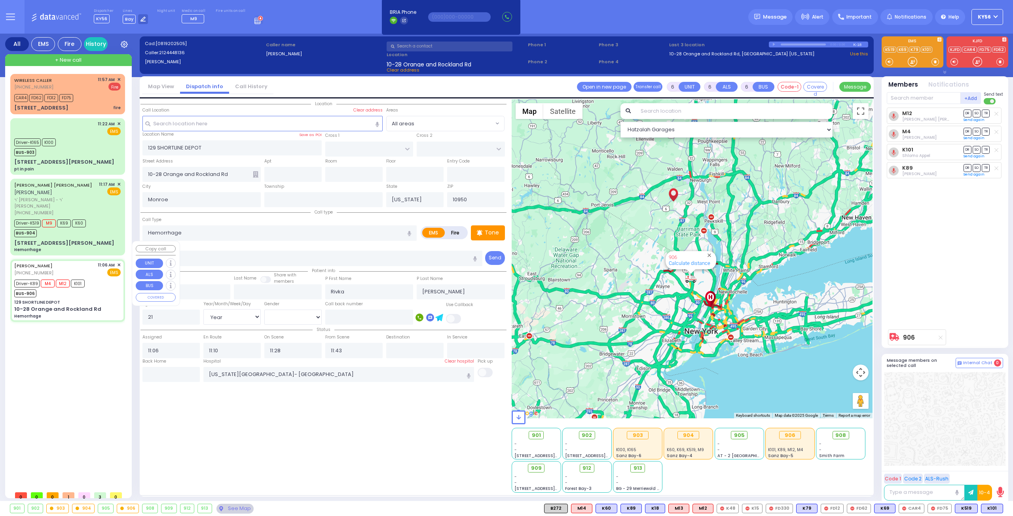
select select "Year"
select select "[DEMOGRAPHIC_DATA]"
select select "Hatzalah Garages"
select select
radio input "true"
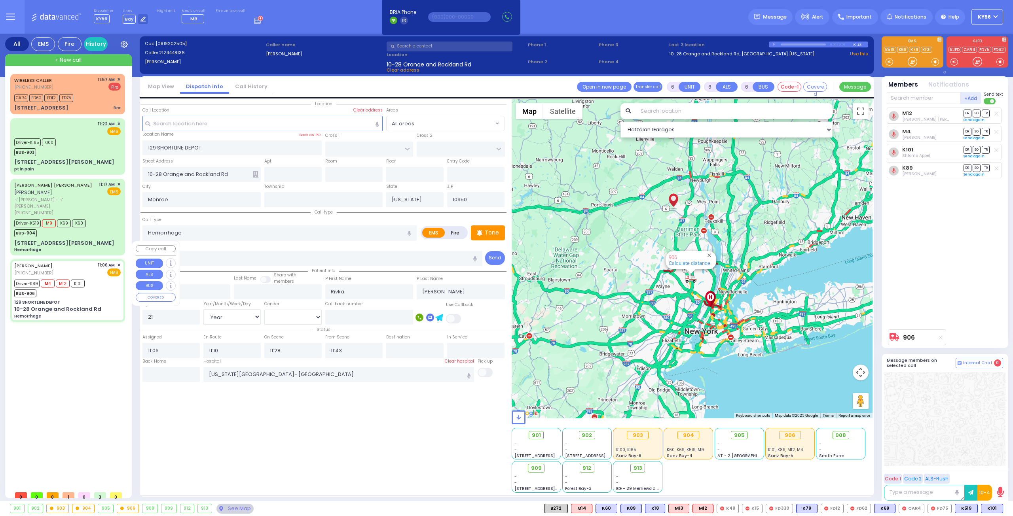
select select "Year"
select select "[DEMOGRAPHIC_DATA]"
select select "Hatzalah Garages"
select select
radio input "true"
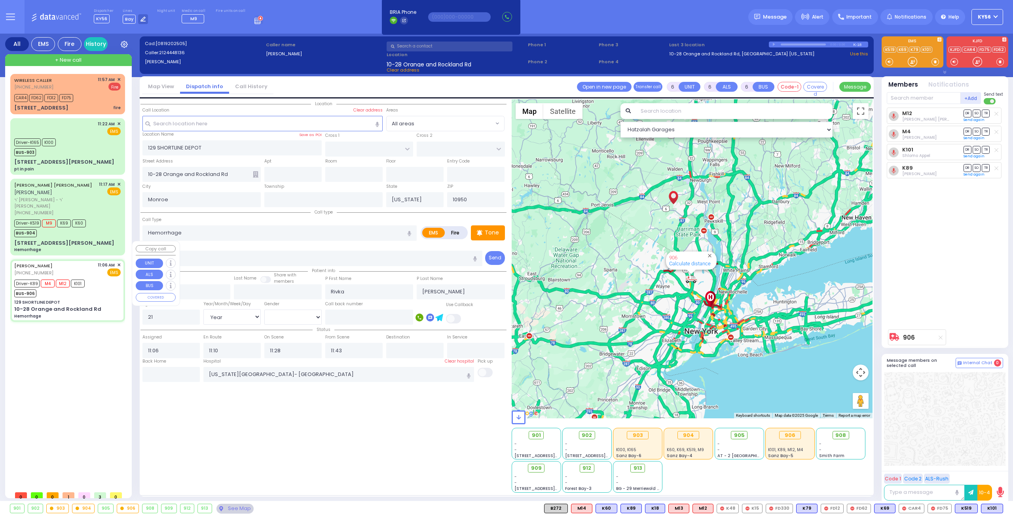
select select "Year"
select select "[DEMOGRAPHIC_DATA]"
select select "Hatzalah Garages"
select select
radio input "true"
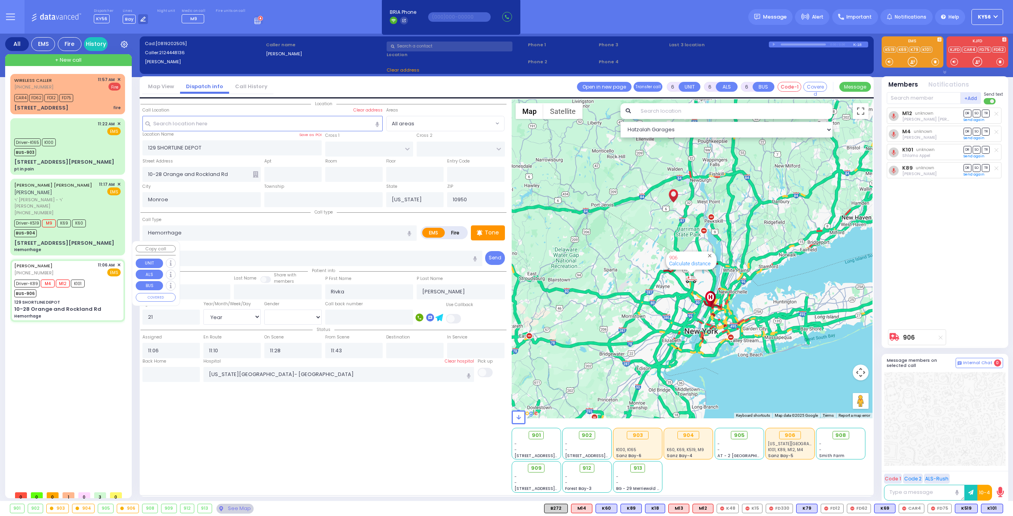
select select "Year"
select select "[DEMOGRAPHIC_DATA]"
select select "Hatzalah Garages"
select select
radio input "true"
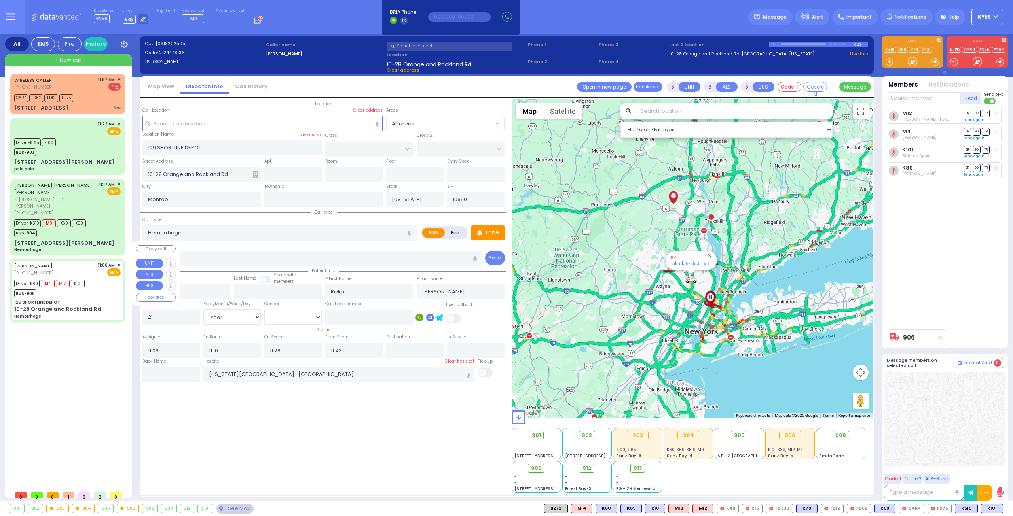
select select "Year"
select select "[DEMOGRAPHIC_DATA]"
select select "Hatzalah Garages"
select select
radio input "true"
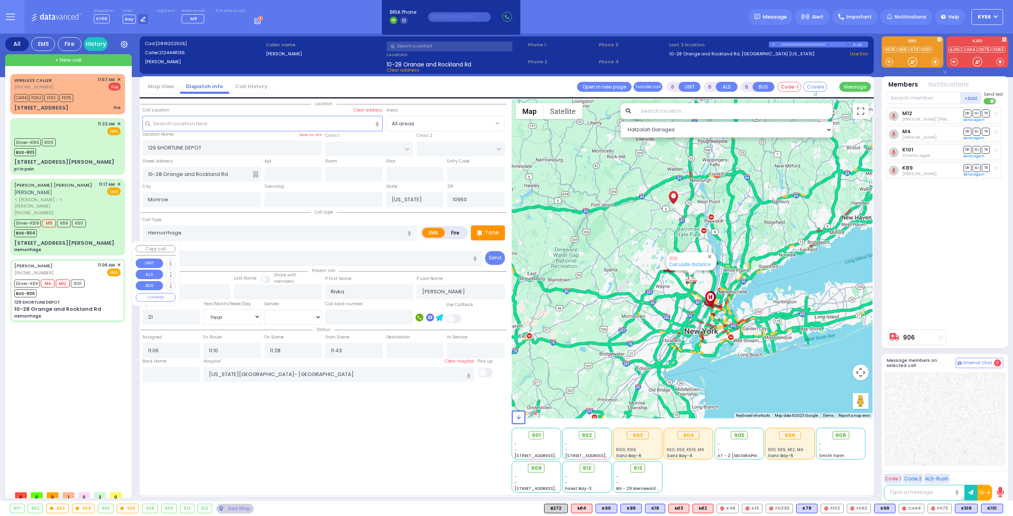
select select "Year"
select select "[DEMOGRAPHIC_DATA]"
select select "Hatzalah Garages"
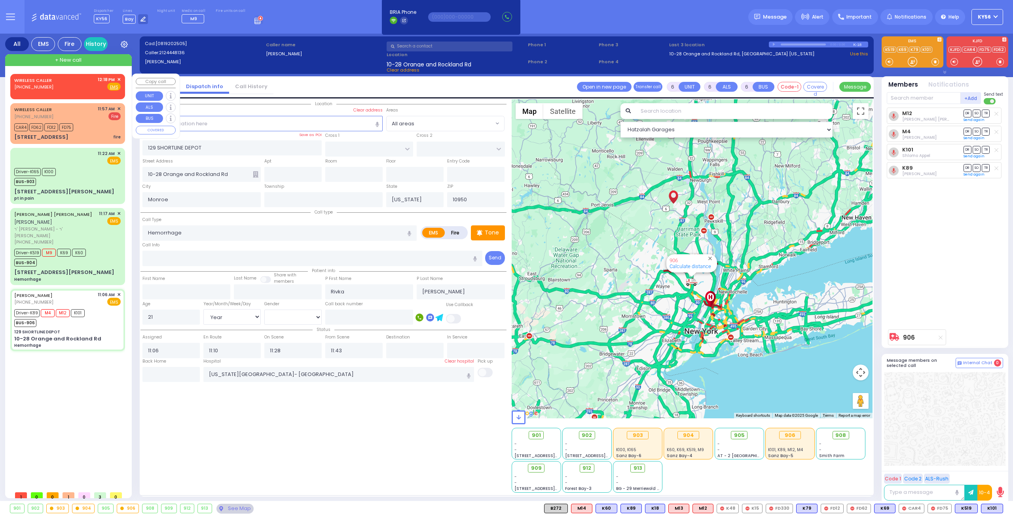
click at [121, 80] on div "WIRELESS CALLER (845) 772-1036 12:18 PM ✕ Fire EMS" at bounding box center [68, 85] width 112 height 20
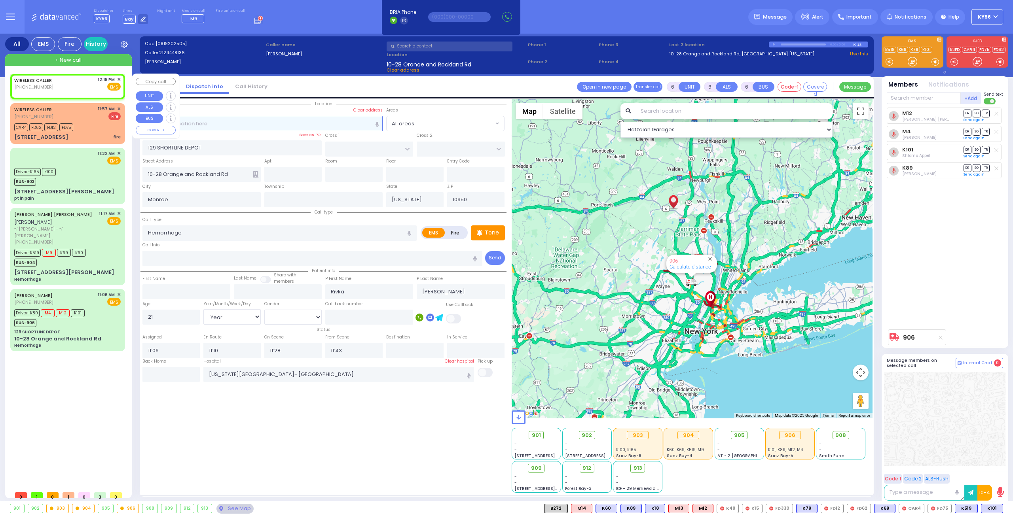
type input "2"
type input "1"
select select
radio input "true"
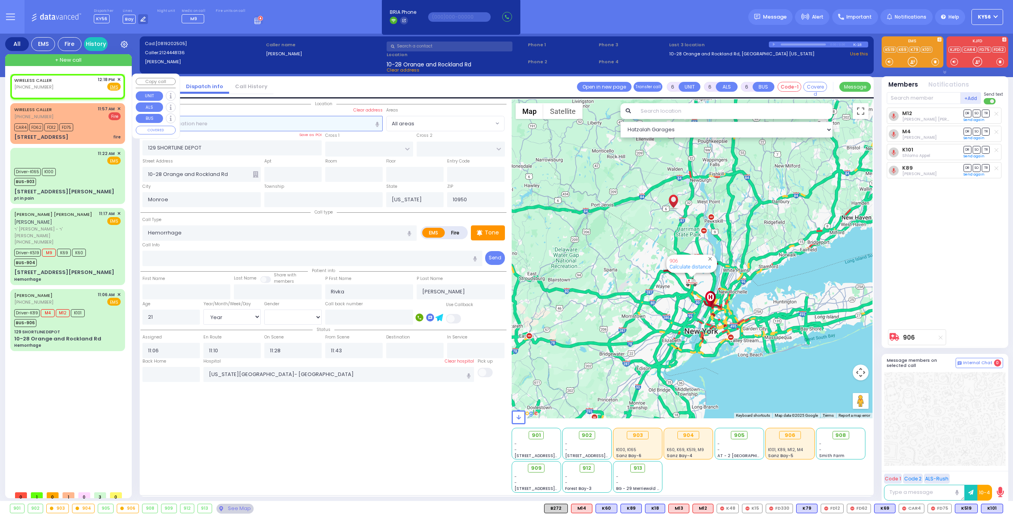
select select
type input "12:18"
select select "Hatzalah Garages"
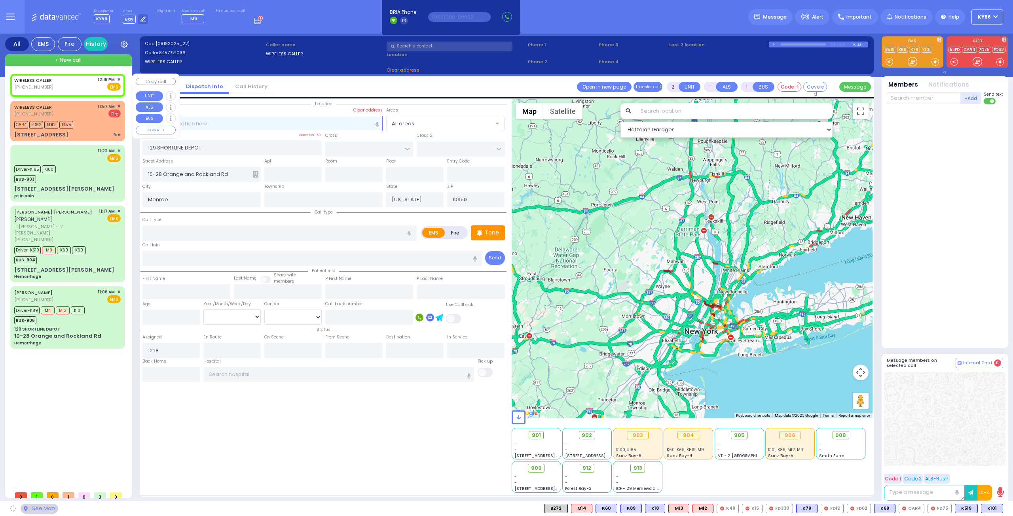
select select
radio input "true"
select select
select select "Hatzalah Garages"
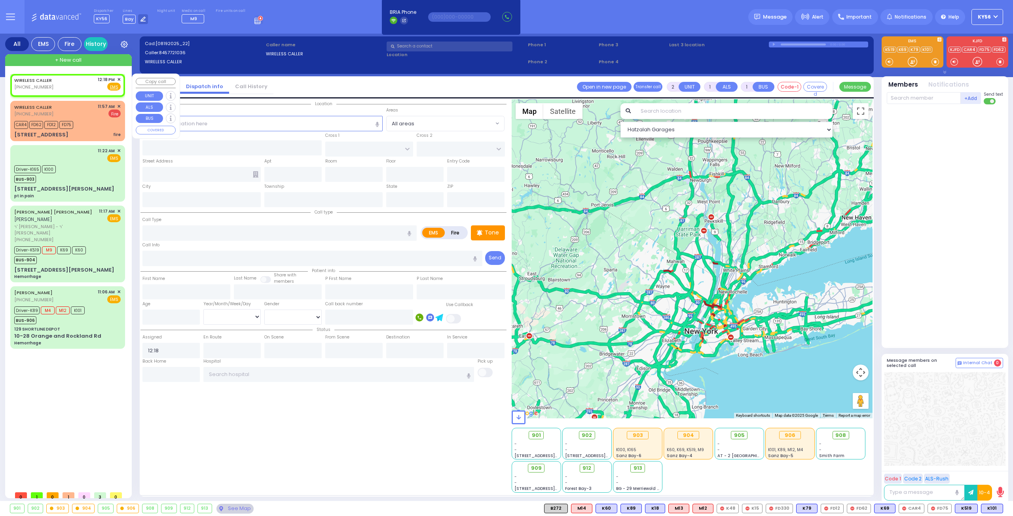
click at [119, 80] on span "✕" at bounding box center [119, 79] width 4 height 7
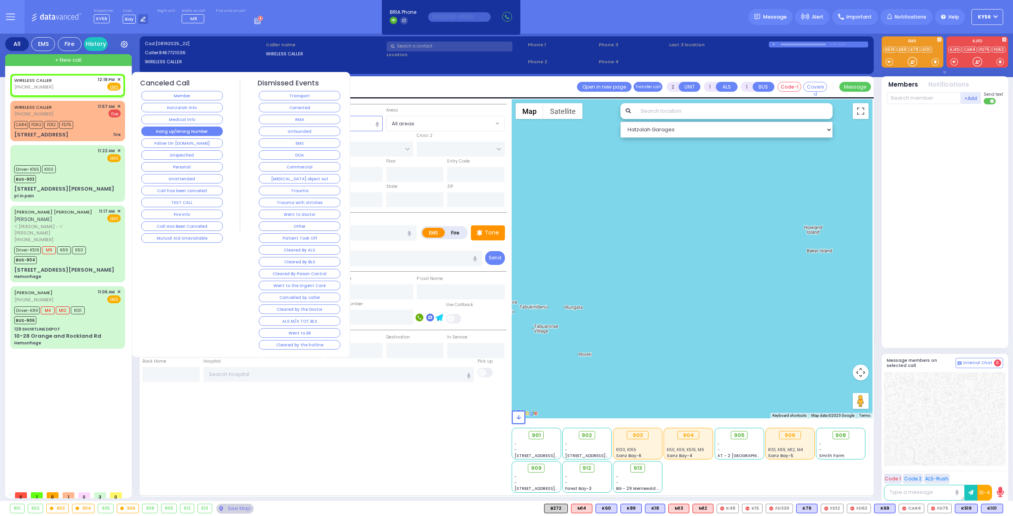
click at [190, 132] on button "Hang up/Wrong Number" at bounding box center [181, 131] width 81 height 9
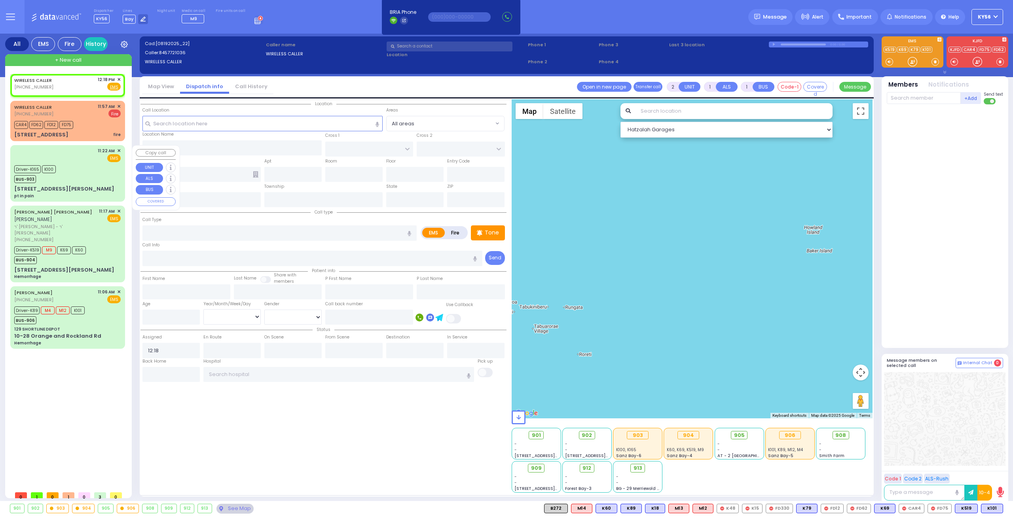
select select
radio input "true"
select select
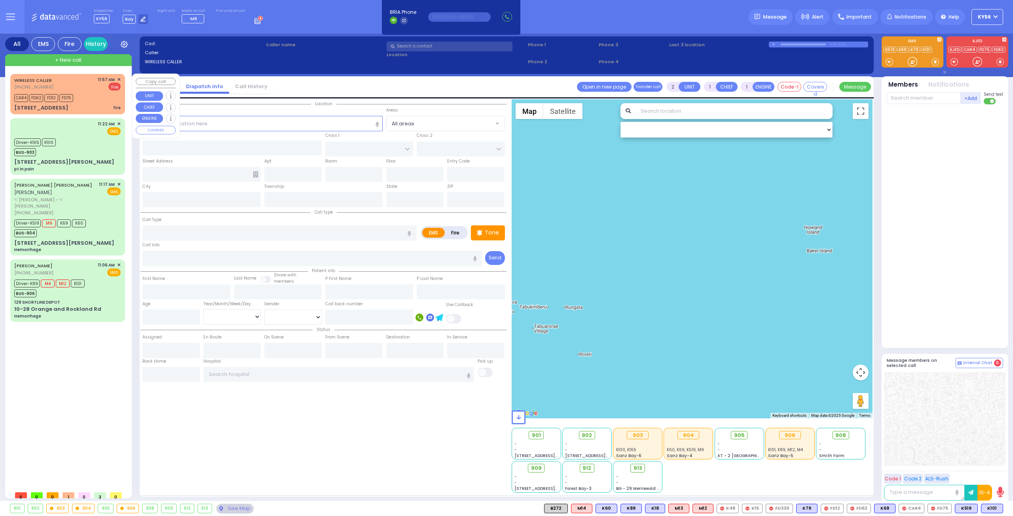
click at [117, 79] on span "✕" at bounding box center [119, 79] width 4 height 7
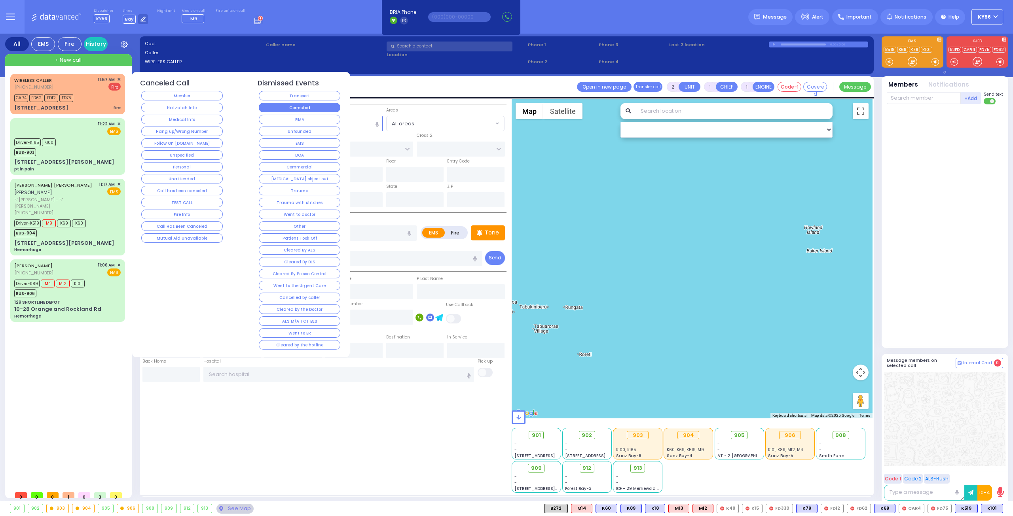
click at [303, 103] on button "Corrected" at bounding box center [299, 107] width 81 height 9
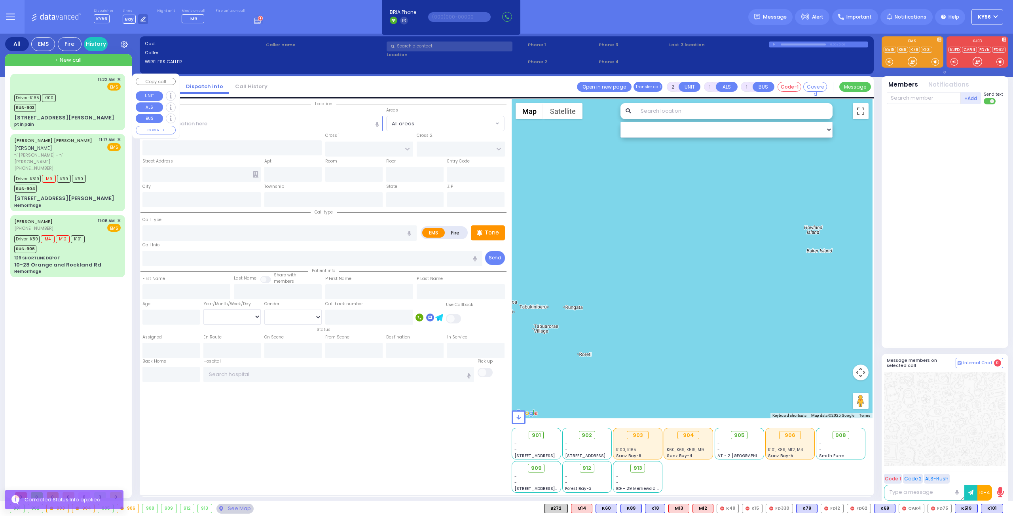
click at [82, 111] on div "Driver-K165 K100 BUS-903" at bounding box center [67, 102] width 106 height 20
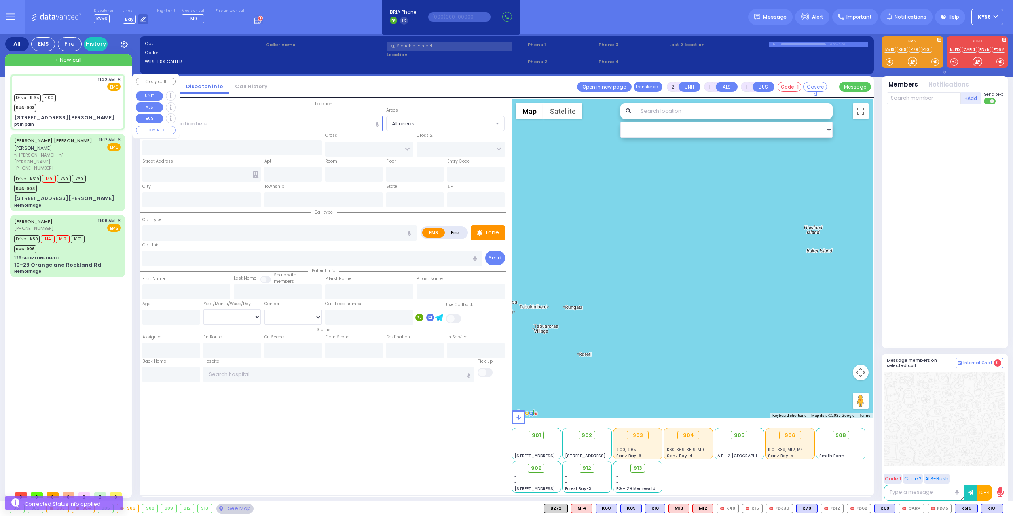
type input "6"
select select
type input "pt in pain"
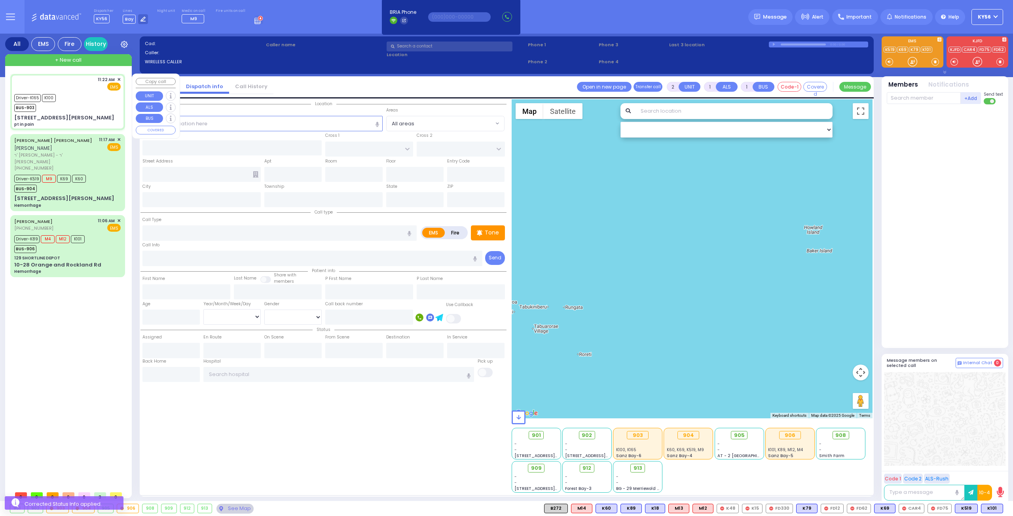
radio input "true"
type input "Mary"
type input "Keeshen"
type input "90"
select select "Year"
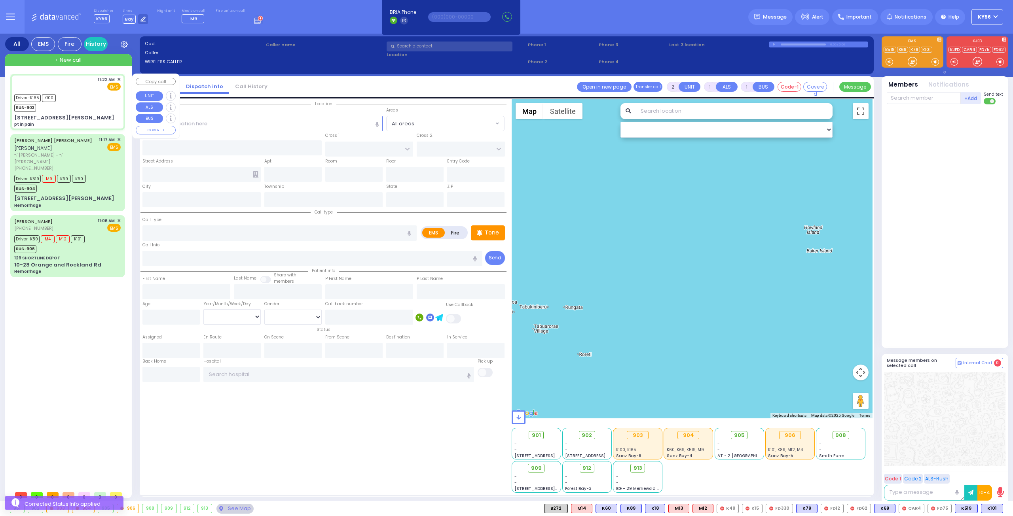
select select "[DEMOGRAPHIC_DATA]"
type input "11:22"
type input "11:23"
type input "11:32"
type input "11:54"
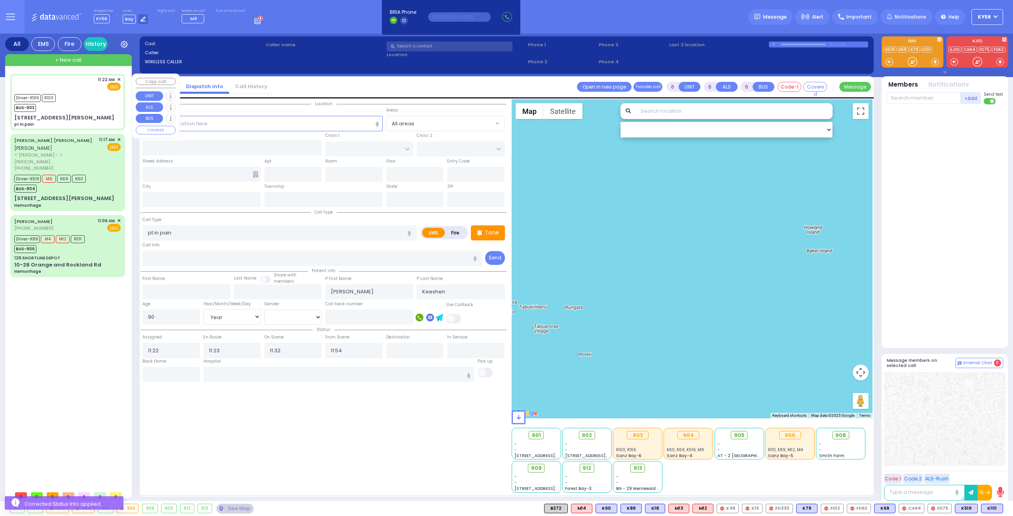
type input "JAMES RD"
type input "[STREET_ADDRESS][PERSON_NAME]"
type input "Monroe"
type input "[US_STATE]"
type input "10950"
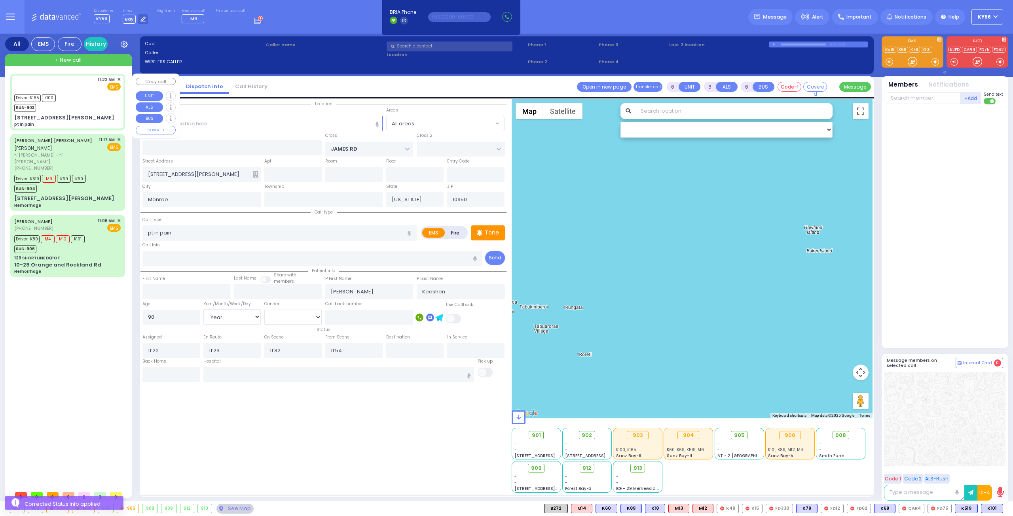
select select "Hatzalah Garages"
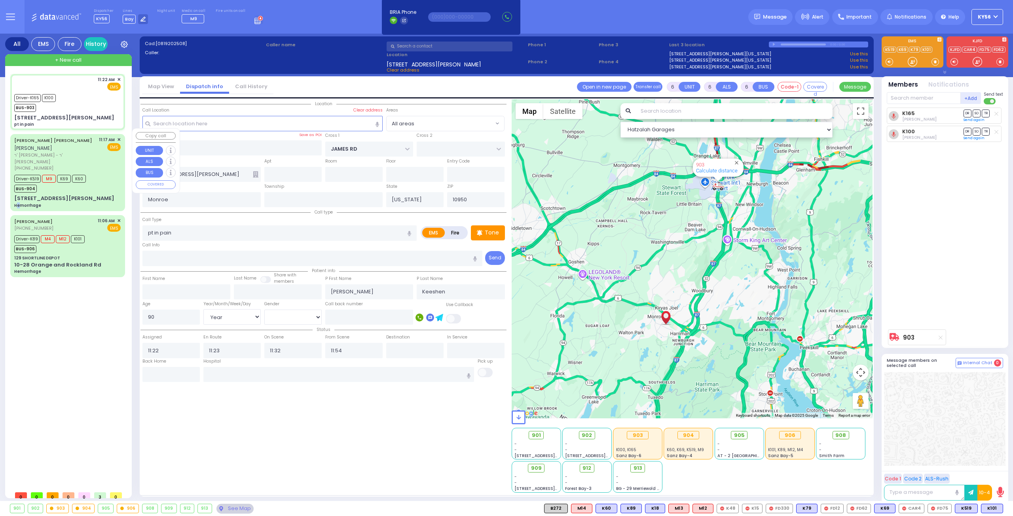
click at [101, 181] on div "SIMCHA MOSHE WALDMAN שמחה משה וואלדמאן ר' ישראל מאיר - ר' שלום יוסף ווייס (845)…" at bounding box center [68, 172] width 112 height 74
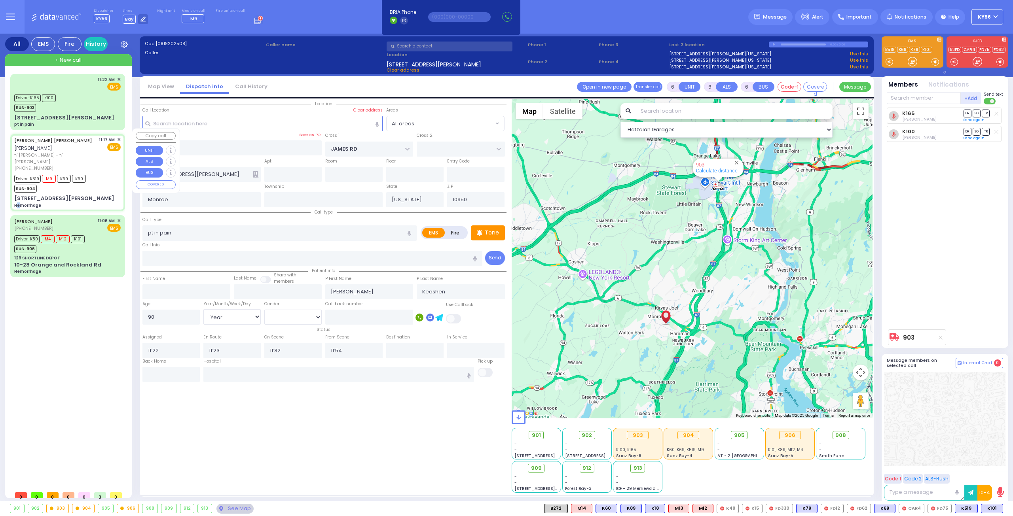
select select
type input "Hemorrhage"
radio input "true"
type input "SIMCHA MOSHE"
type input "WALDMAN"
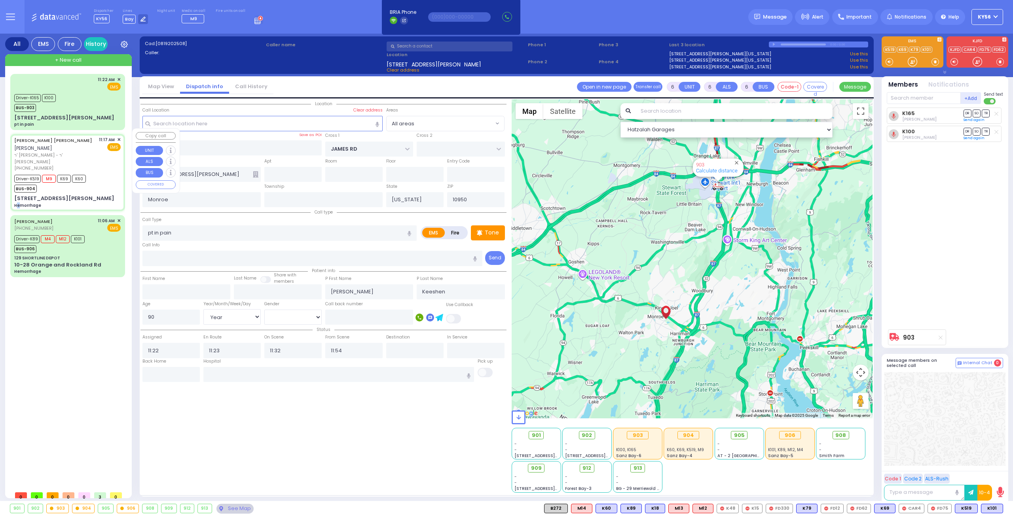
type input "Blima"
type input "Waldman"
type input "44"
select select "Year"
select select "[DEMOGRAPHIC_DATA]"
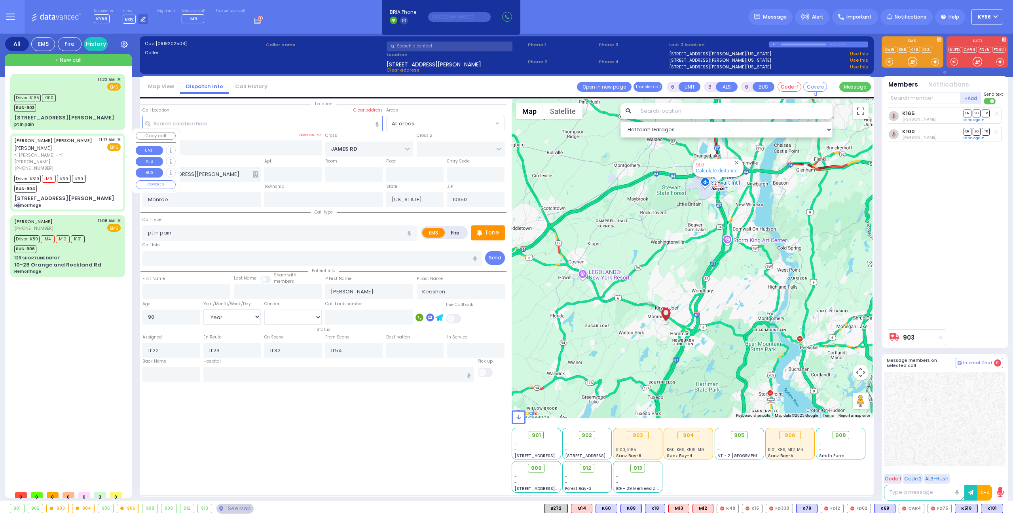
type input "11:17"
type input "11:18"
type input "11:19"
type input "12:01"
type input "Hudson Valley Hosp Cntr 1980 Crompond Rd Cortlandt Manor"
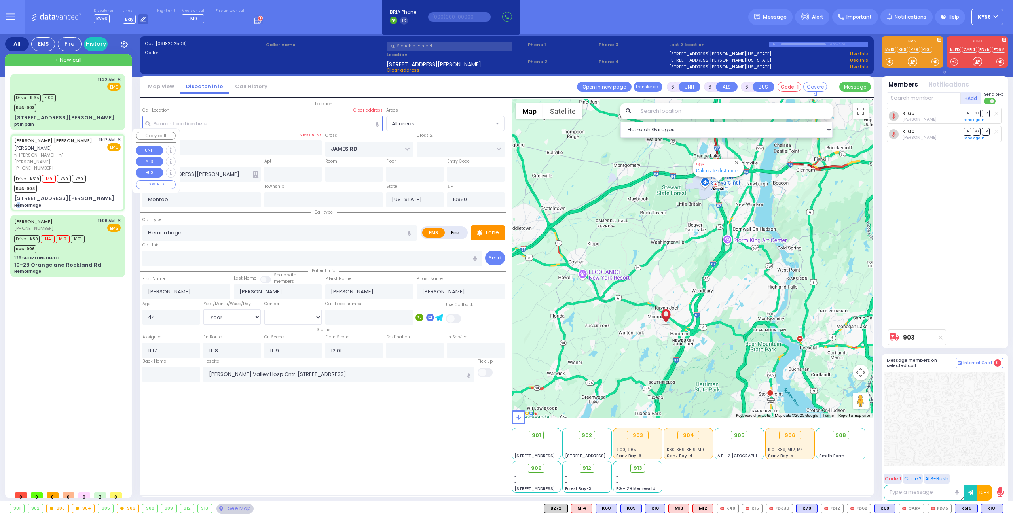
type input "CARTER LN"
type input "[PERSON_NAME] DR"
type input "8 CARTER LN"
type input "301"
select select "SECTION 2"
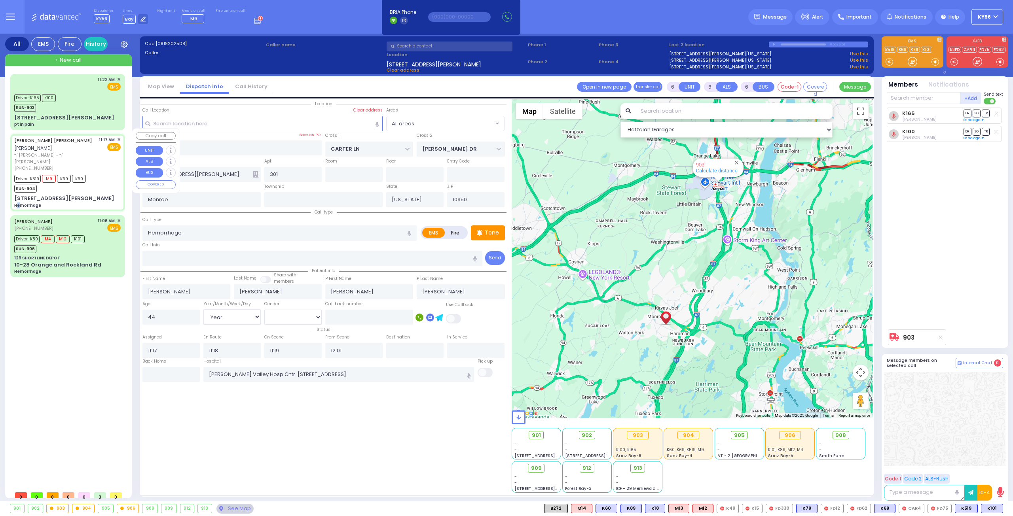
select select "Hatzalah Garages"
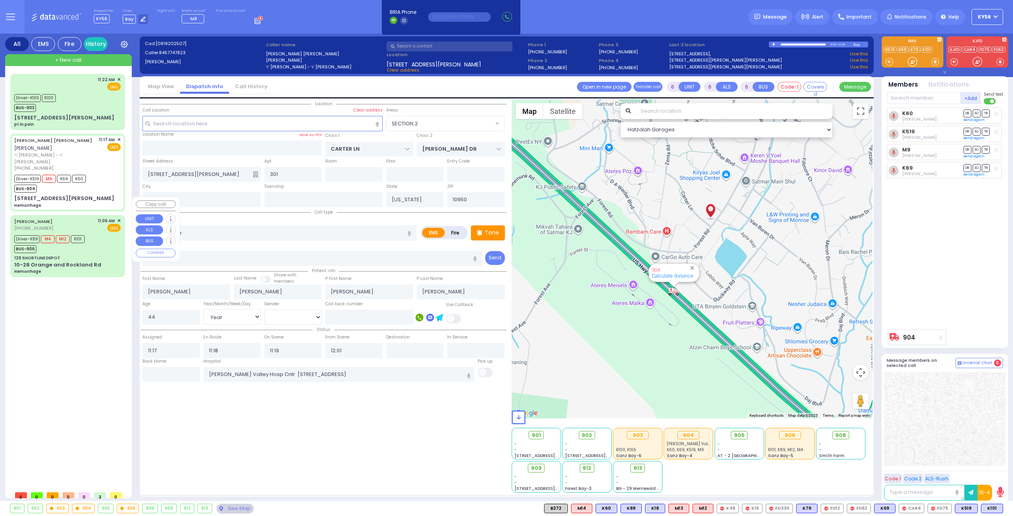
click at [82, 255] on div "129 SHORTLINE DEPOT" at bounding box center [67, 258] width 106 height 6
select select
radio input "true"
type input "Rivka"
type input "[PERSON_NAME]"
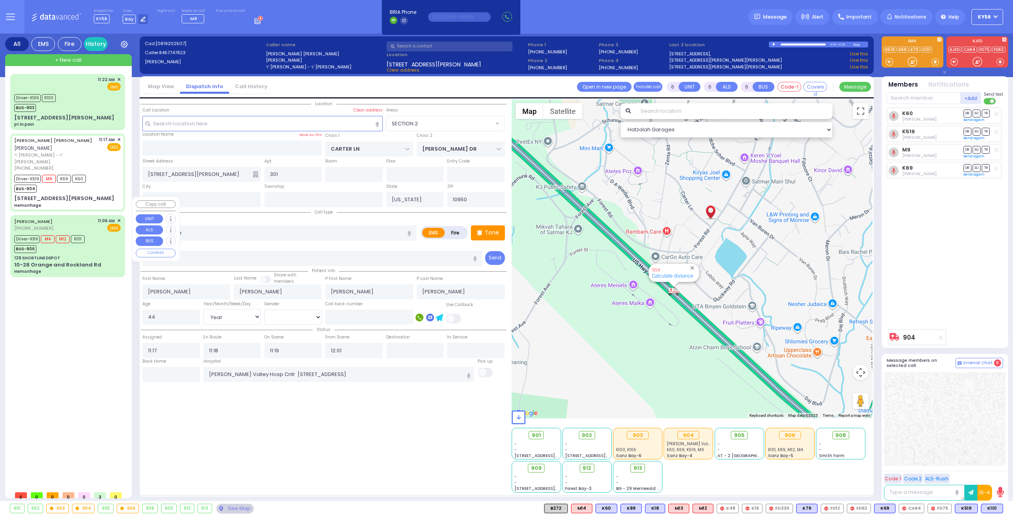
type input "21"
select select "Year"
select select "[DEMOGRAPHIC_DATA]"
type input "11:06"
type input "11:10"
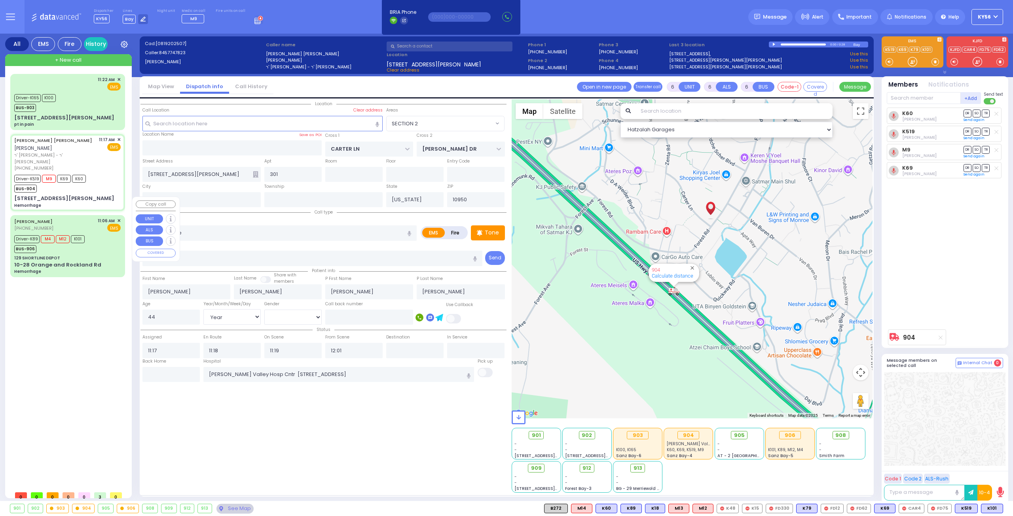
type input "11:28"
type input "11:43"
type input "[US_STATE][GEOGRAPHIC_DATA]- [GEOGRAPHIC_DATA]"
select select "Hatzalah Garages"
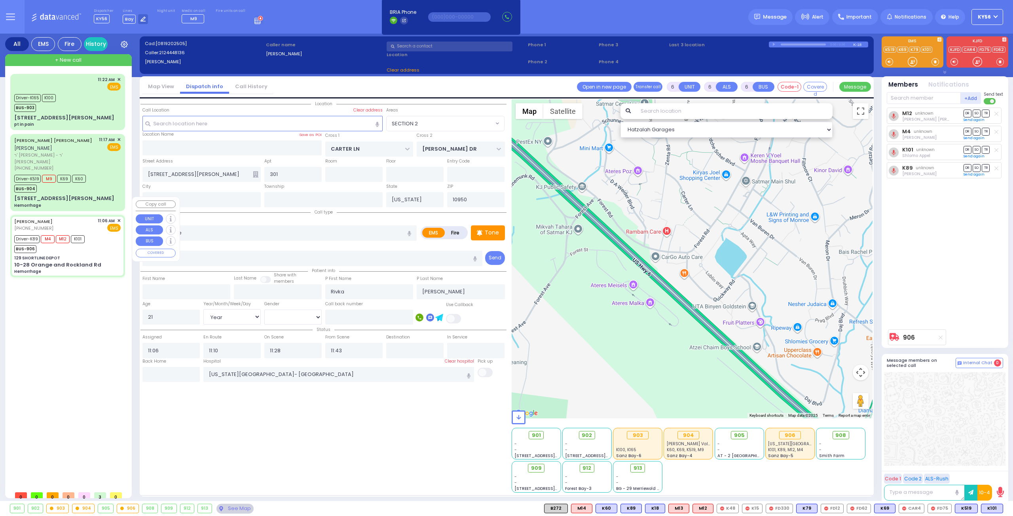
type input "129 SHORTLINE DEPOT"
type input "10-28 Orange and Rockland Rd"
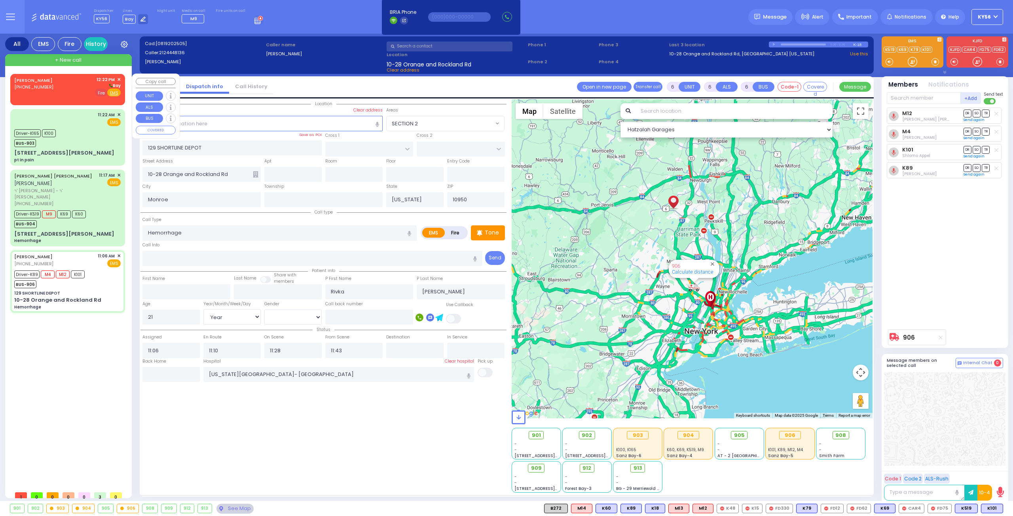
click at [102, 93] on span "Fire" at bounding box center [101, 93] width 12 height 8
type input "2"
type input "1"
select select
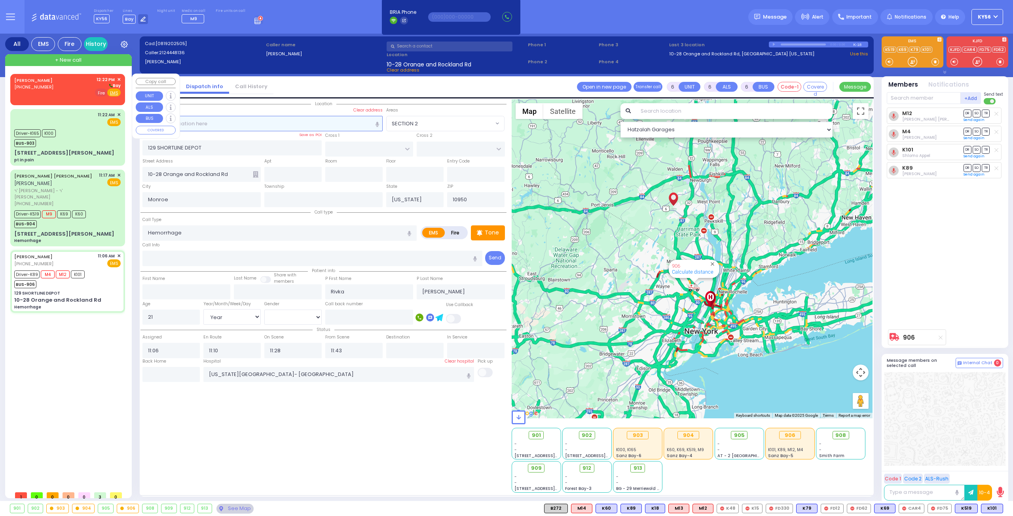
radio input "false"
radio input "true"
select select
type input "12:22"
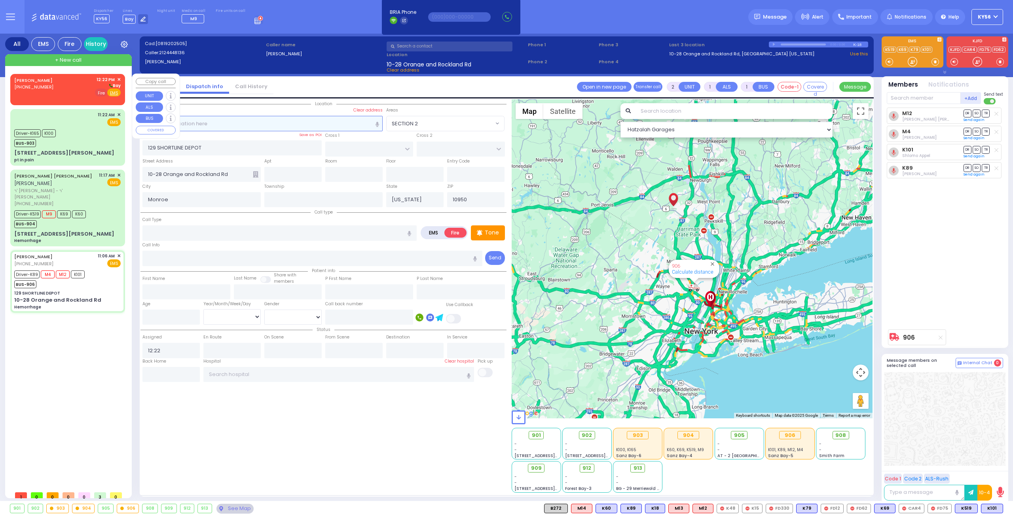
select select "Hatzalah Garages"
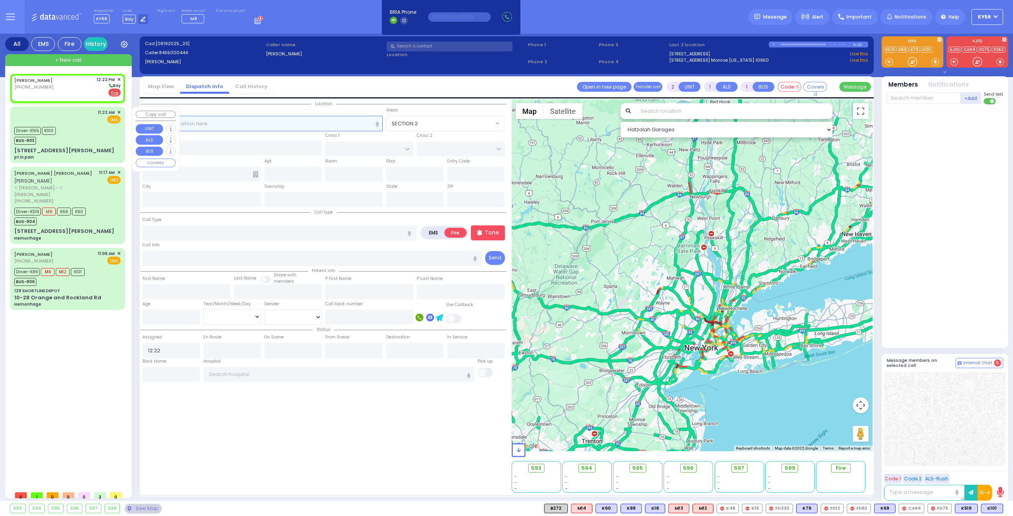
select select
radio input "true"
select select
select select "Hatzalah Garages"
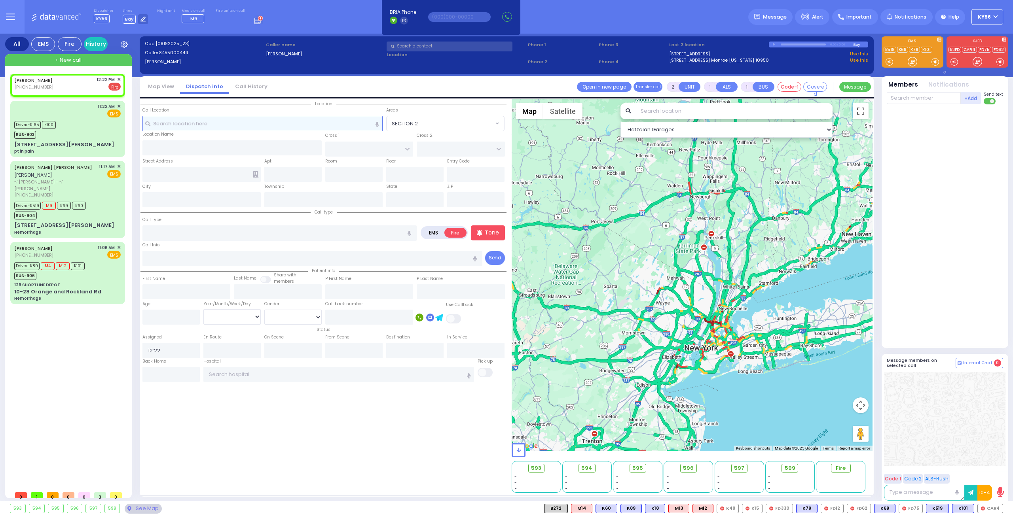
select select
radio input "true"
select select
select select "Hatzalah Garages"
click at [121, 79] on div "ZVI LOWY (845) 500-0444 12:22 PM ✕ EMS Fire" at bounding box center [68, 85] width 112 height 20
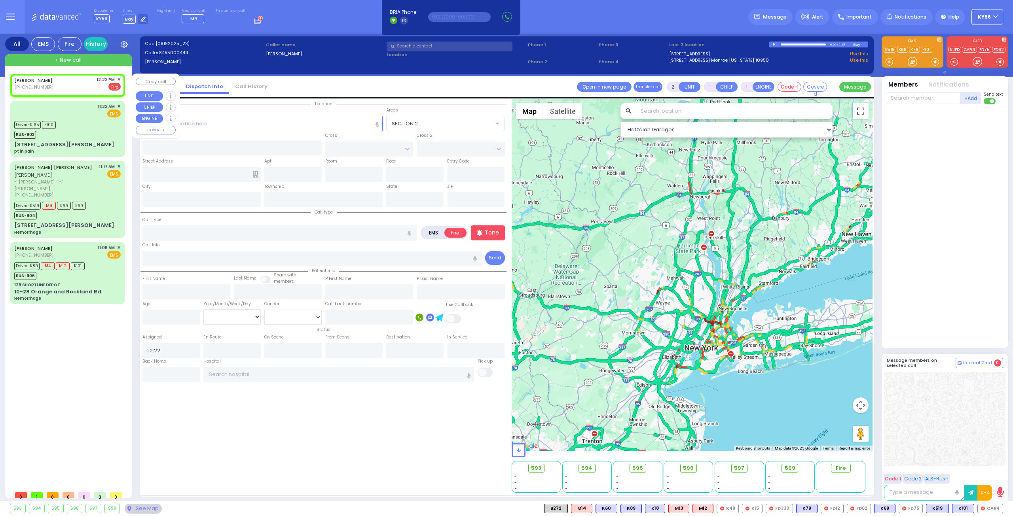
select select
radio input "true"
select select
select select "Hatzalah Garages"
click at [119, 79] on span "✕" at bounding box center [119, 79] width 4 height 7
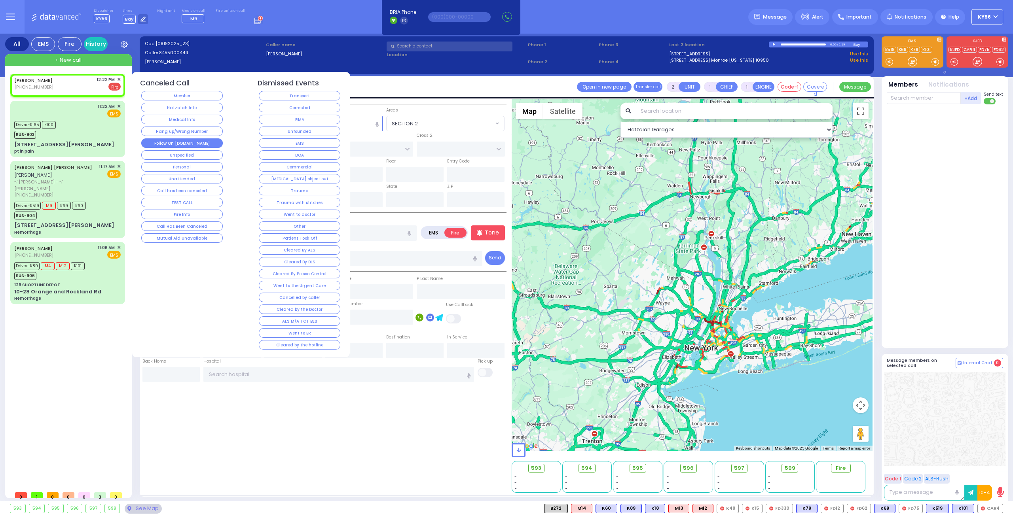
click at [188, 143] on button "Follow On [DOMAIN_NAME]" at bounding box center [181, 142] width 81 height 9
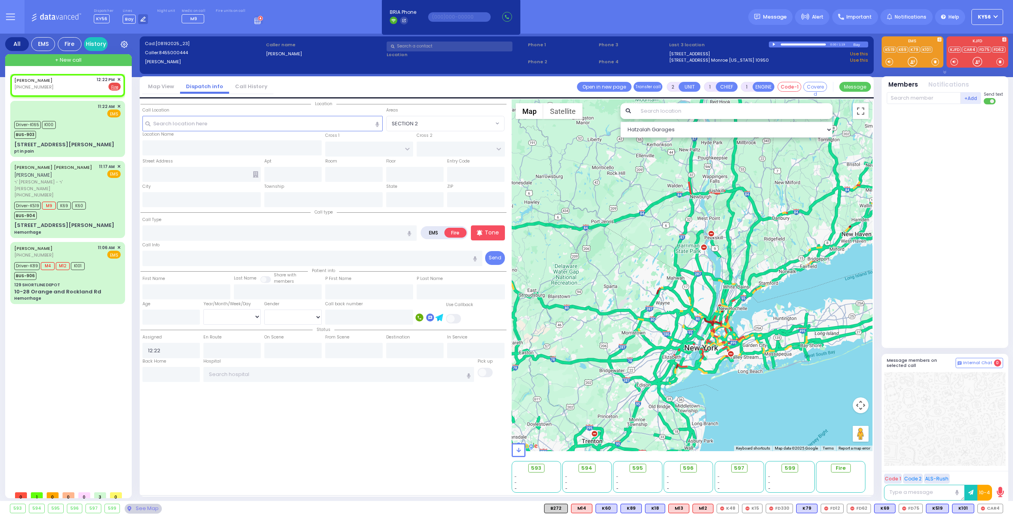
select select
radio input "true"
select select
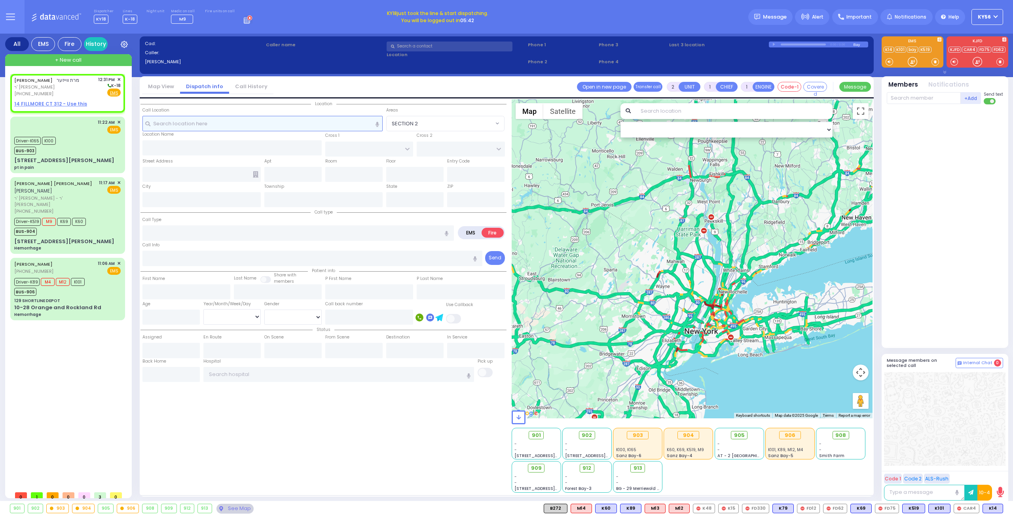
select select
radio input "true"
type input "MRS."
type input "WEISER"
select select
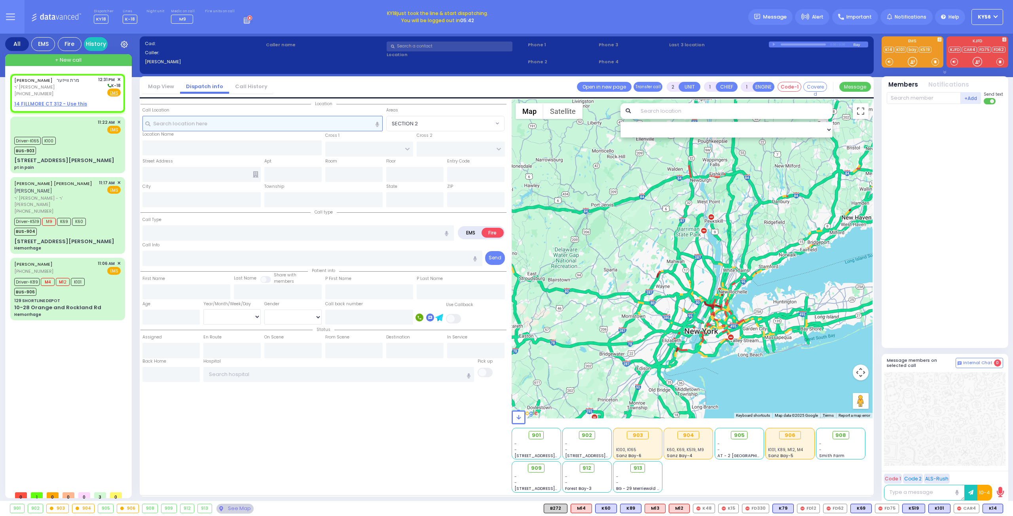
type input "12:31"
select select "Hatzalah Garages"
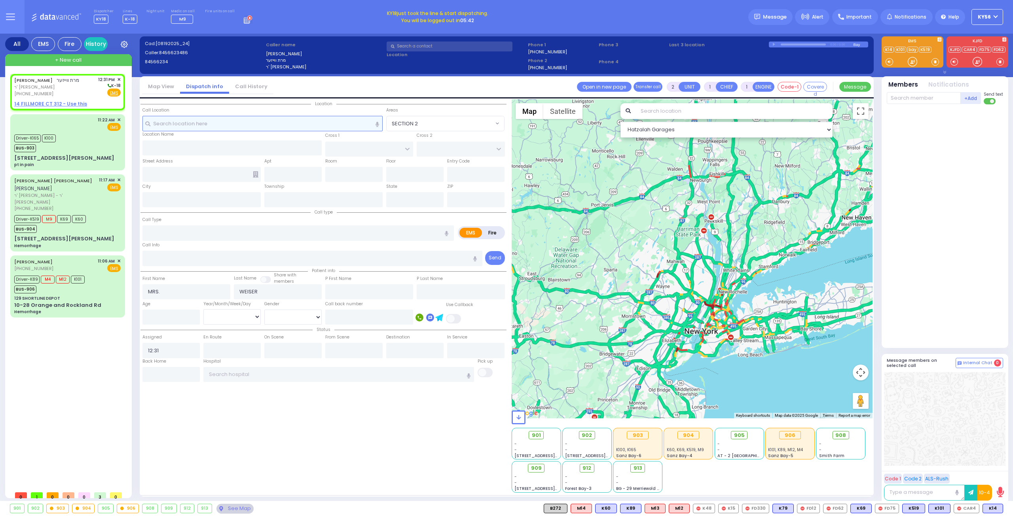
select select
radio input "true"
select select
select select "Hatzalah Garages"
select select
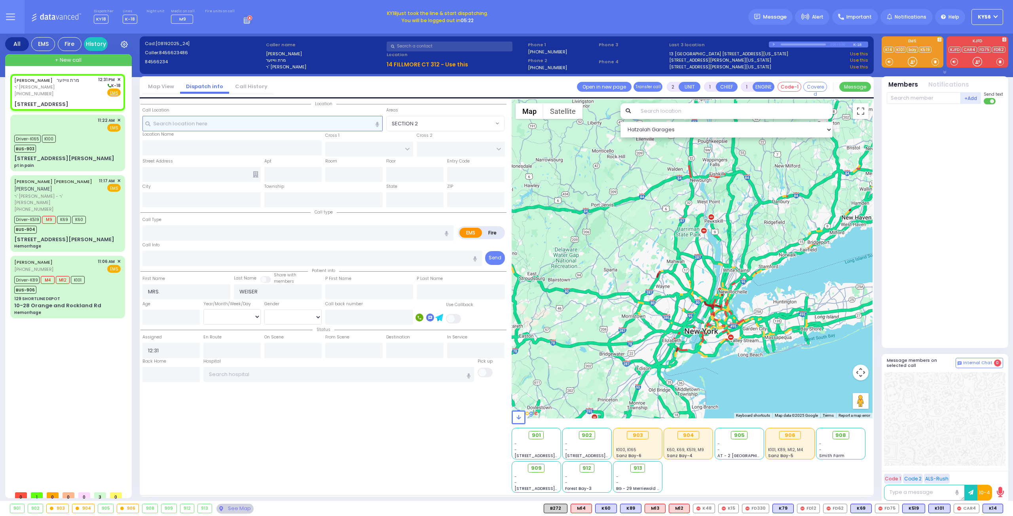
radio input "true"
select select
select select "Hatzalah Garages"
type input "DAVID WEIDER BLVD"
type input "SCHUNNEMUNK RD"
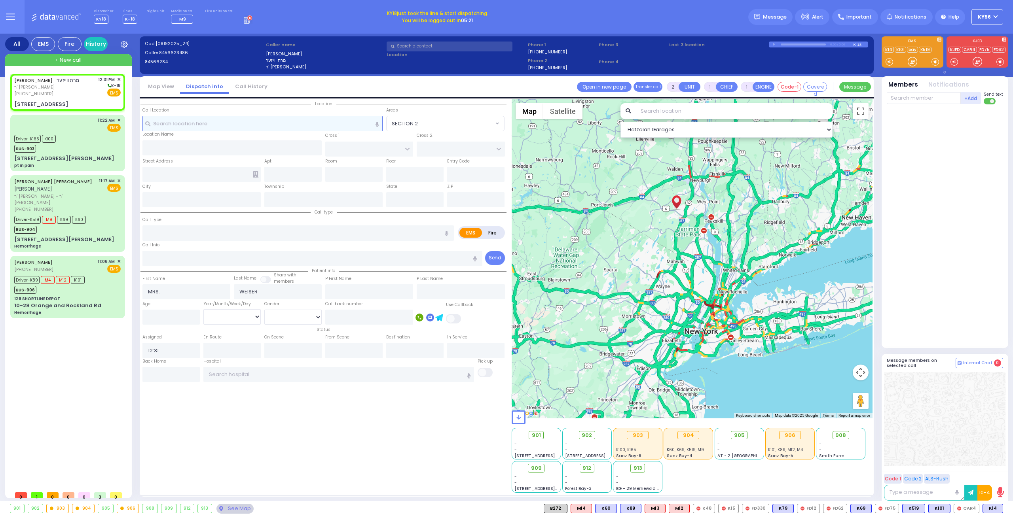
type input "16 Kosnitz Drive"
